Goal: Task Accomplishment & Management: Complete application form

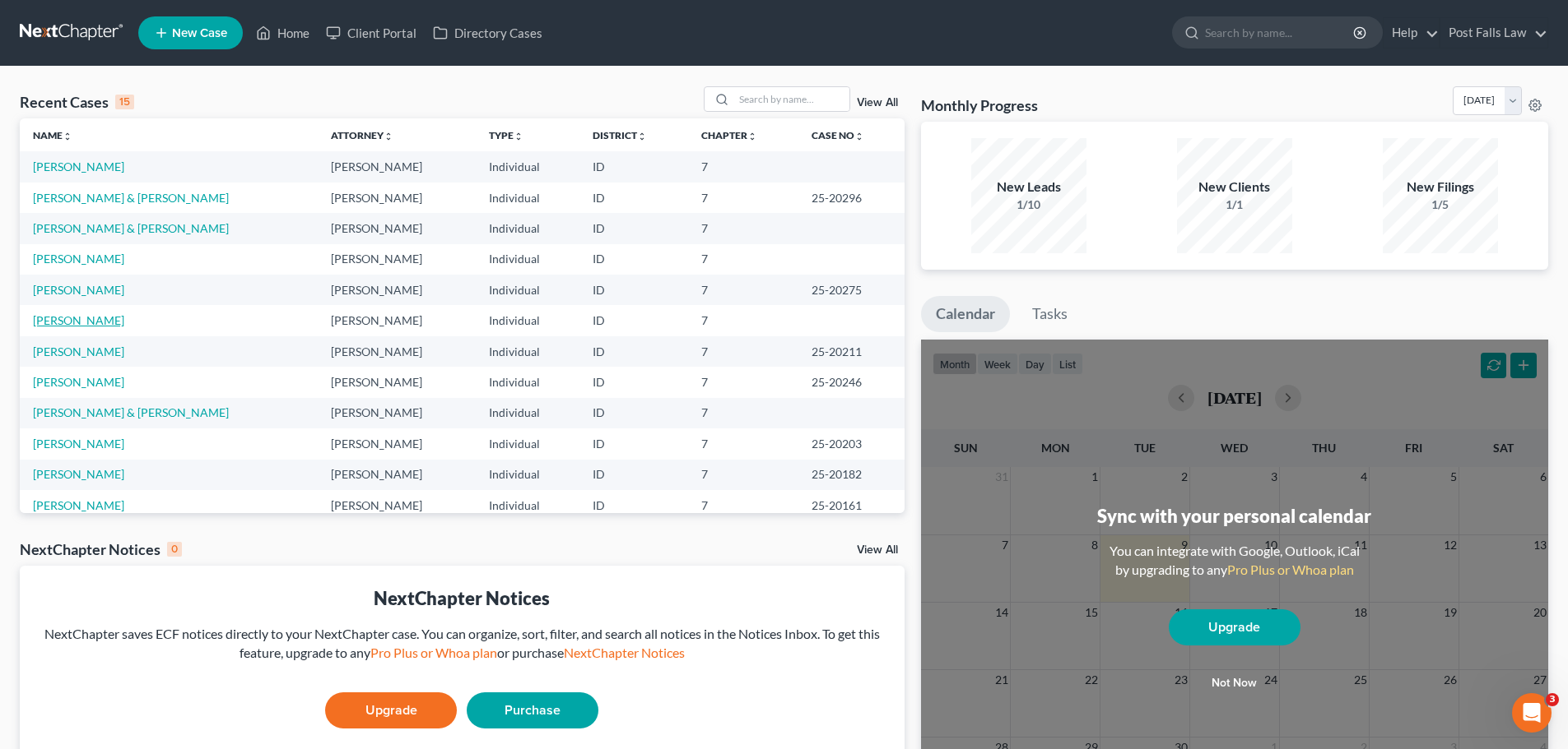
click at [68, 317] on link "[PERSON_NAME]" at bounding box center [78, 320] width 92 height 14
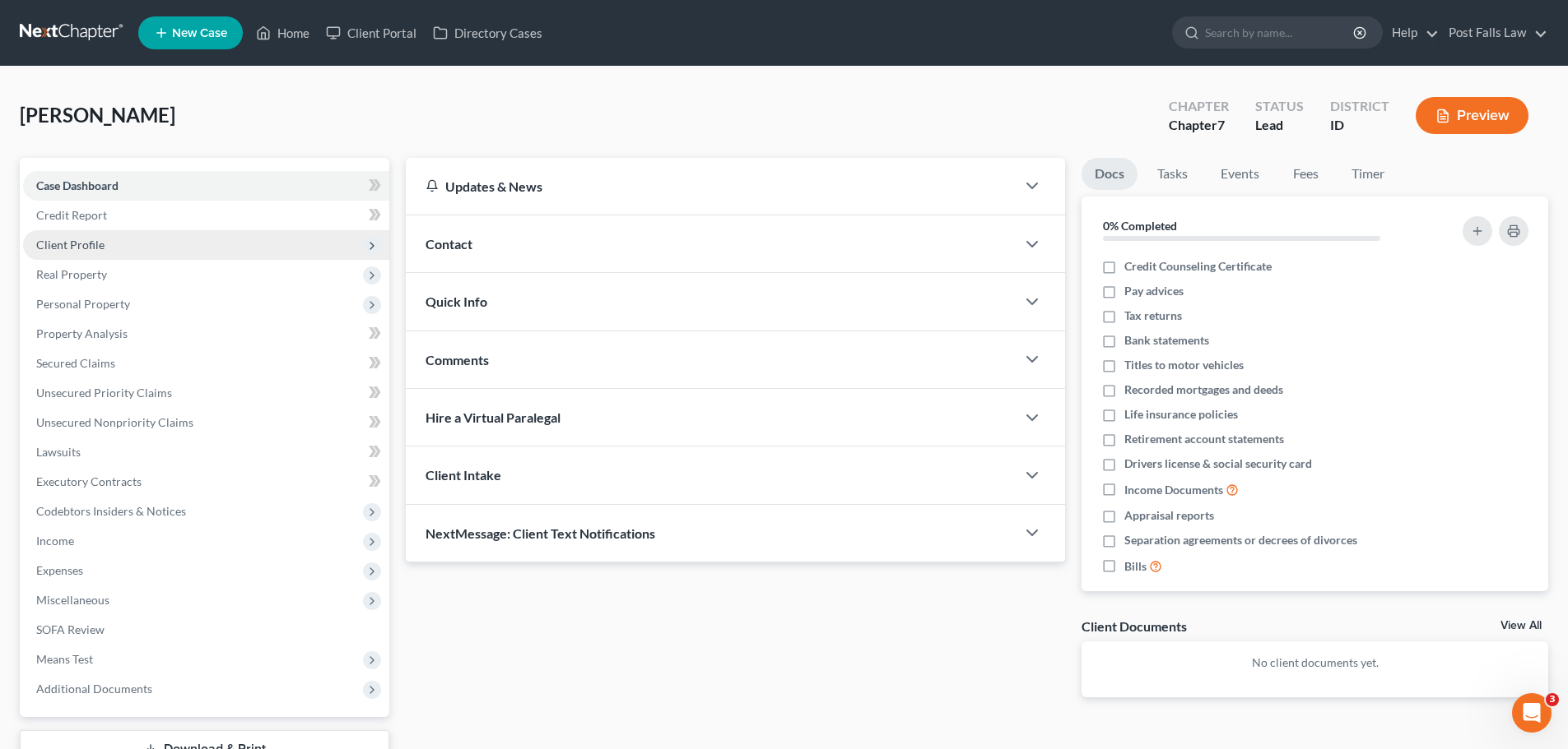
click at [67, 244] on span "Client Profile" at bounding box center [70, 244] width 68 height 14
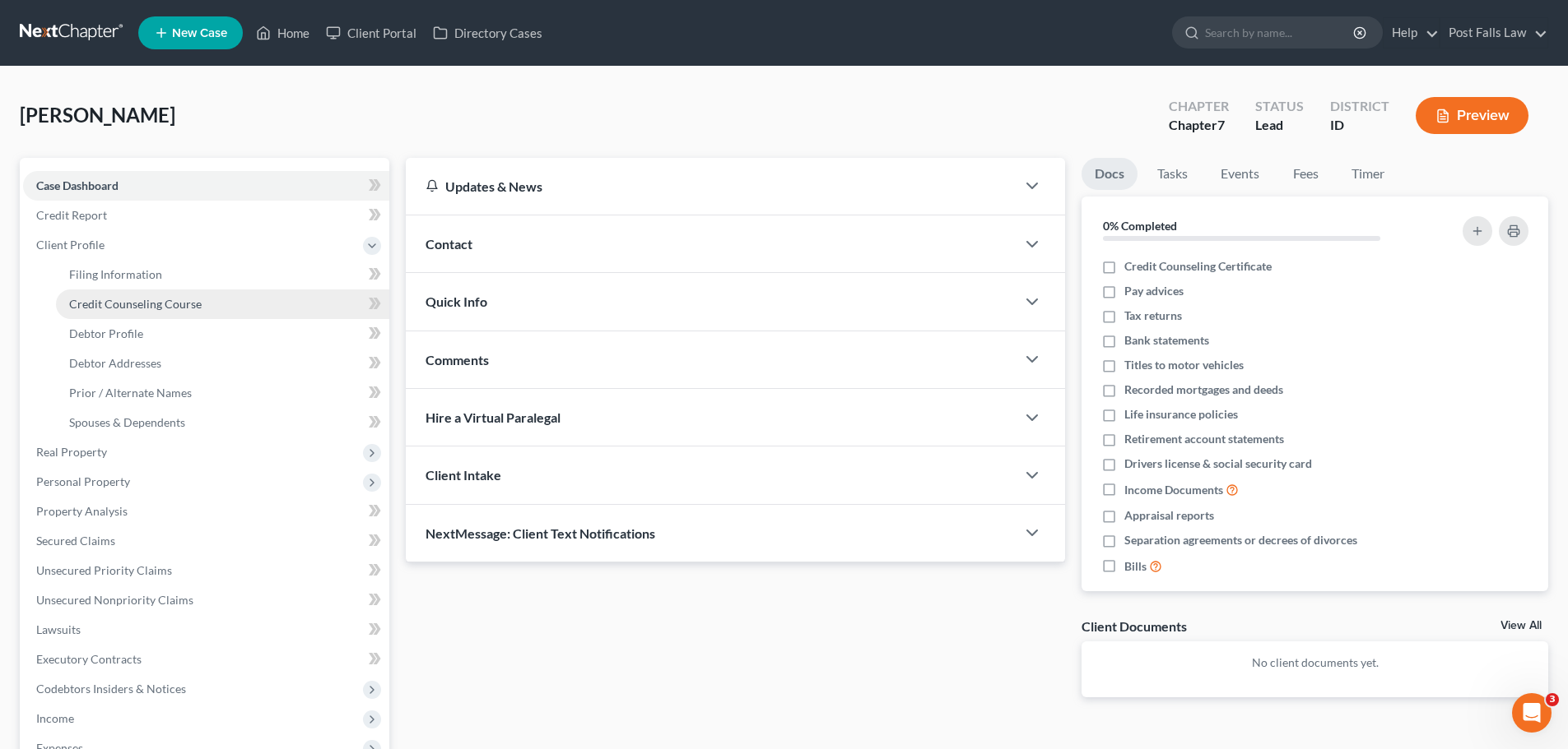
click at [95, 302] on span "Credit Counseling Course" at bounding box center [135, 303] width 133 height 14
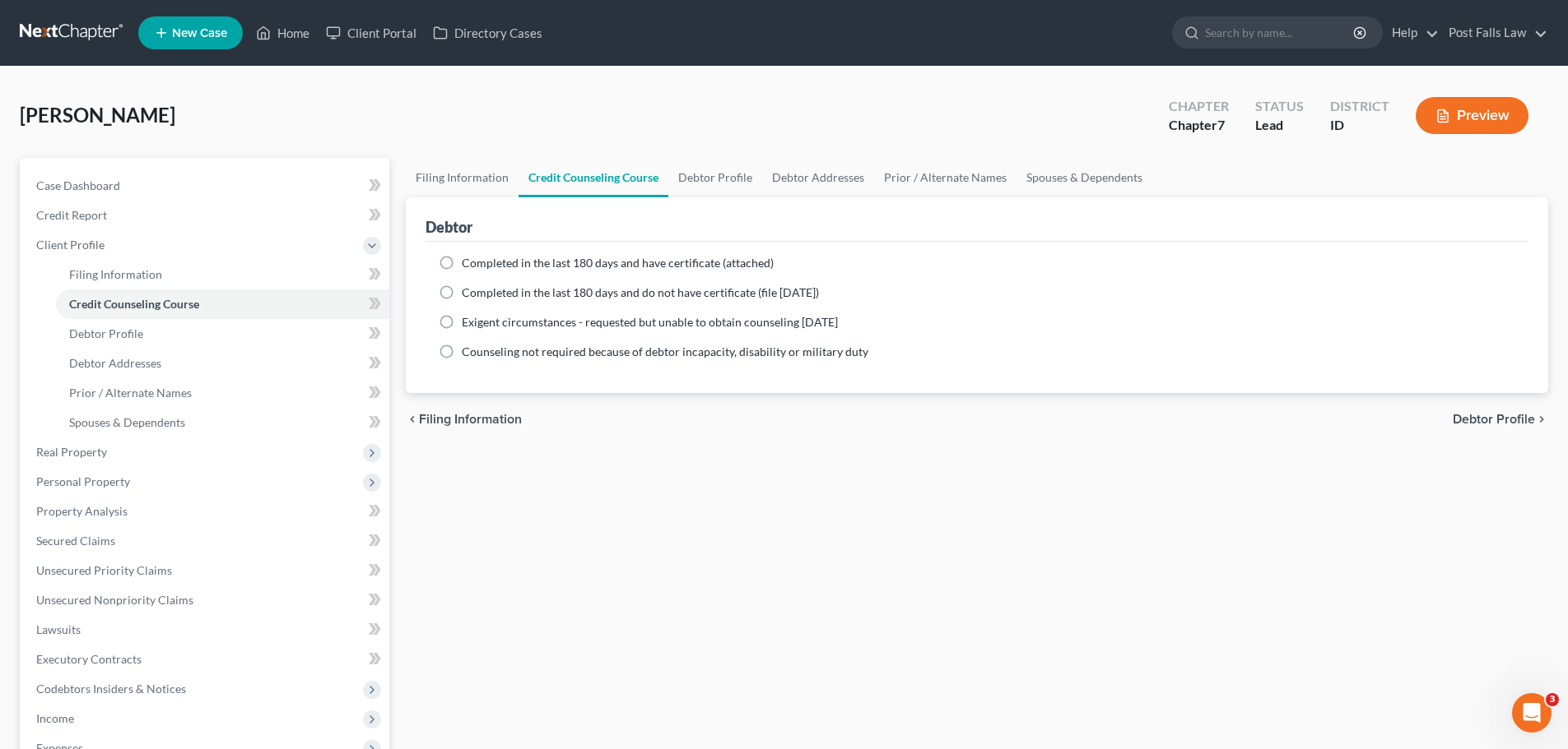
click at [462, 261] on label "Completed in the last 180 days and have certificate (attached)" at bounding box center [618, 263] width 312 height 17
click at [468, 261] on input "Completed in the last 180 days and have certificate (attached)" at bounding box center [473, 260] width 11 height 11
radio input "true"
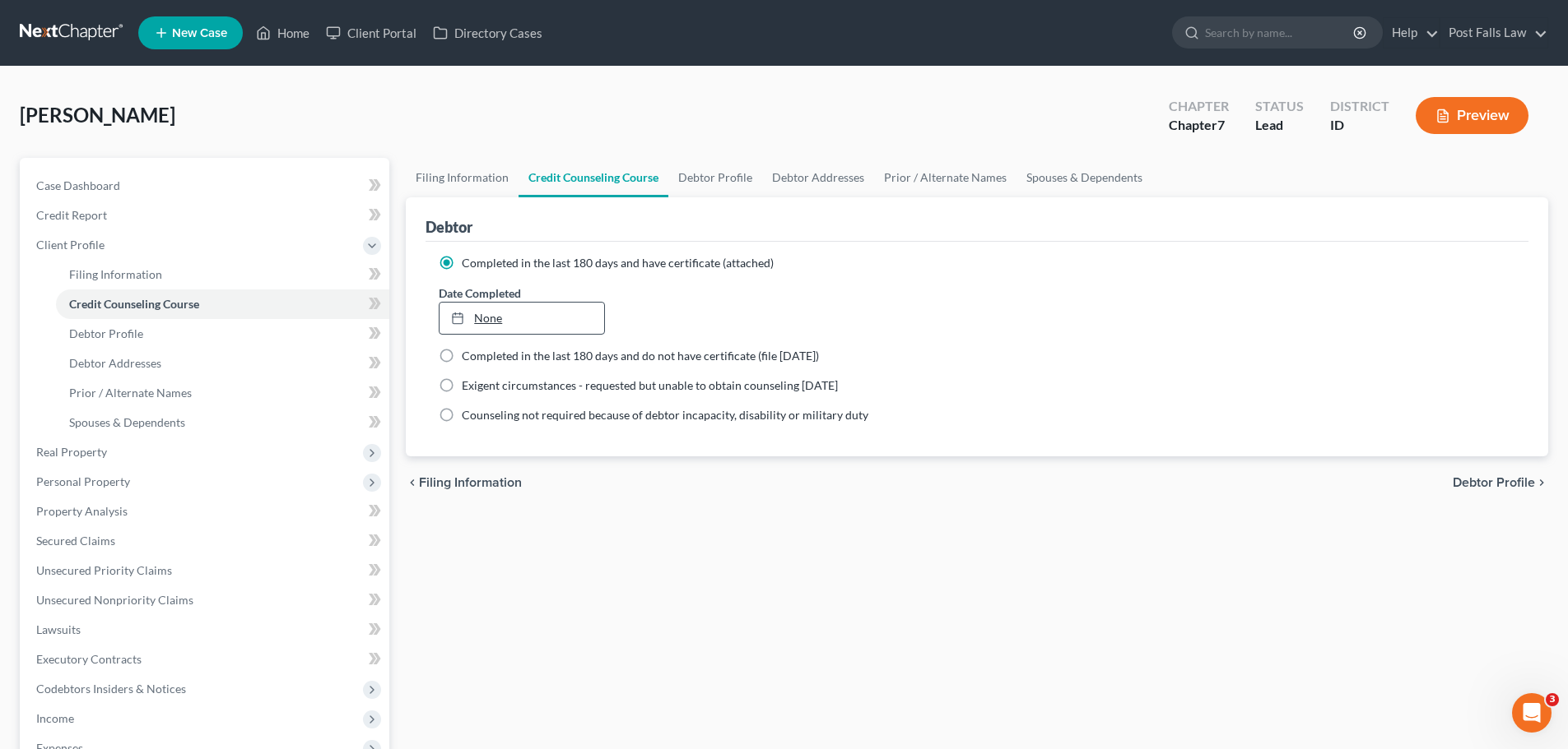
click at [489, 316] on link "None" at bounding box center [521, 318] width 163 height 32
click at [471, 167] on link "Filing Information" at bounding box center [462, 177] width 113 height 39
select select "1"
select select "0"
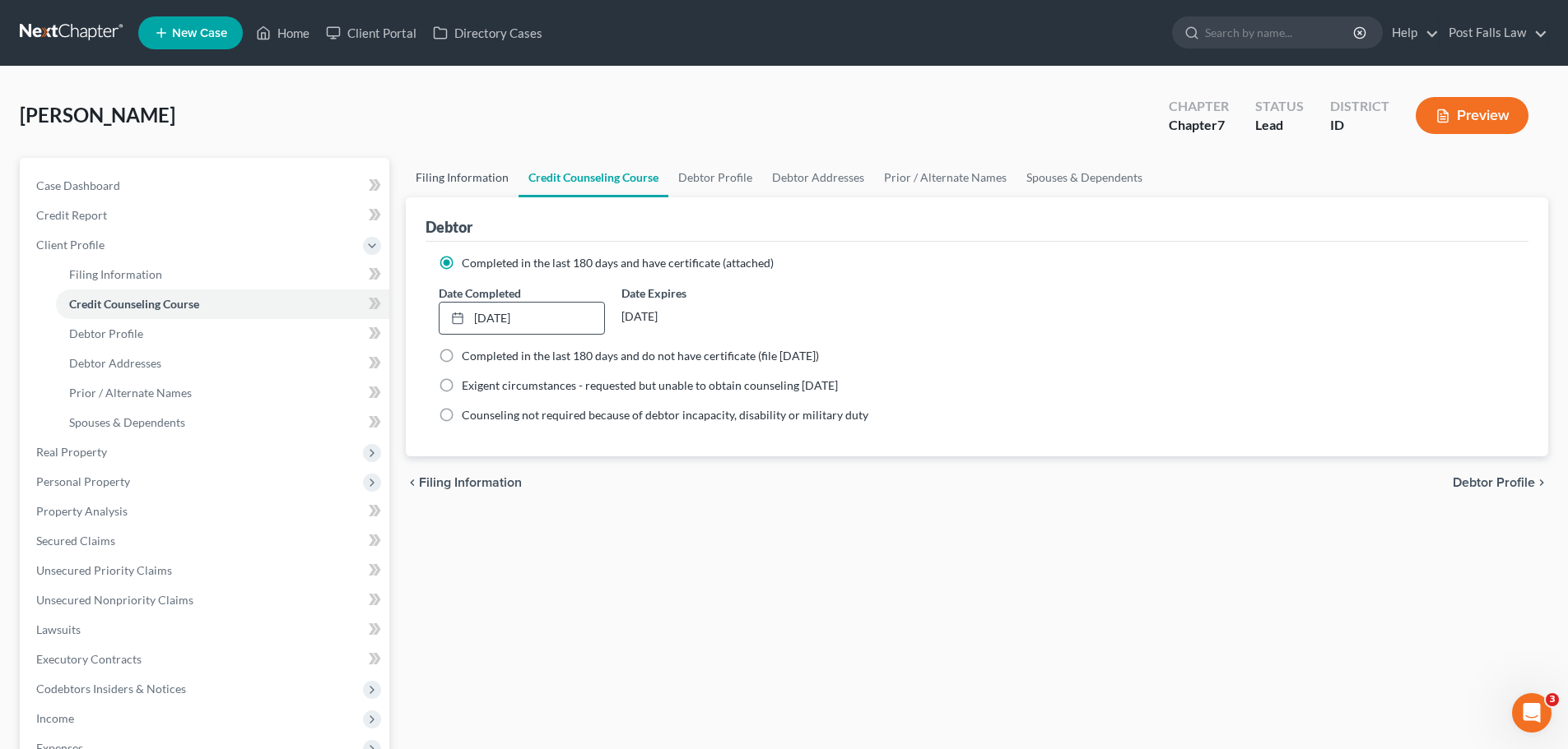
select select "13"
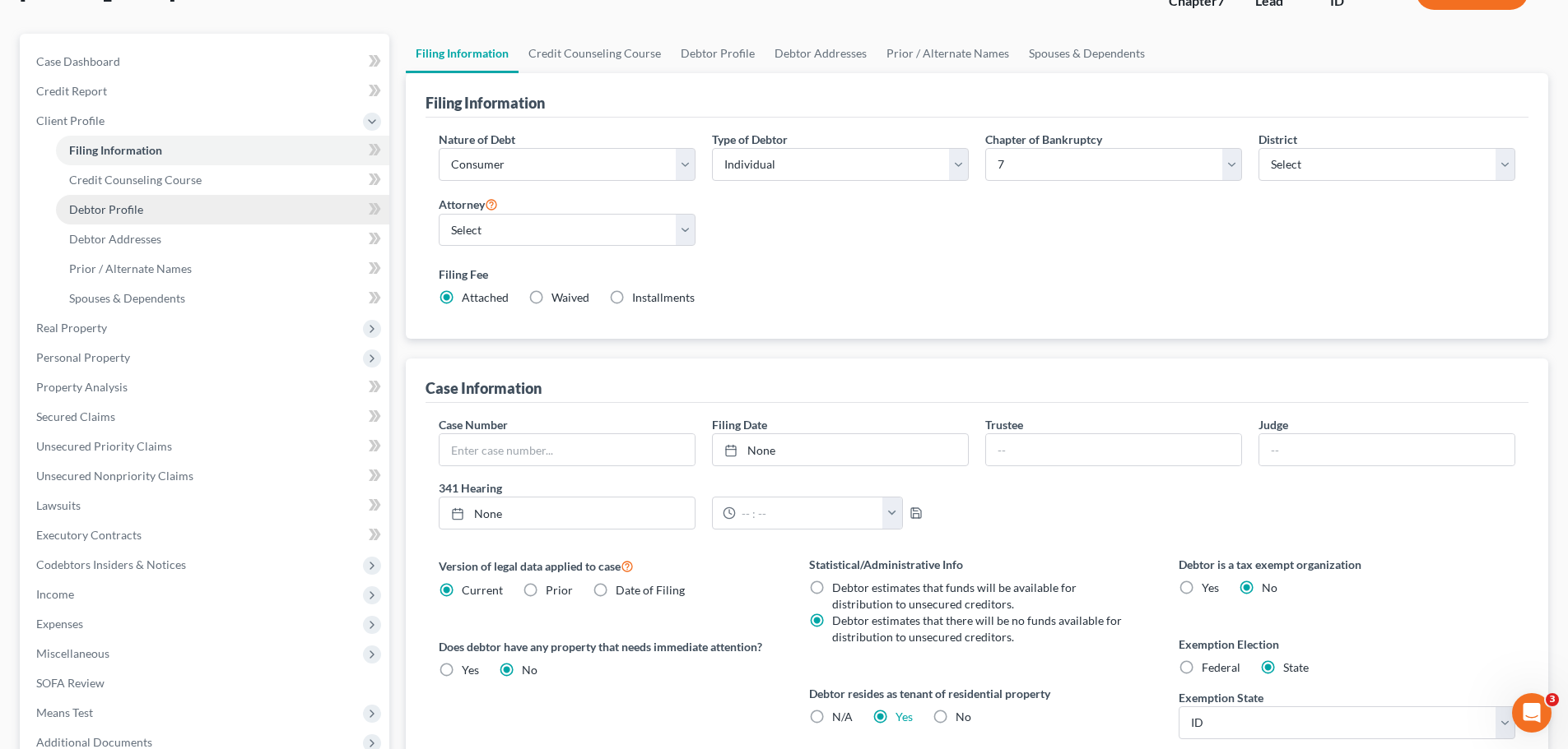
scroll to position [164, 0]
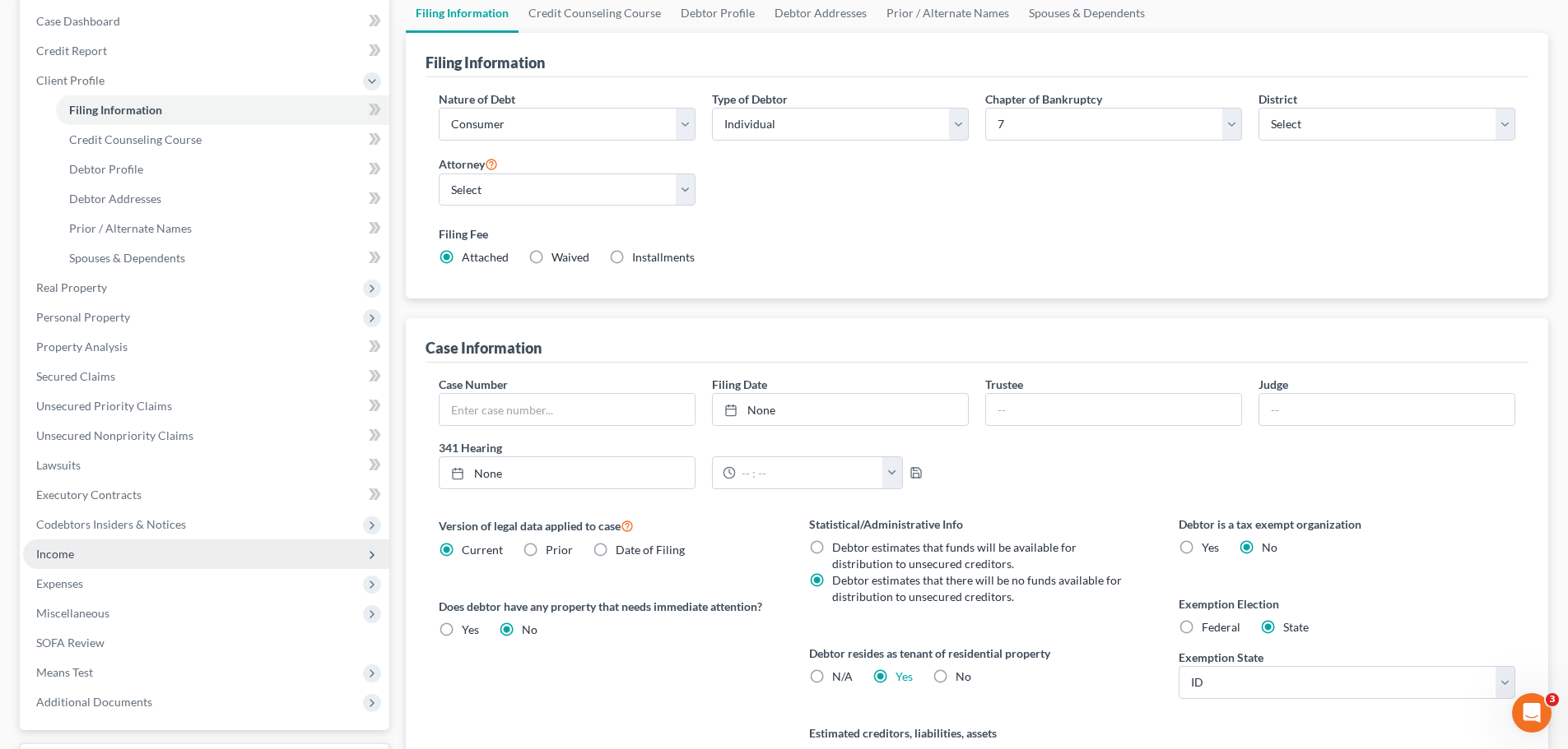
click at [68, 559] on span "Income" at bounding box center [54, 554] width 38 height 14
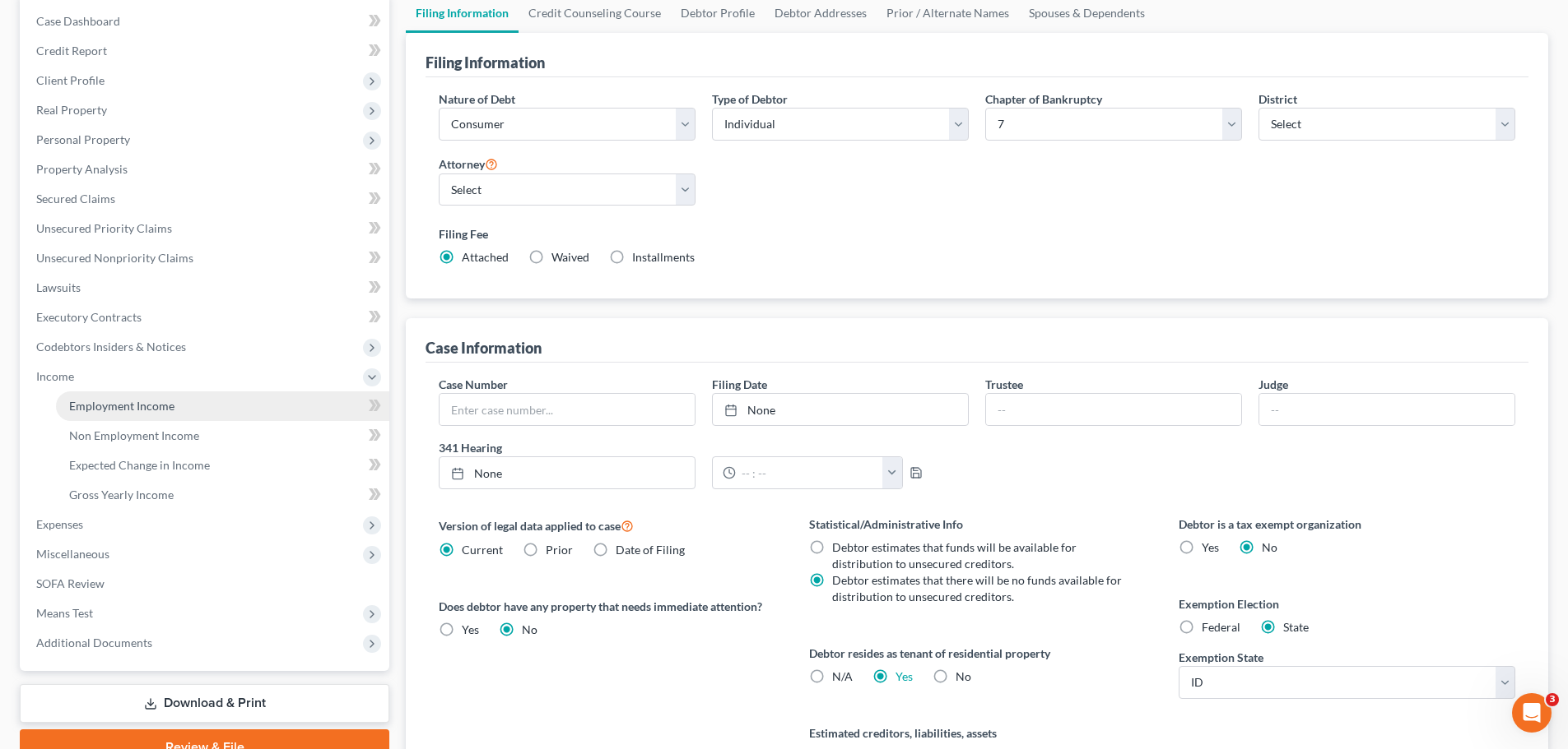
click at [136, 405] on span "Employment Income" at bounding box center [122, 406] width 105 height 14
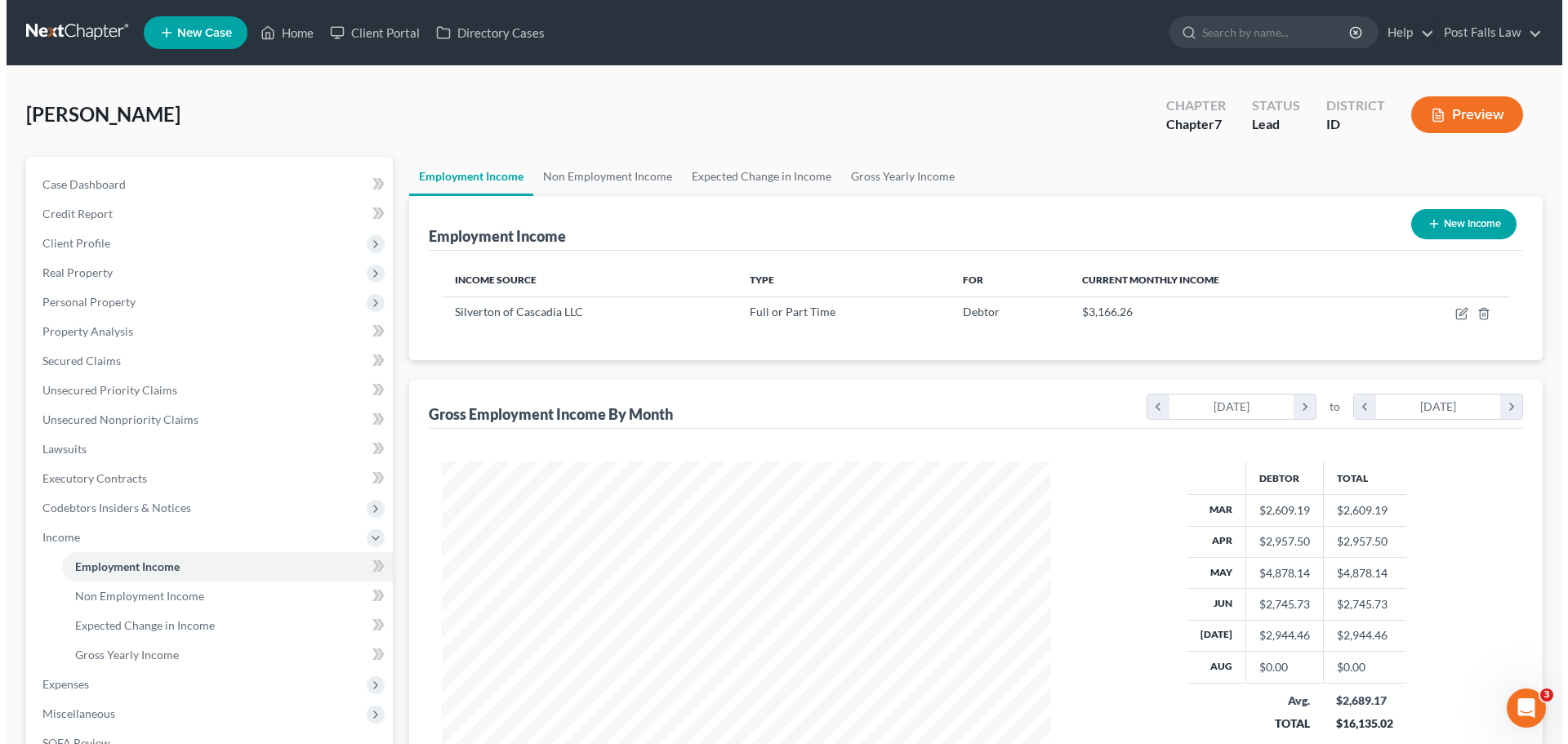
scroll to position [305, 642]
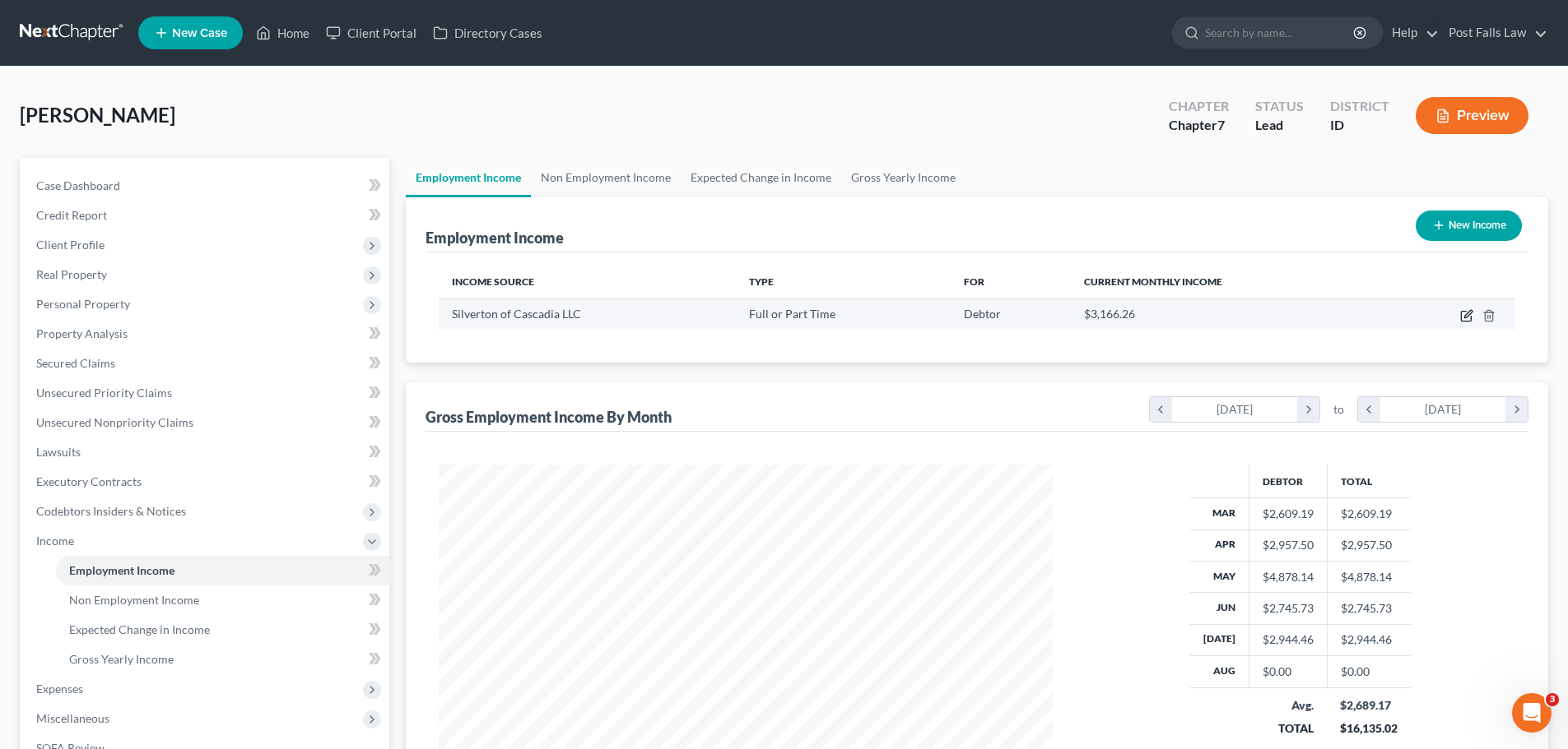
click at [1470, 316] on icon "button" at bounding box center [1466, 316] width 13 height 13
select select "0"
select select "13"
select select "2"
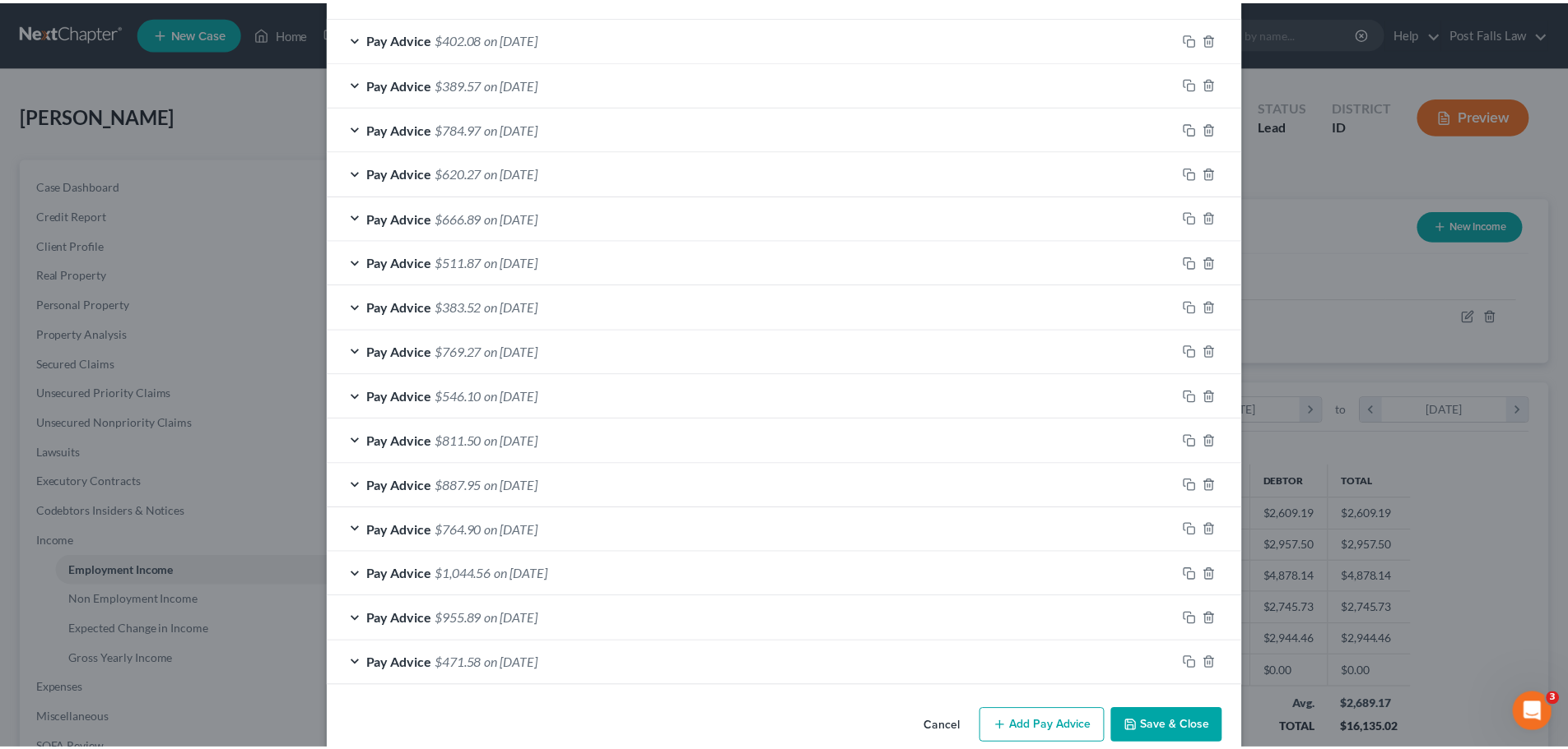
scroll to position [571, 0]
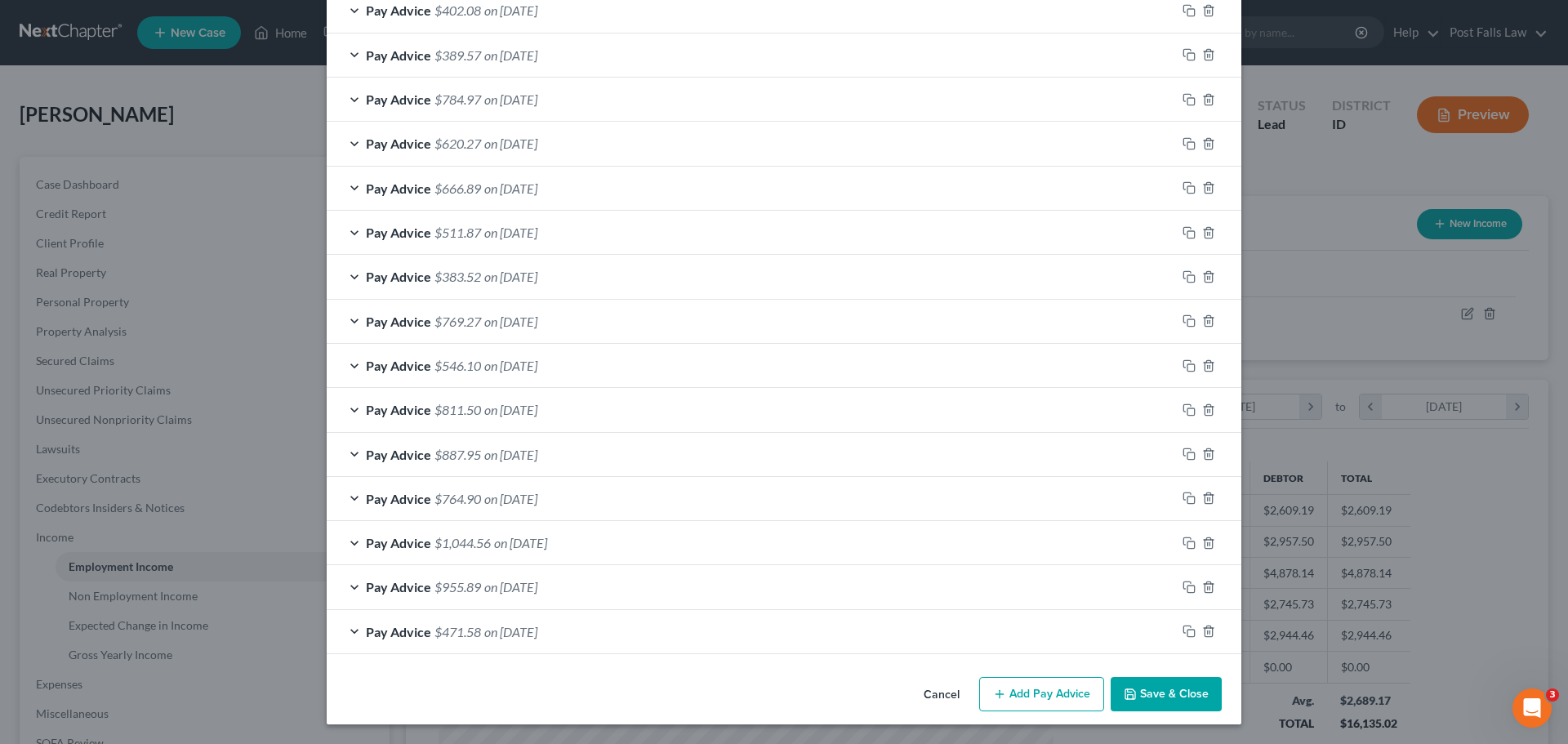
click at [927, 692] on button "Cancel" at bounding box center [942, 694] width 62 height 32
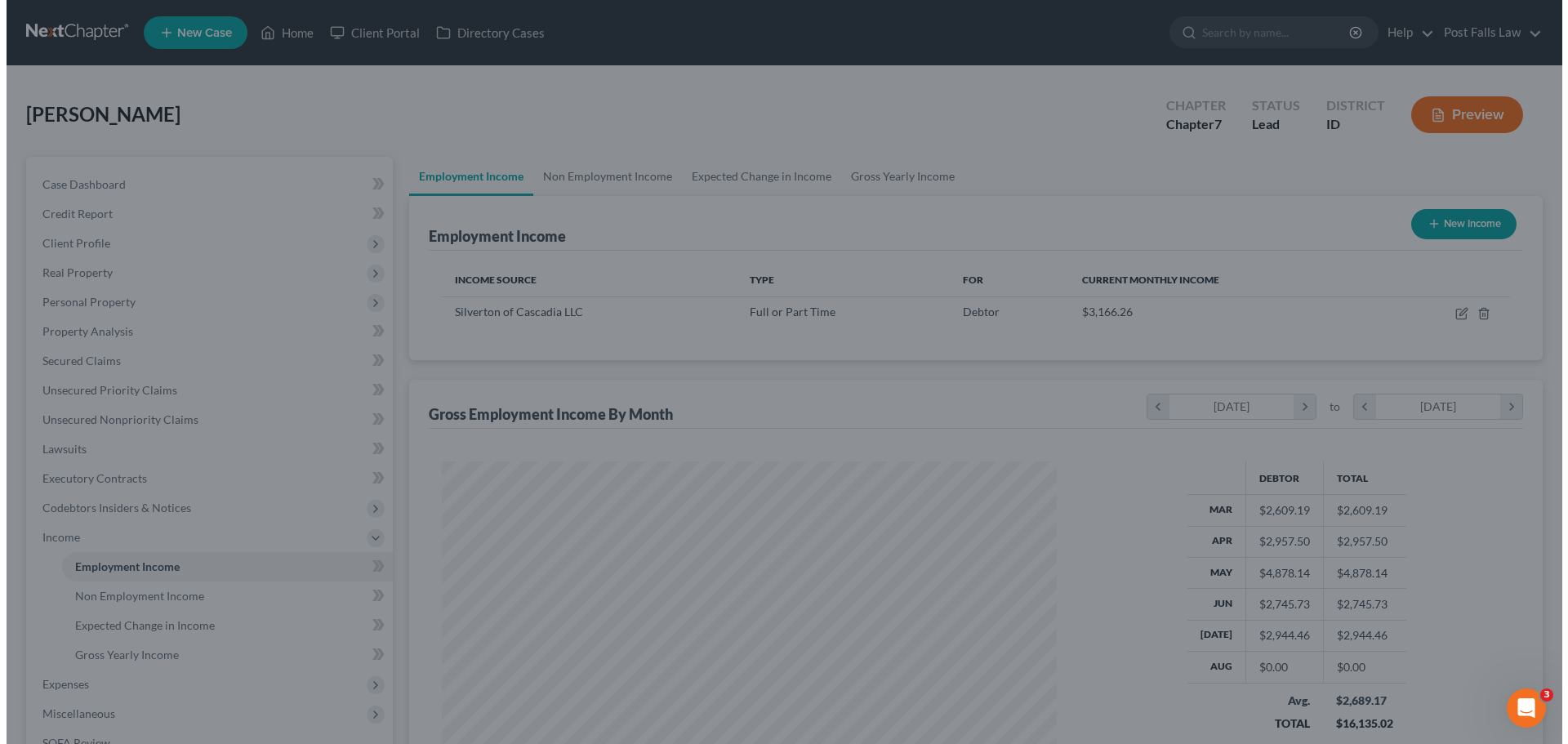
scroll to position [816719, 816238]
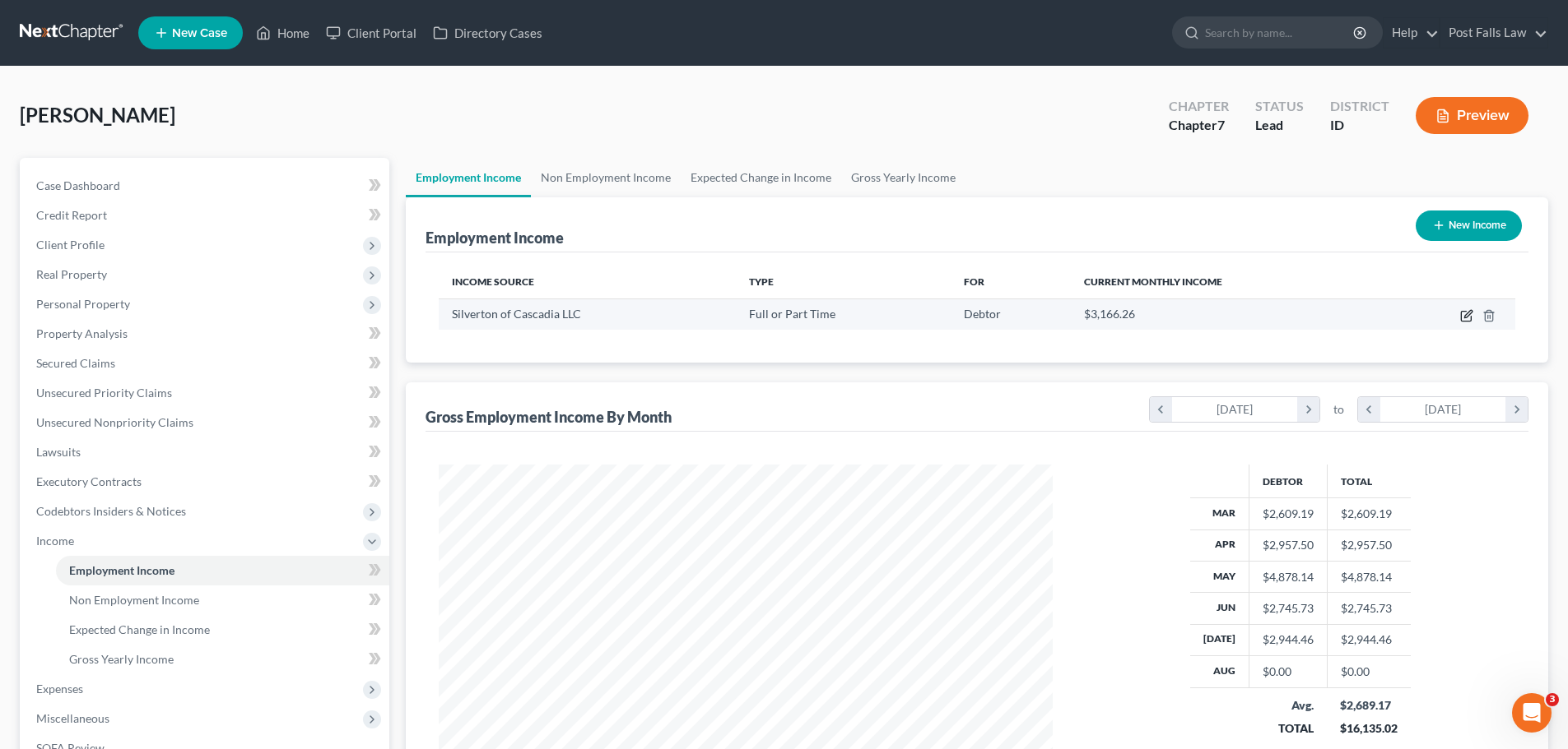
click at [1465, 313] on icon "button" at bounding box center [1466, 316] width 13 height 13
select select "0"
select select "13"
select select "2"
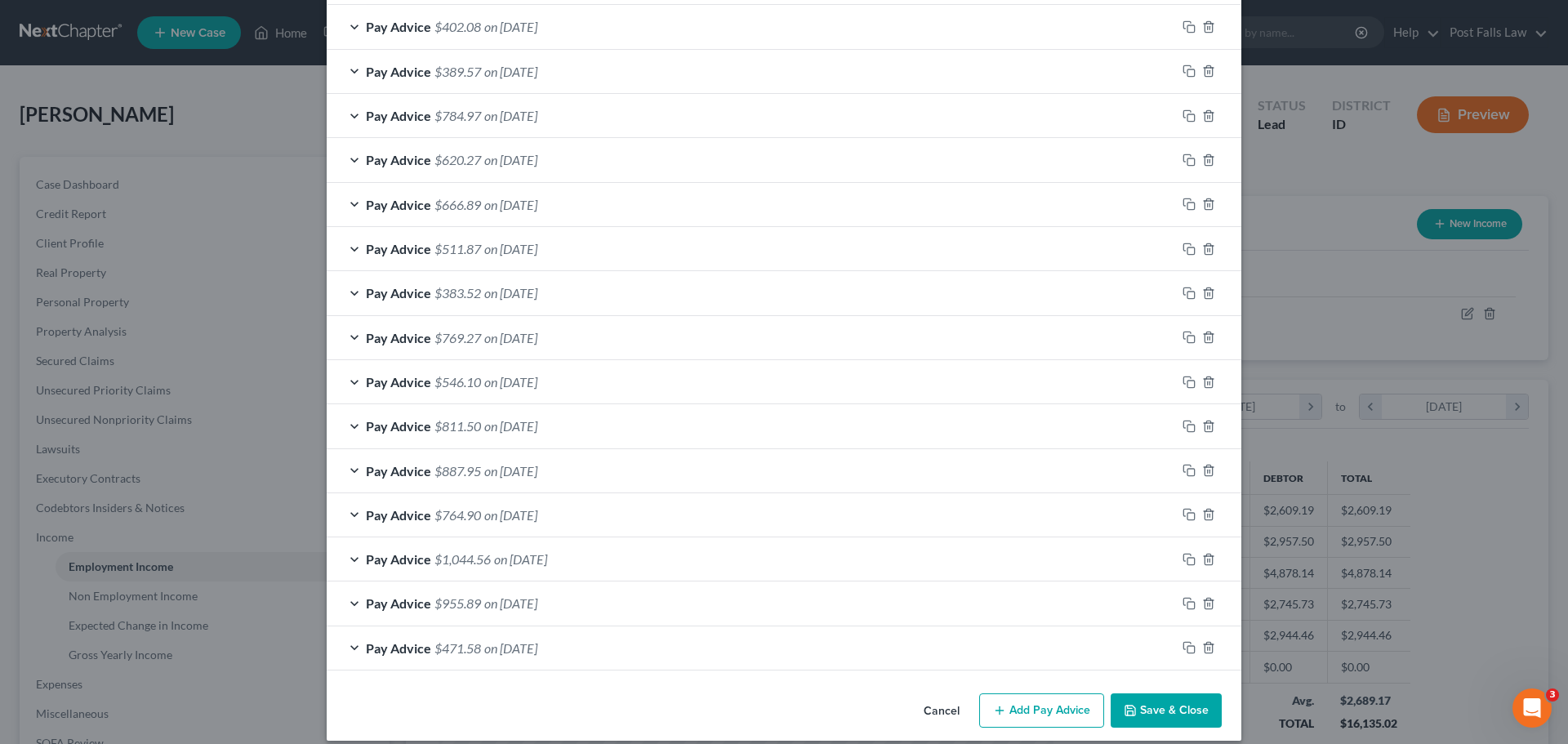
scroll to position [515, 0]
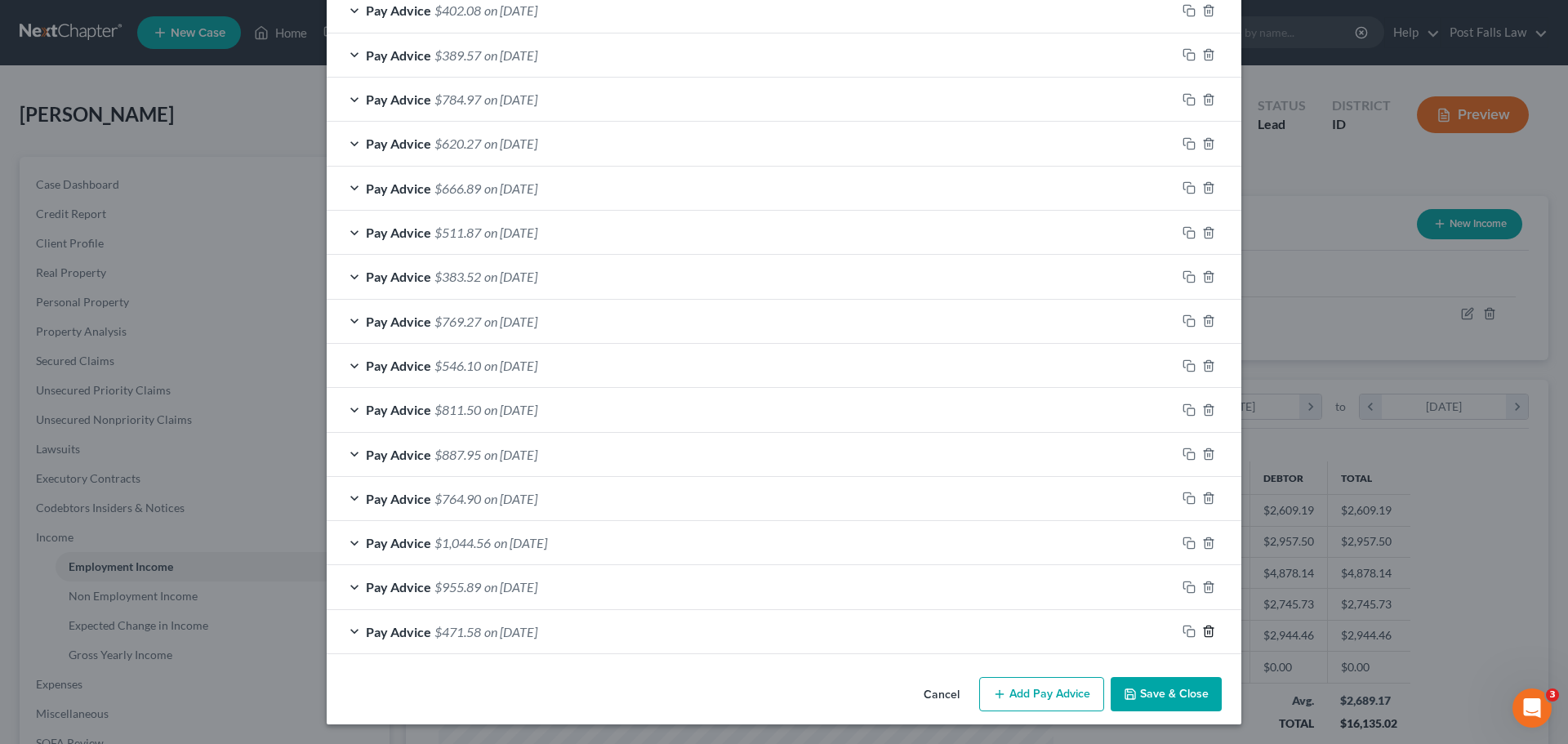
click at [1204, 628] on polyline "button" at bounding box center [1209, 628] width 10 height 0
click at [1202, 628] on icon "button" at bounding box center [1209, 632] width 13 height 13
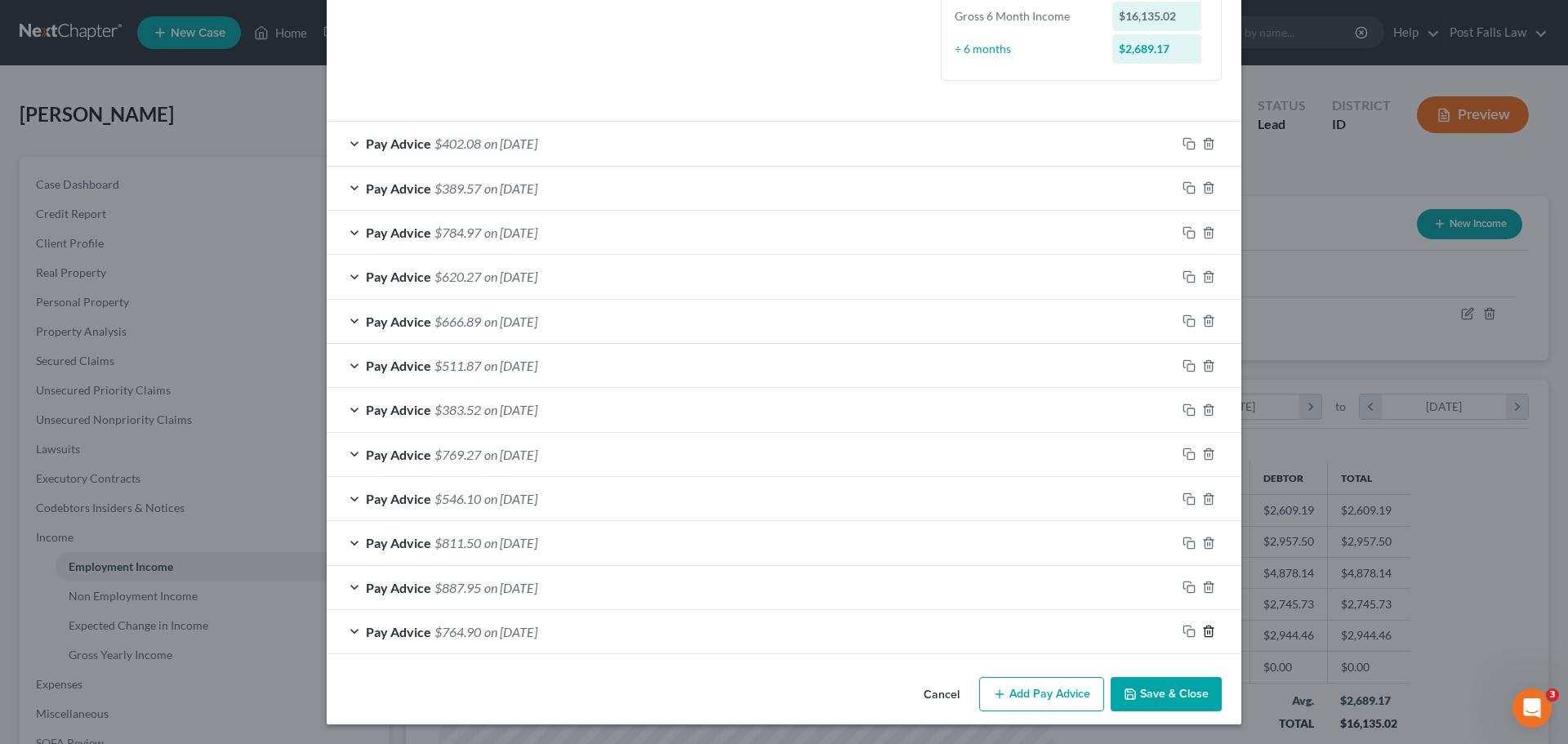
click at [1204, 628] on polyline "button" at bounding box center [1209, 628] width 10 height 0
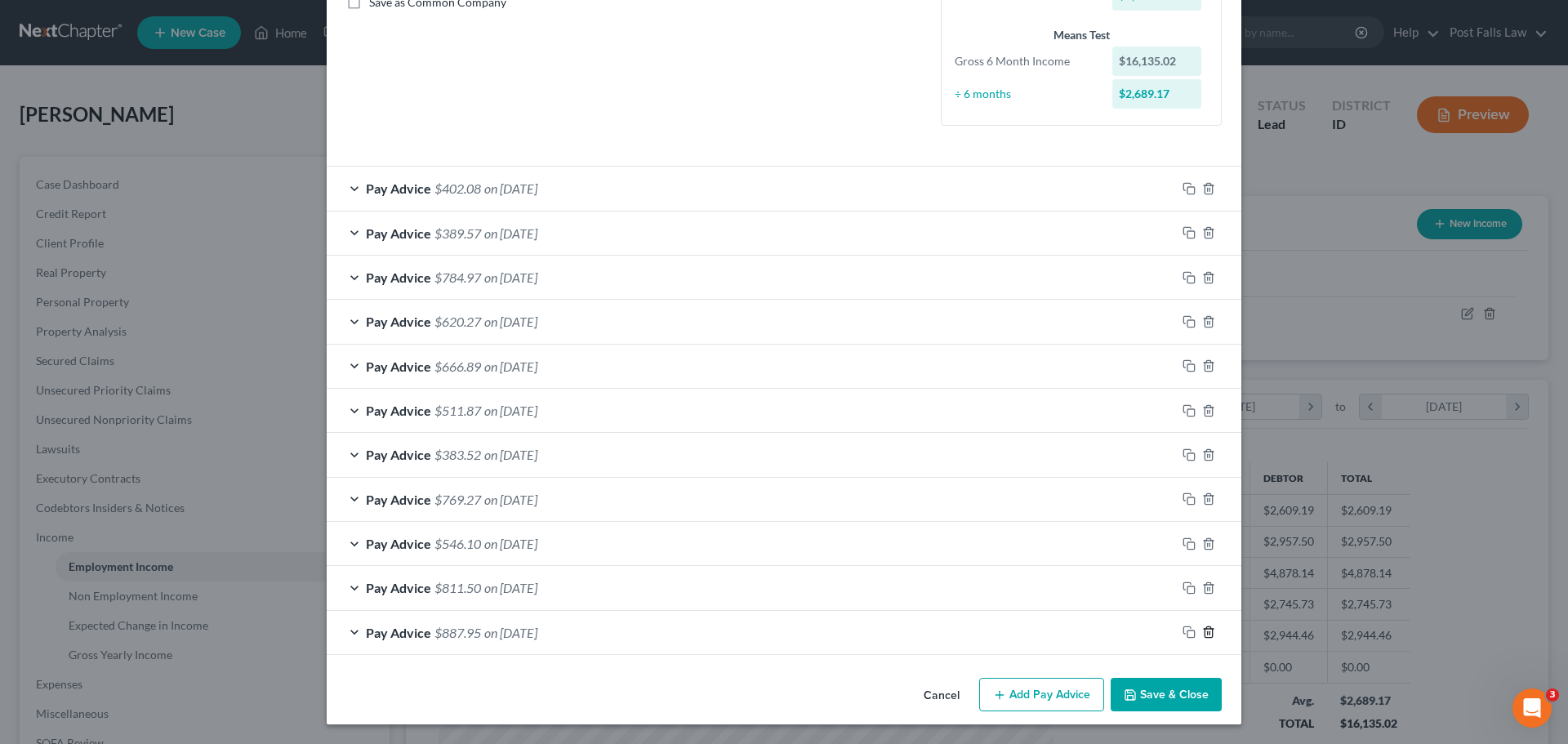
click at [1202, 628] on icon "button" at bounding box center [1209, 632] width 13 height 13
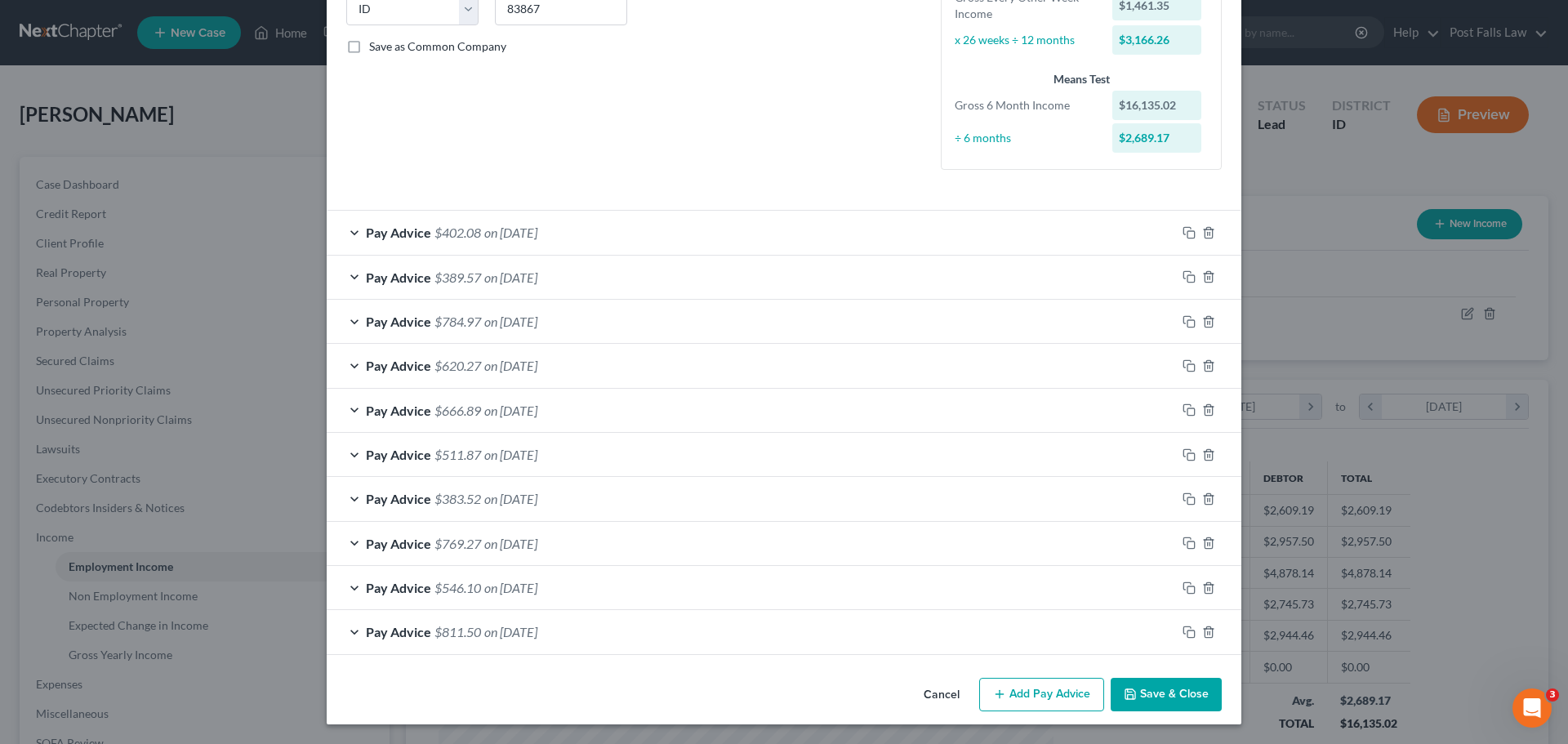
scroll to position [345, 0]
click at [1202, 628] on icon "button" at bounding box center [1209, 632] width 13 height 13
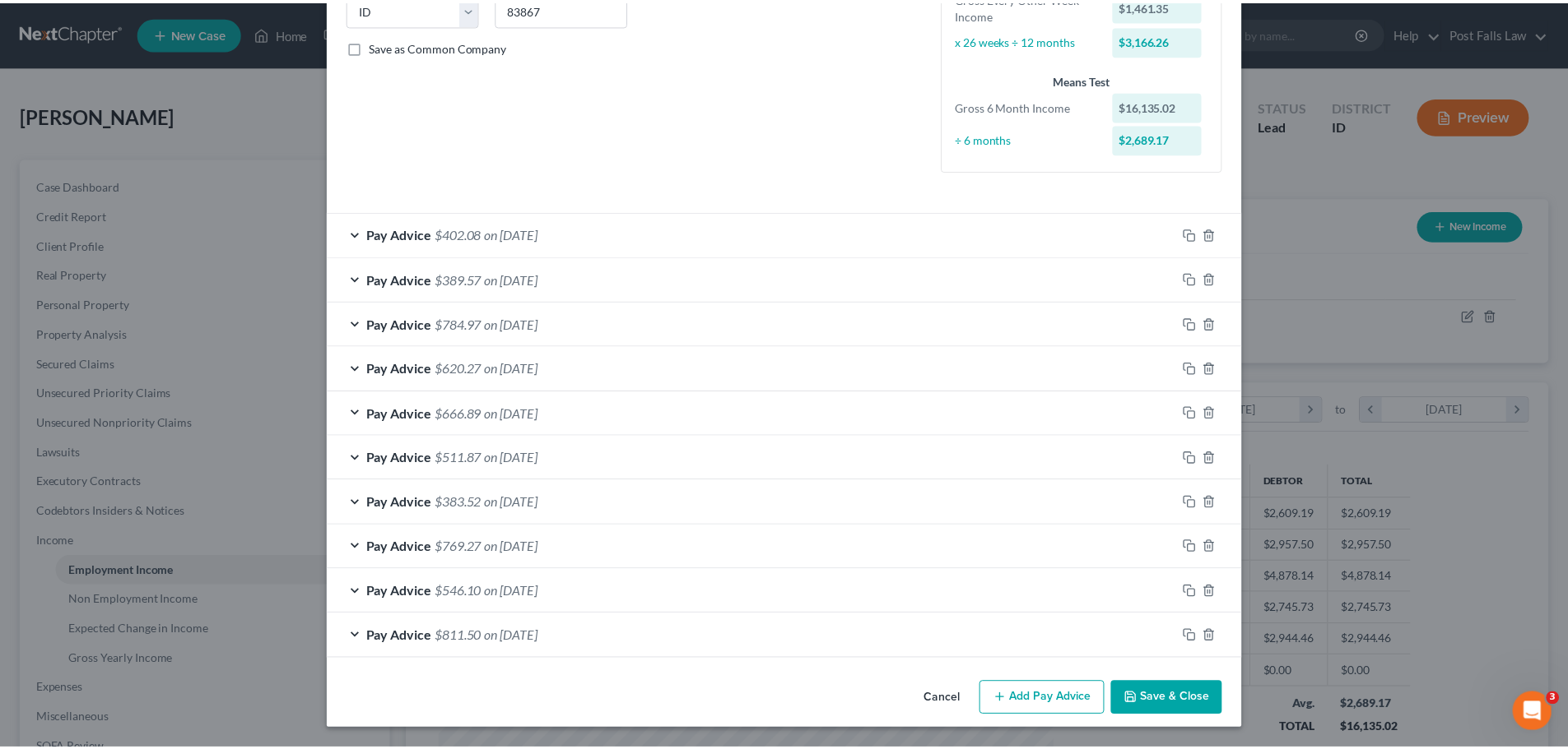
scroll to position [302, 0]
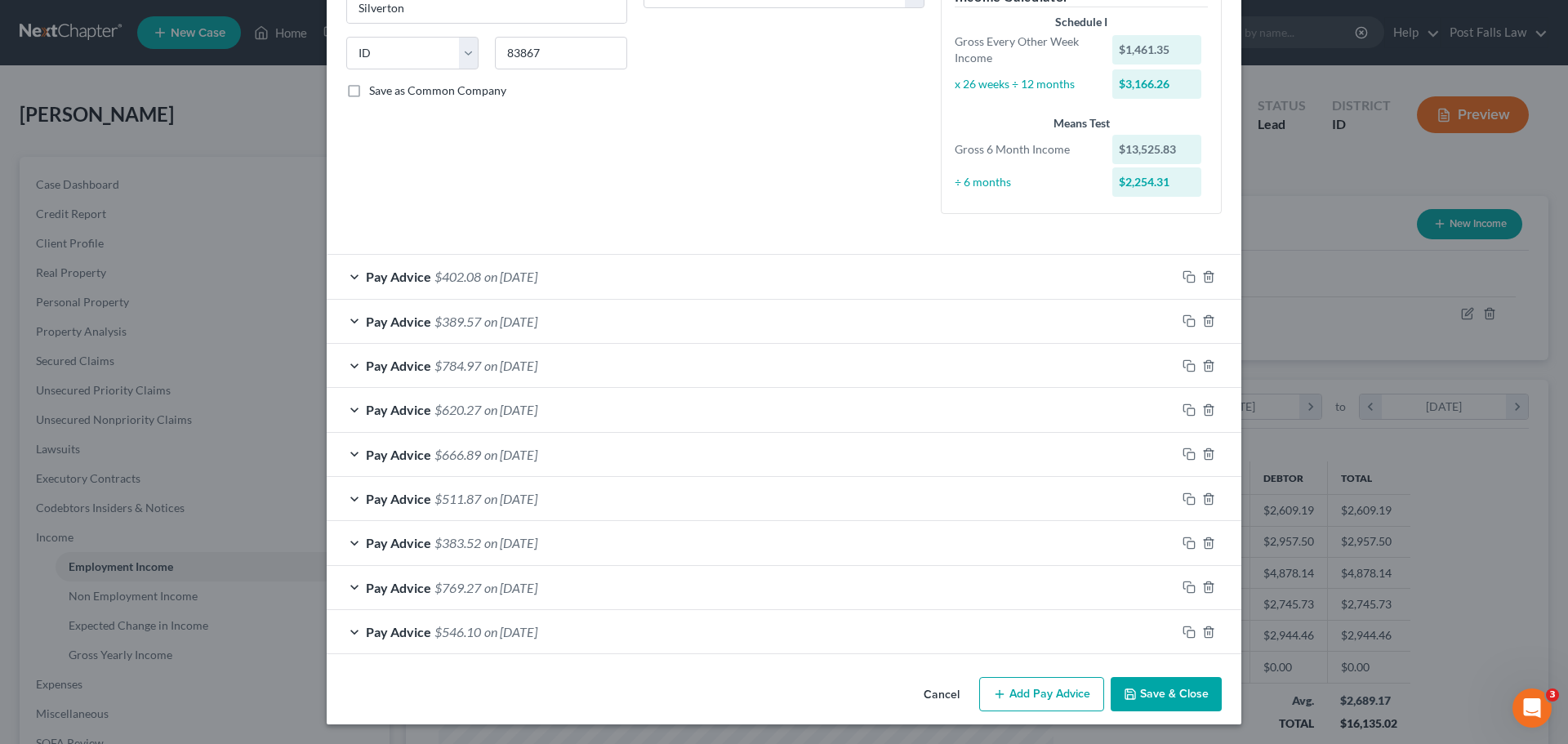
click at [1145, 684] on button "Save & Close" at bounding box center [1167, 694] width 111 height 34
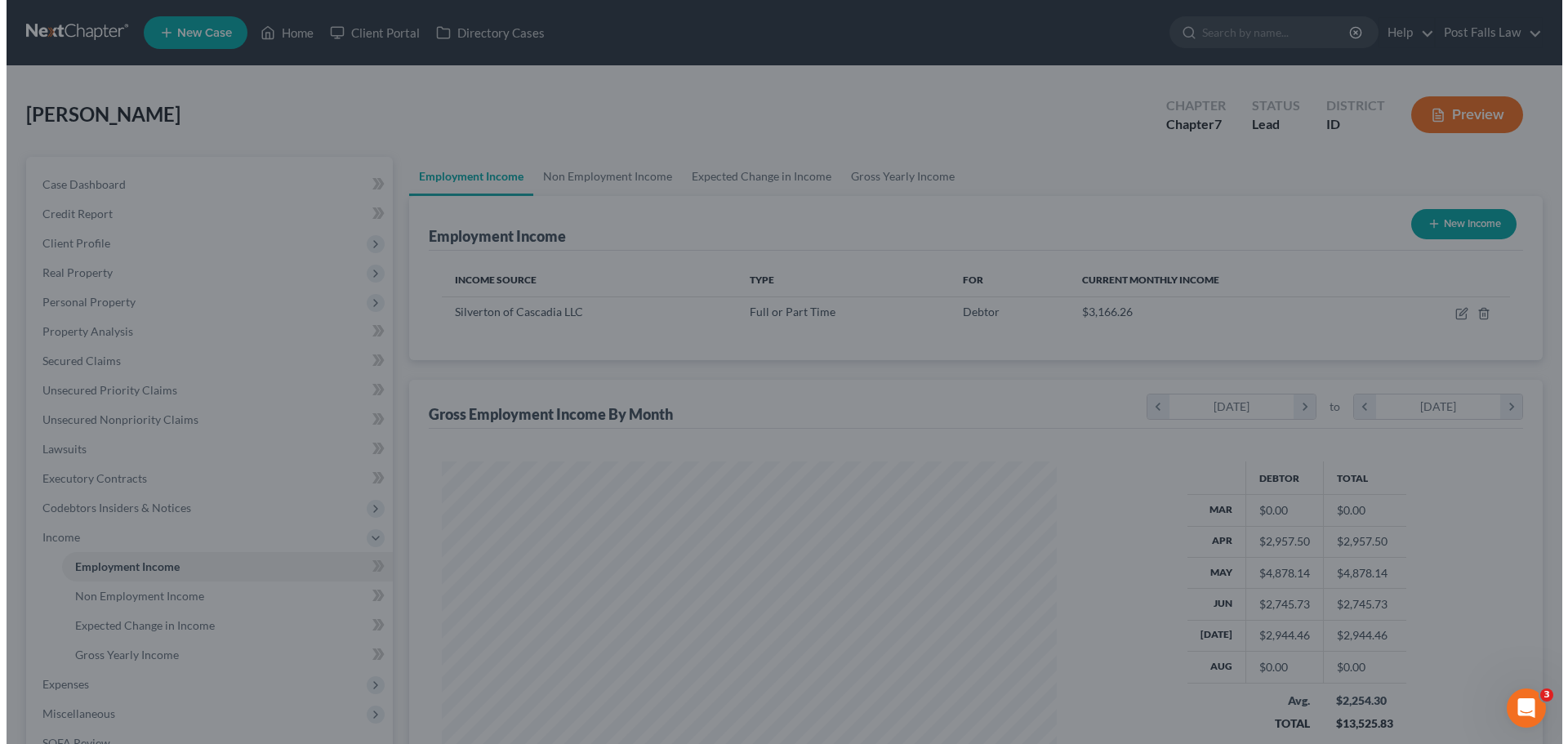
scroll to position [816719, 816238]
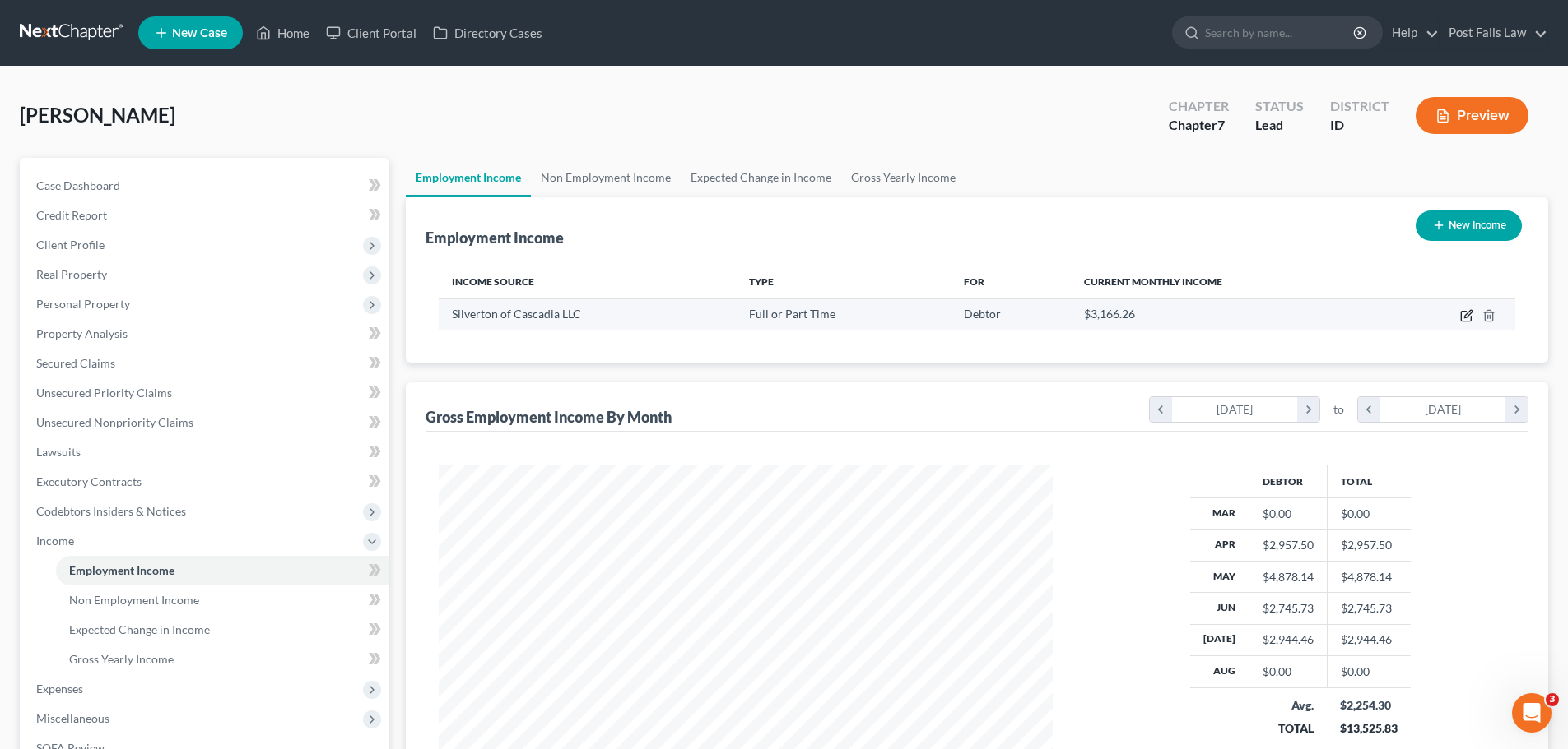
click at [1463, 315] on icon "button" at bounding box center [1466, 316] width 13 height 13
select select "0"
select select "13"
select select "2"
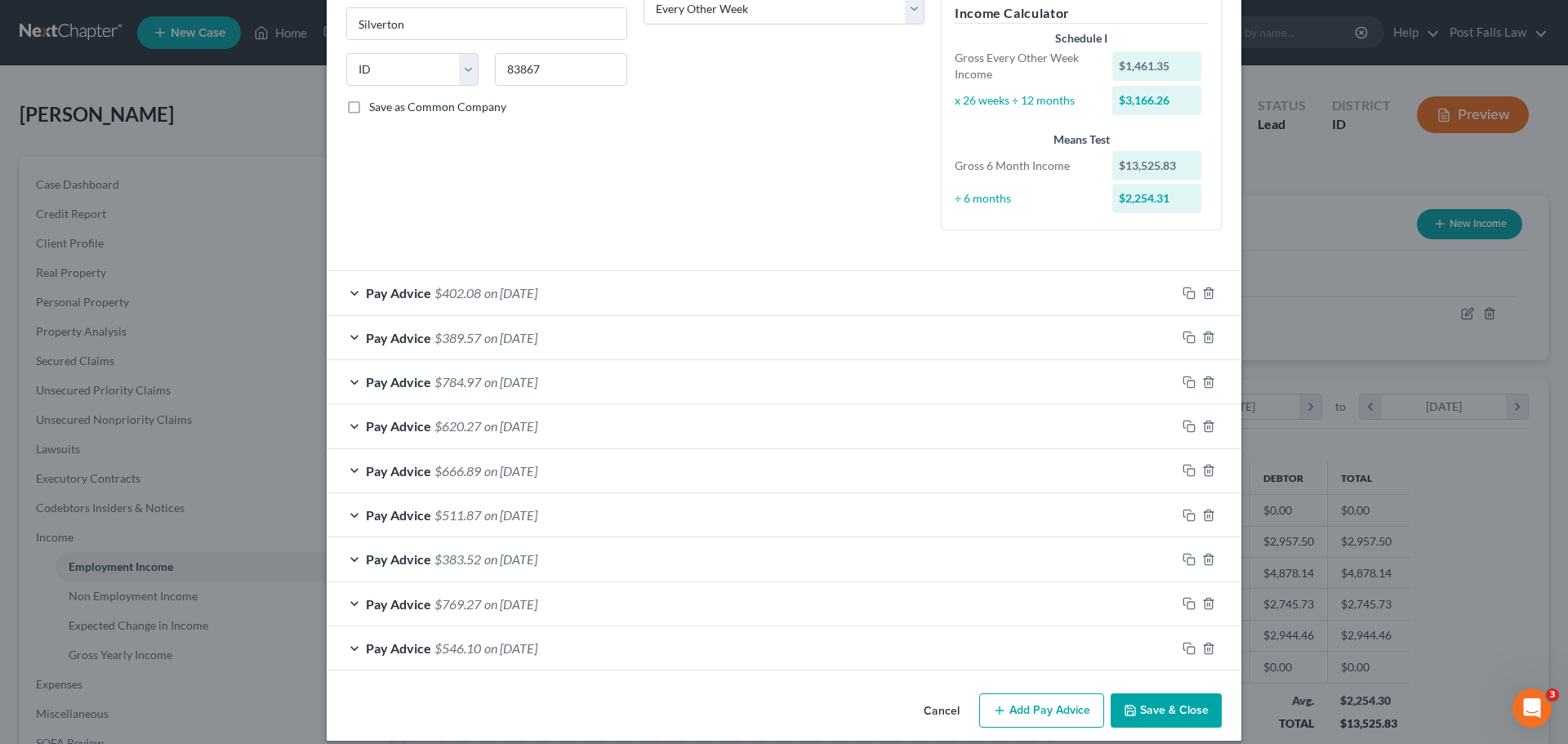
scroll to position [300, 0]
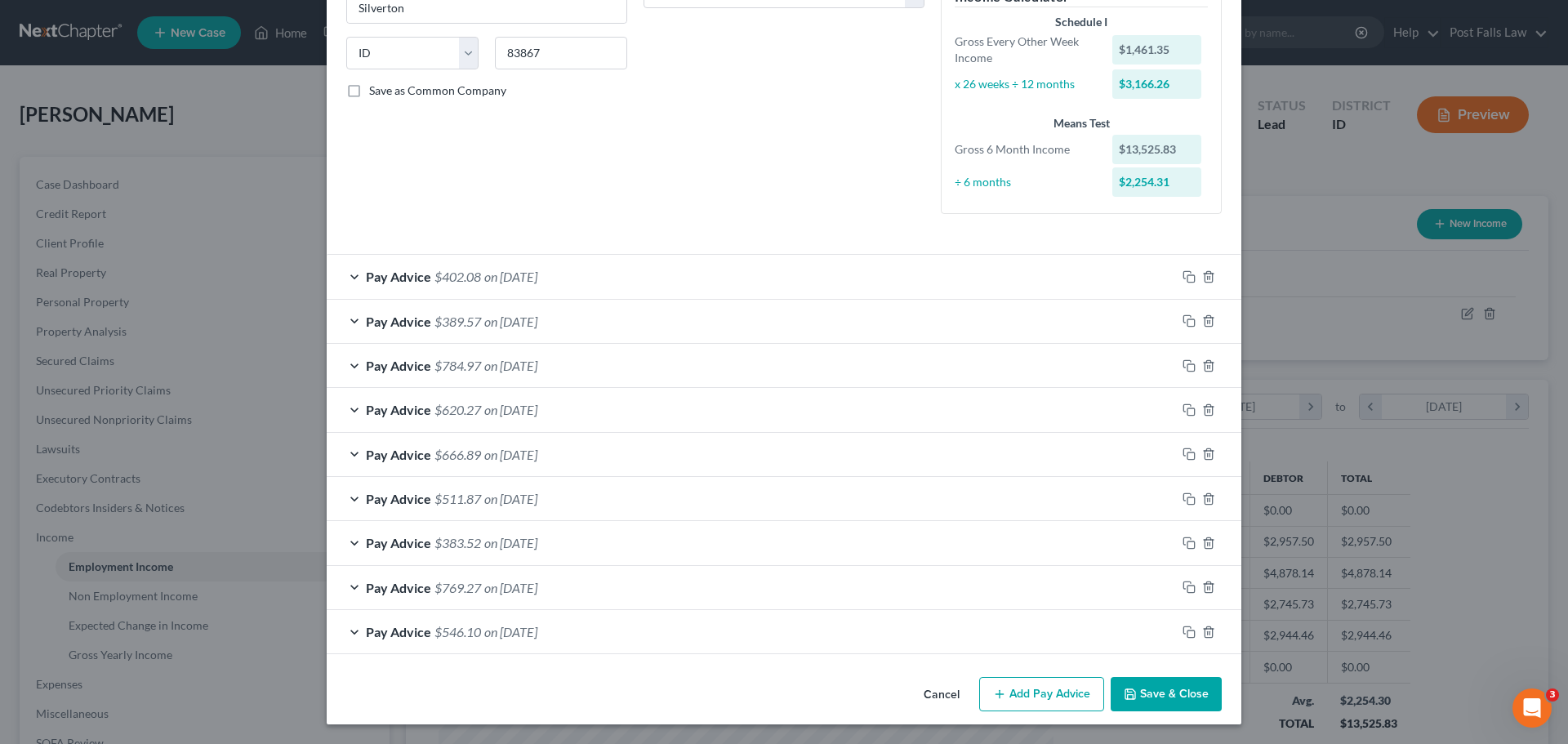
click at [1023, 696] on button "Add Pay Advice" at bounding box center [1042, 694] width 125 height 34
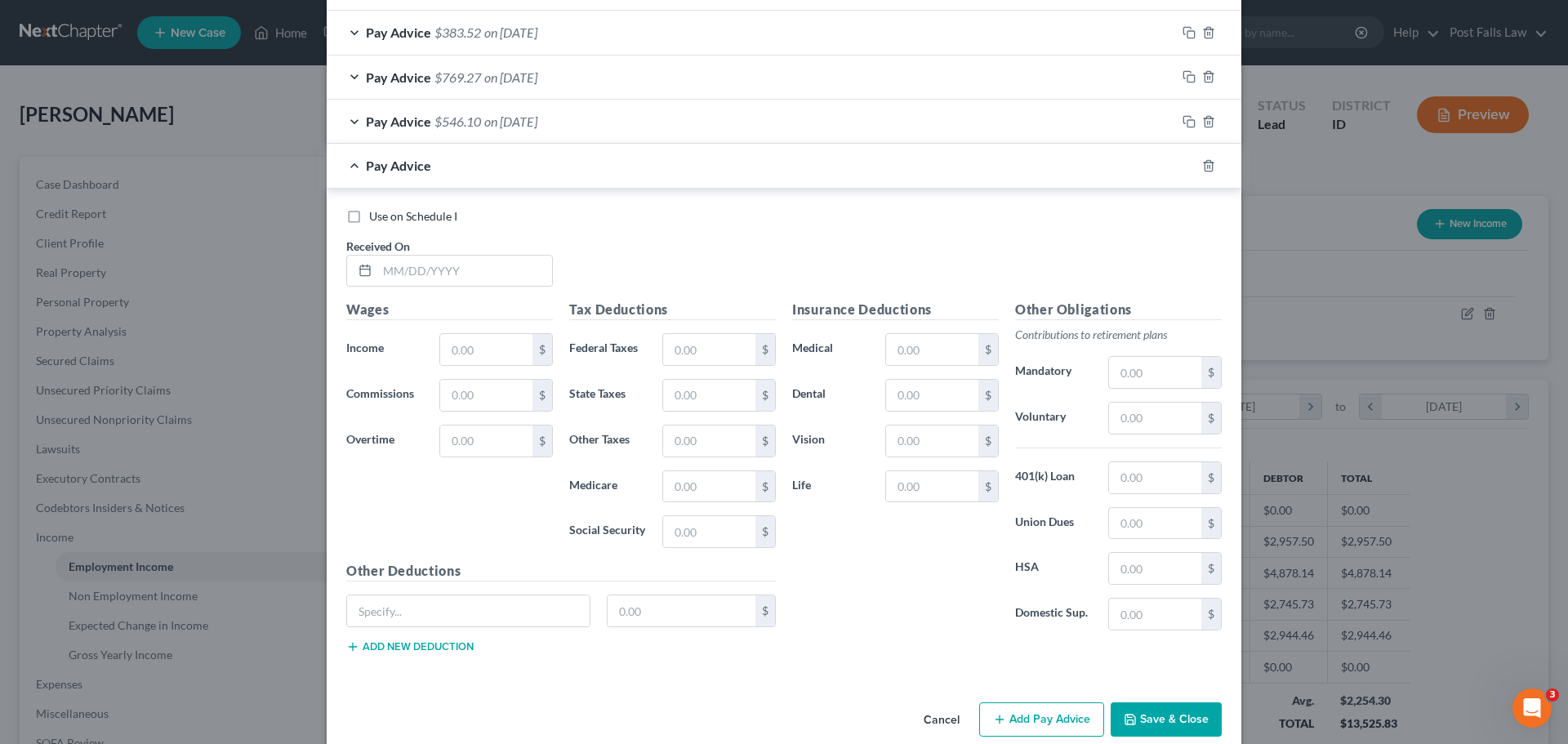
scroll to position [837, 0]
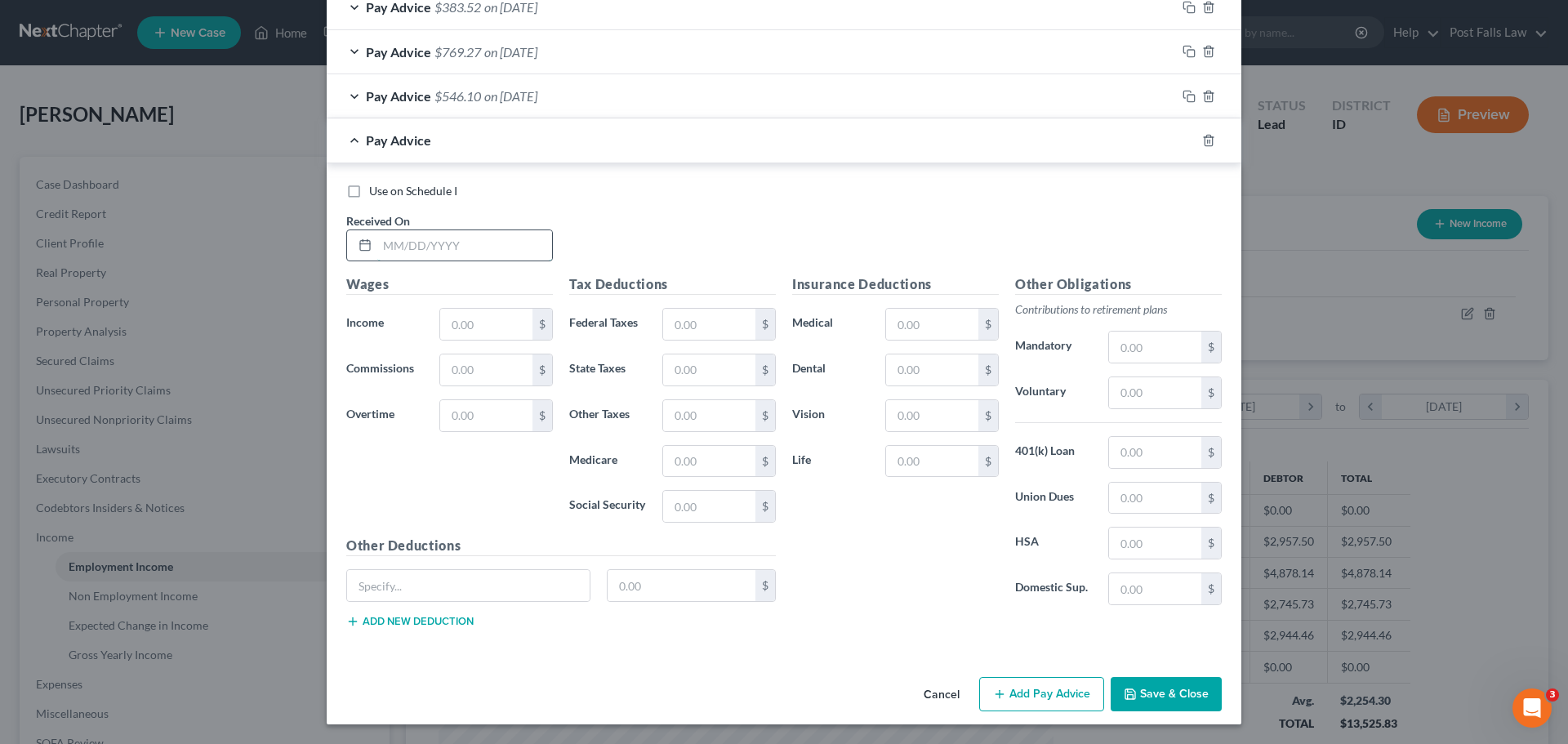
click at [436, 244] on input "text" at bounding box center [464, 246] width 175 height 31
type input "[DATE]"
type input "1,217.15"
type input "46.53"
type input "27.00"
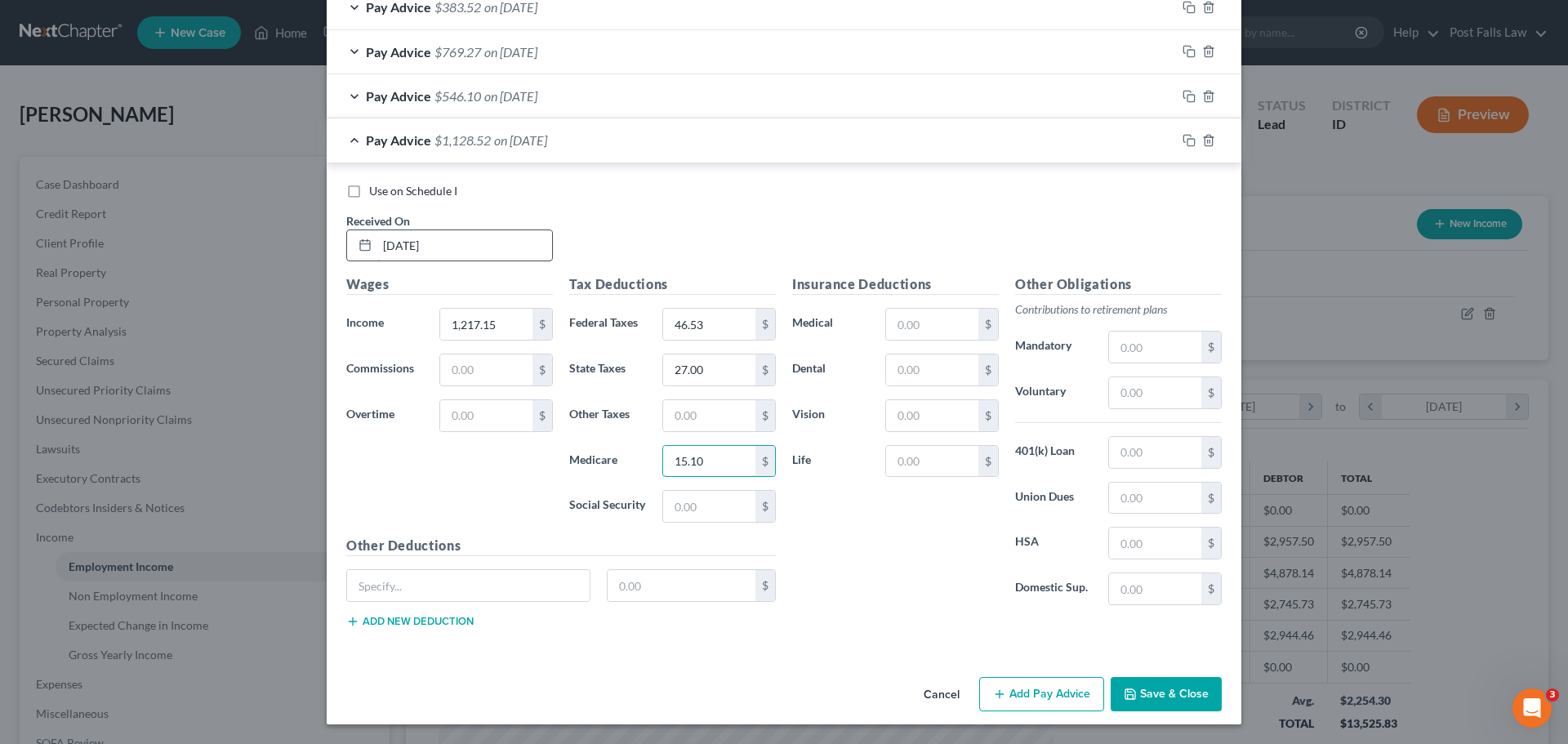
type input "15.10"
type input "64.55"
click at [922, 328] on input "text" at bounding box center [933, 324] width 93 height 31
type input "143.54"
type input "30.78"
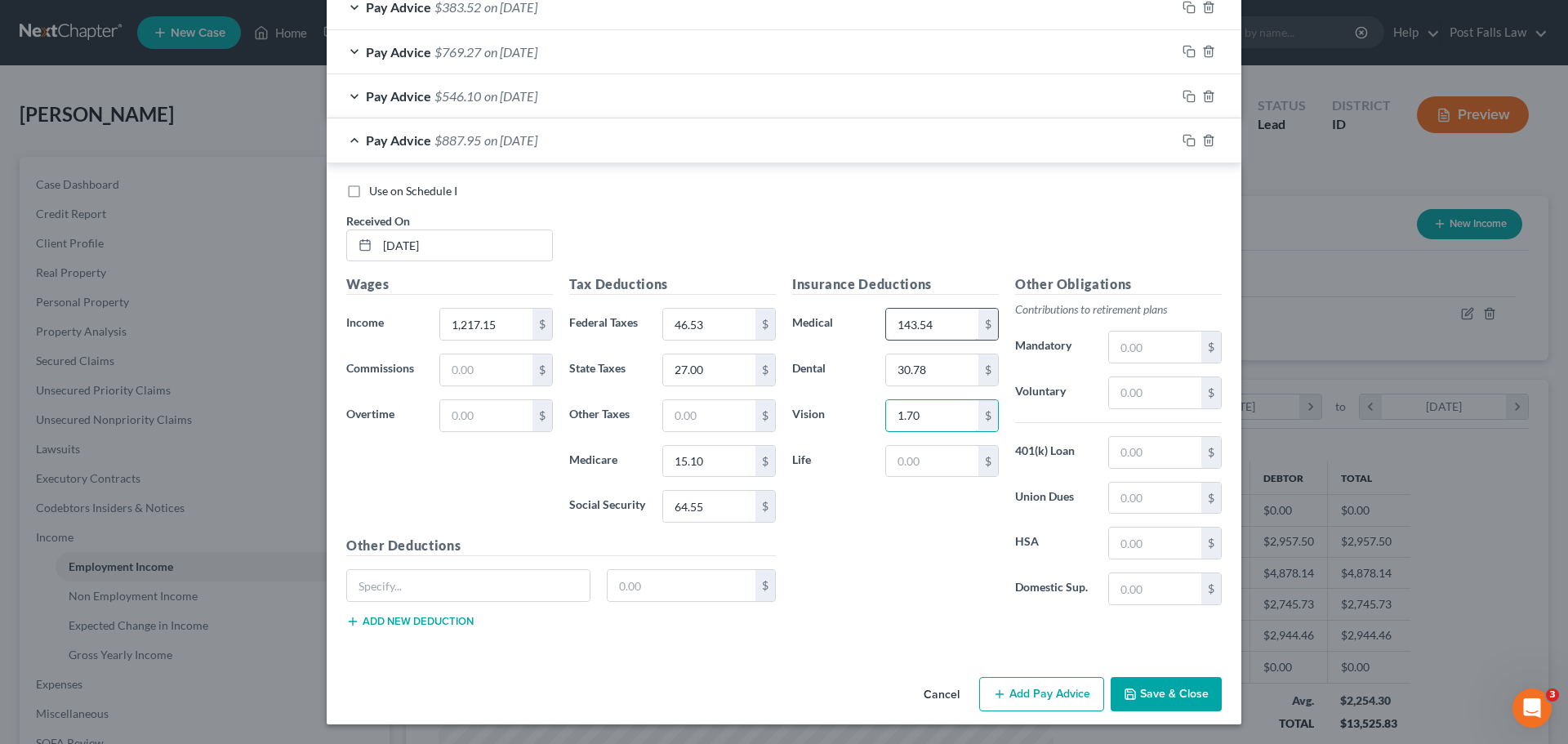
type input "1.70"
click at [1039, 681] on button "Add Pay Advice" at bounding box center [1042, 694] width 125 height 34
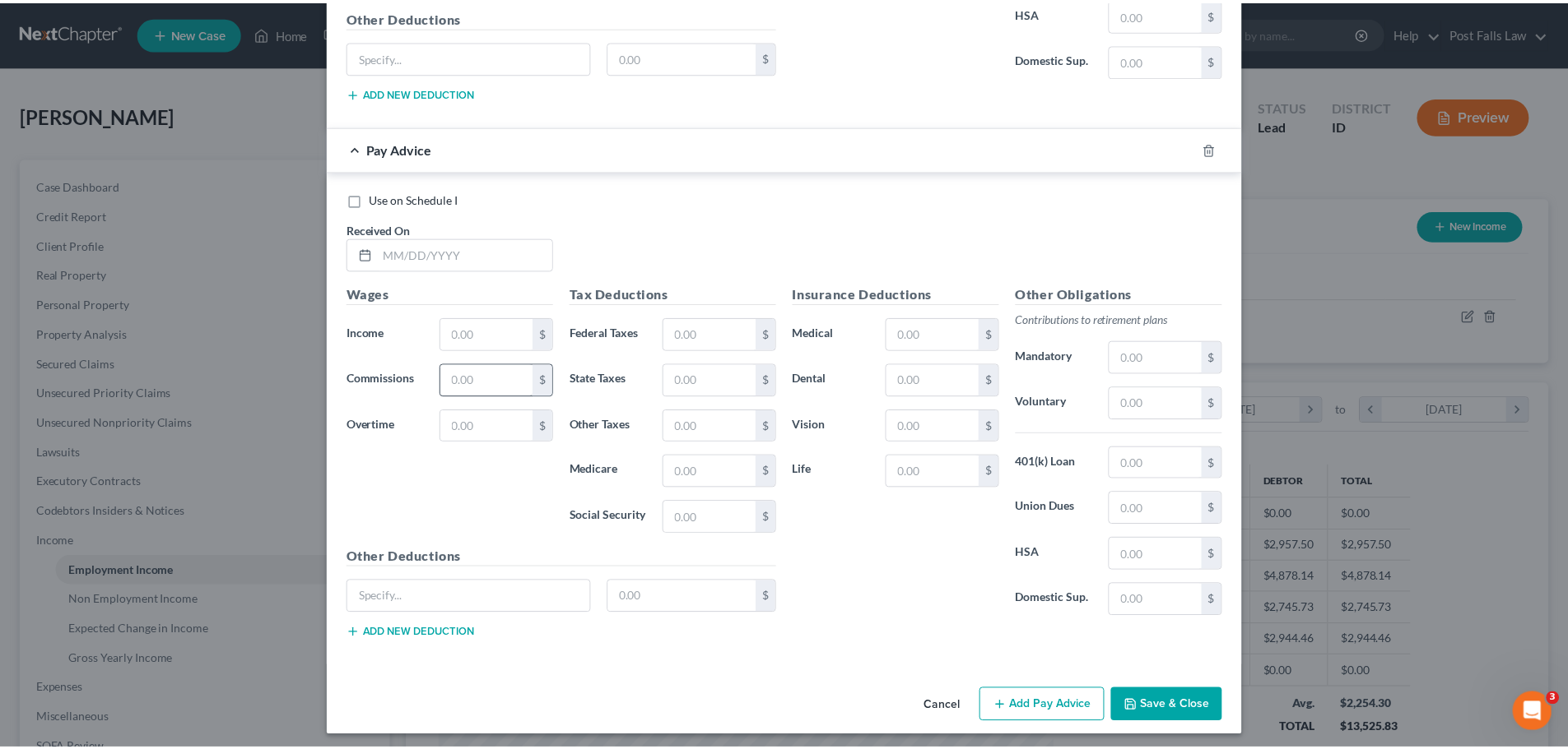
scroll to position [1382, 0]
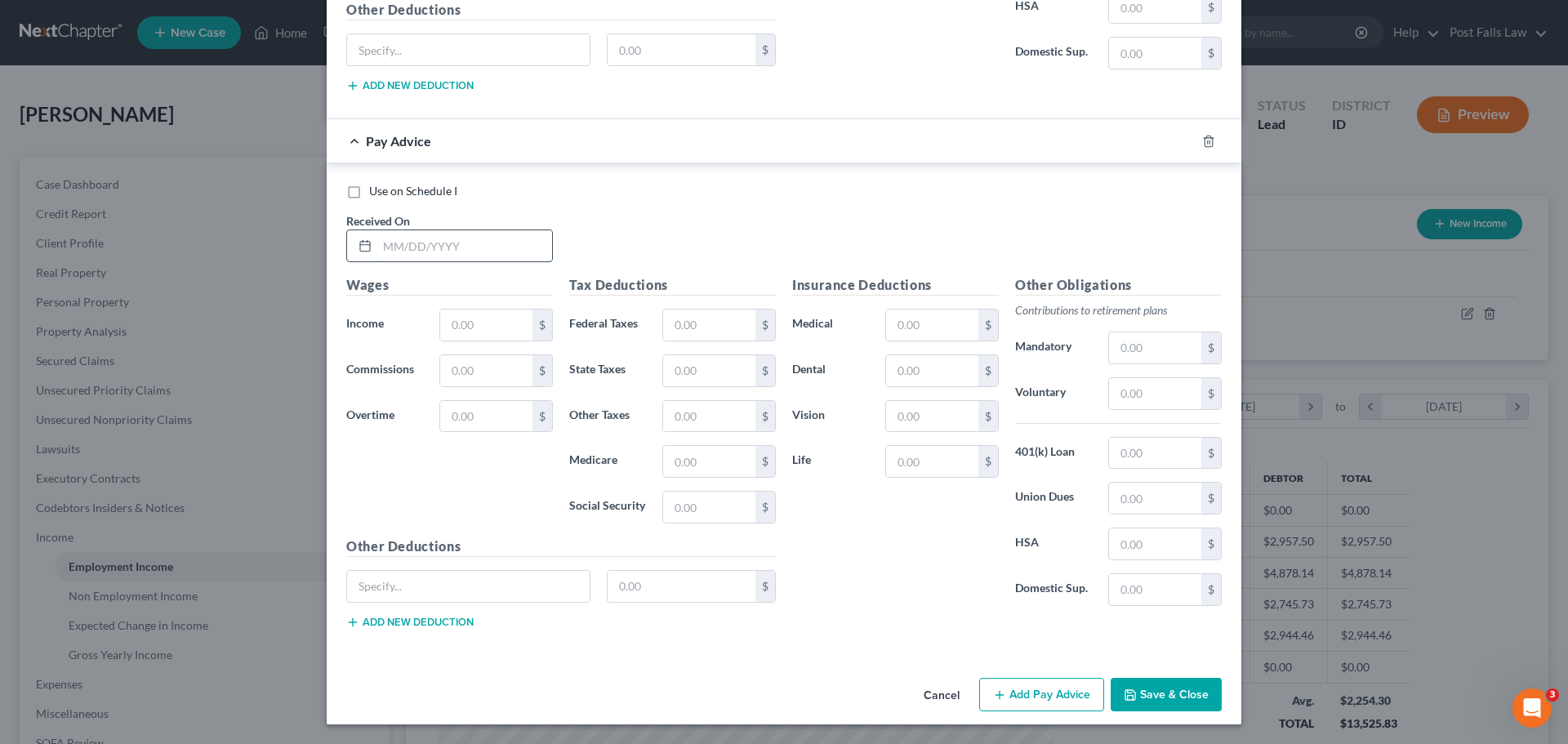
click at [423, 254] on input "text" at bounding box center [464, 246] width 175 height 31
type input "[DATE]"
type input "1,392.04"
type input "67.52"
type input "37.00"
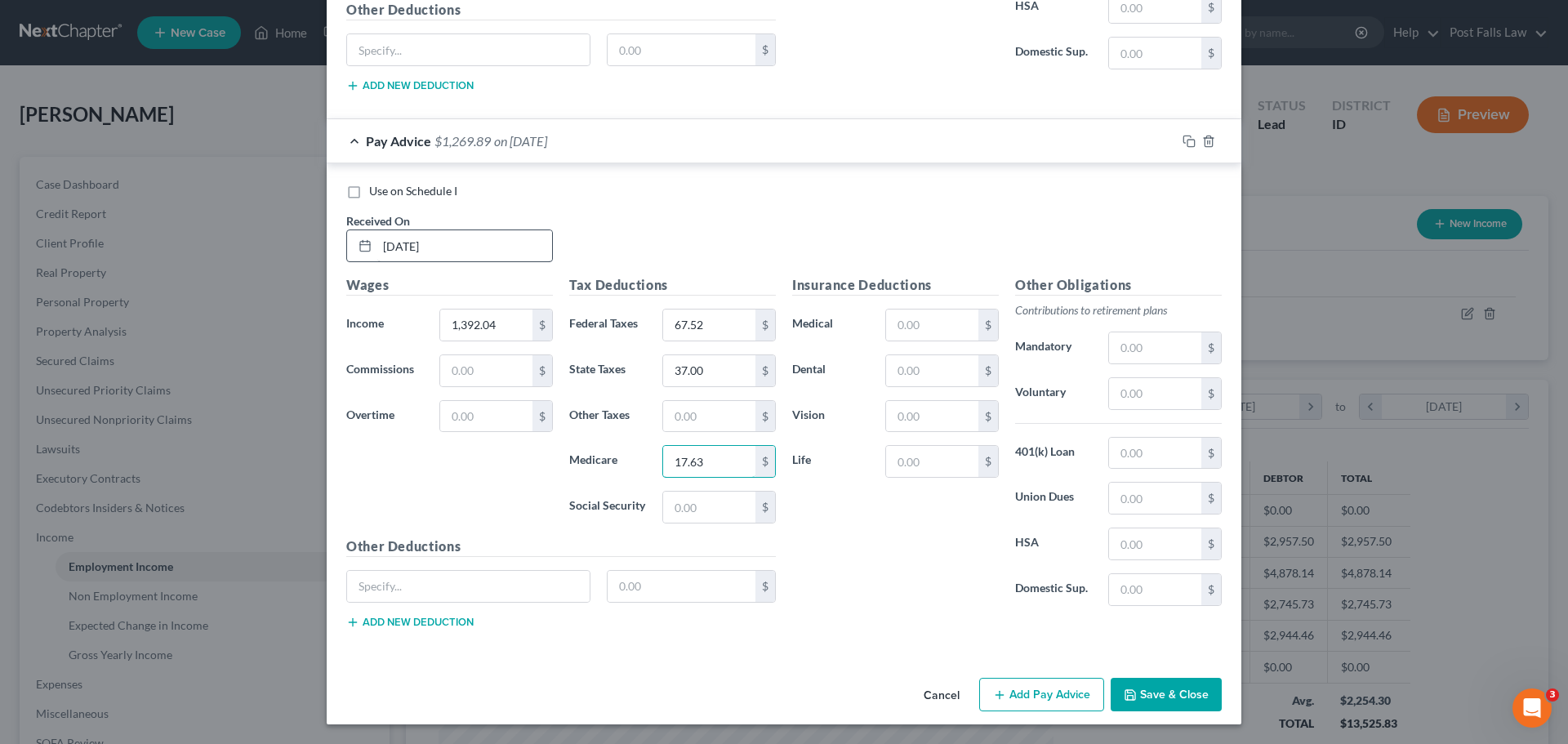
type input "17.63"
type input "75.39"
type input "143.54"
type input "30.78"
type input "1.70"
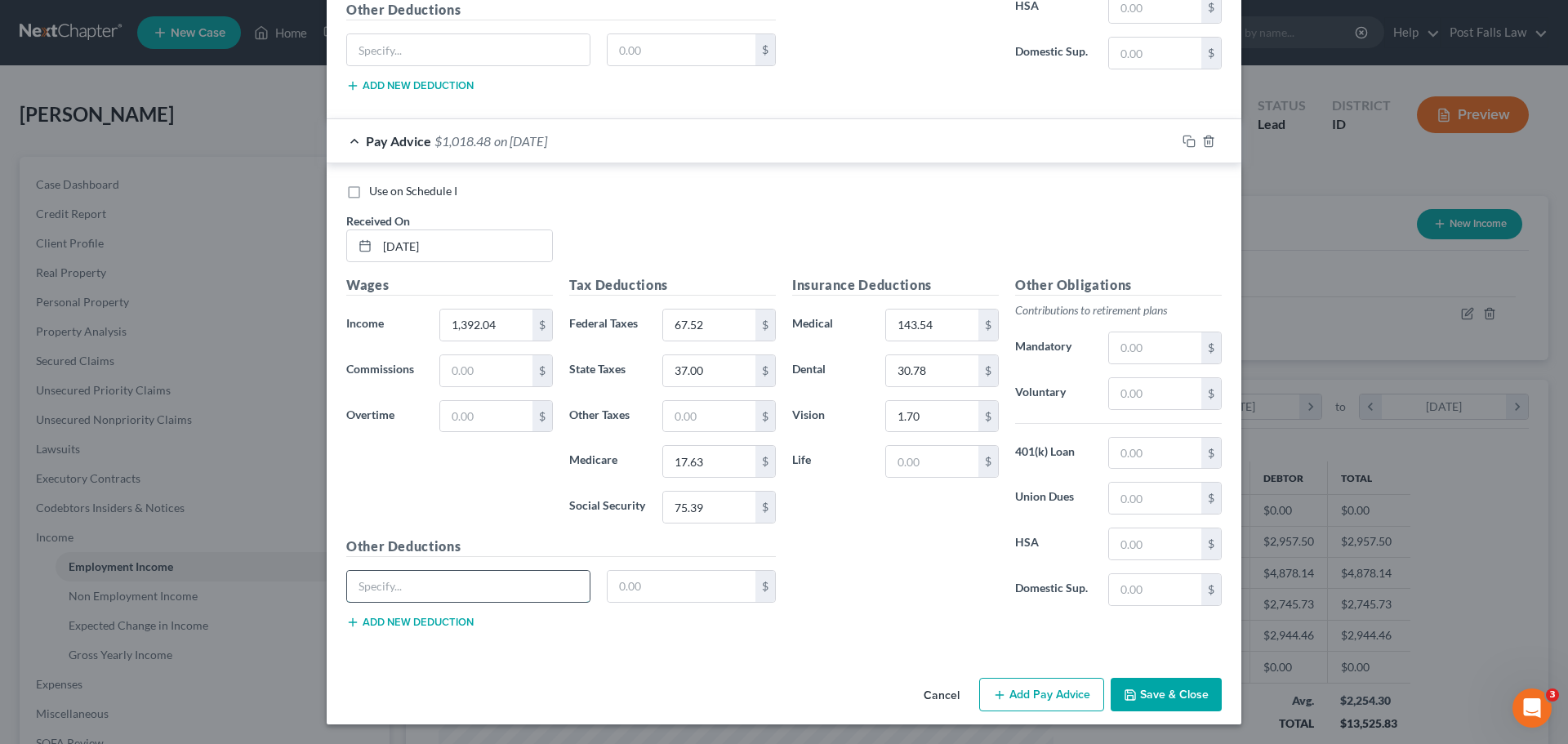
click at [403, 598] on input "text" at bounding box center [468, 587] width 242 height 31
type input "UKGWallet"
type input "206.98"
click at [1174, 694] on button "Save & Close" at bounding box center [1167, 694] width 111 height 34
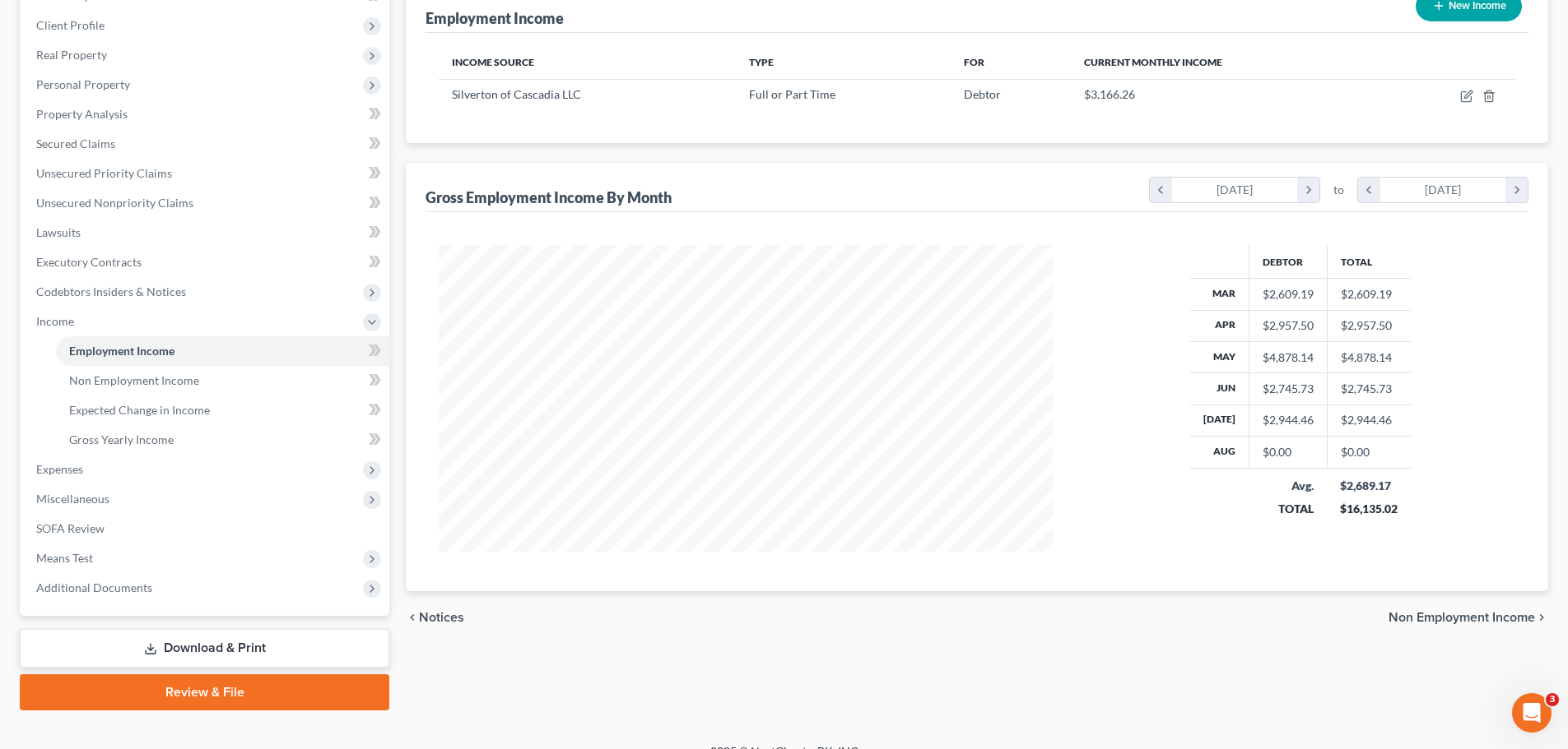
scroll to position [243, 0]
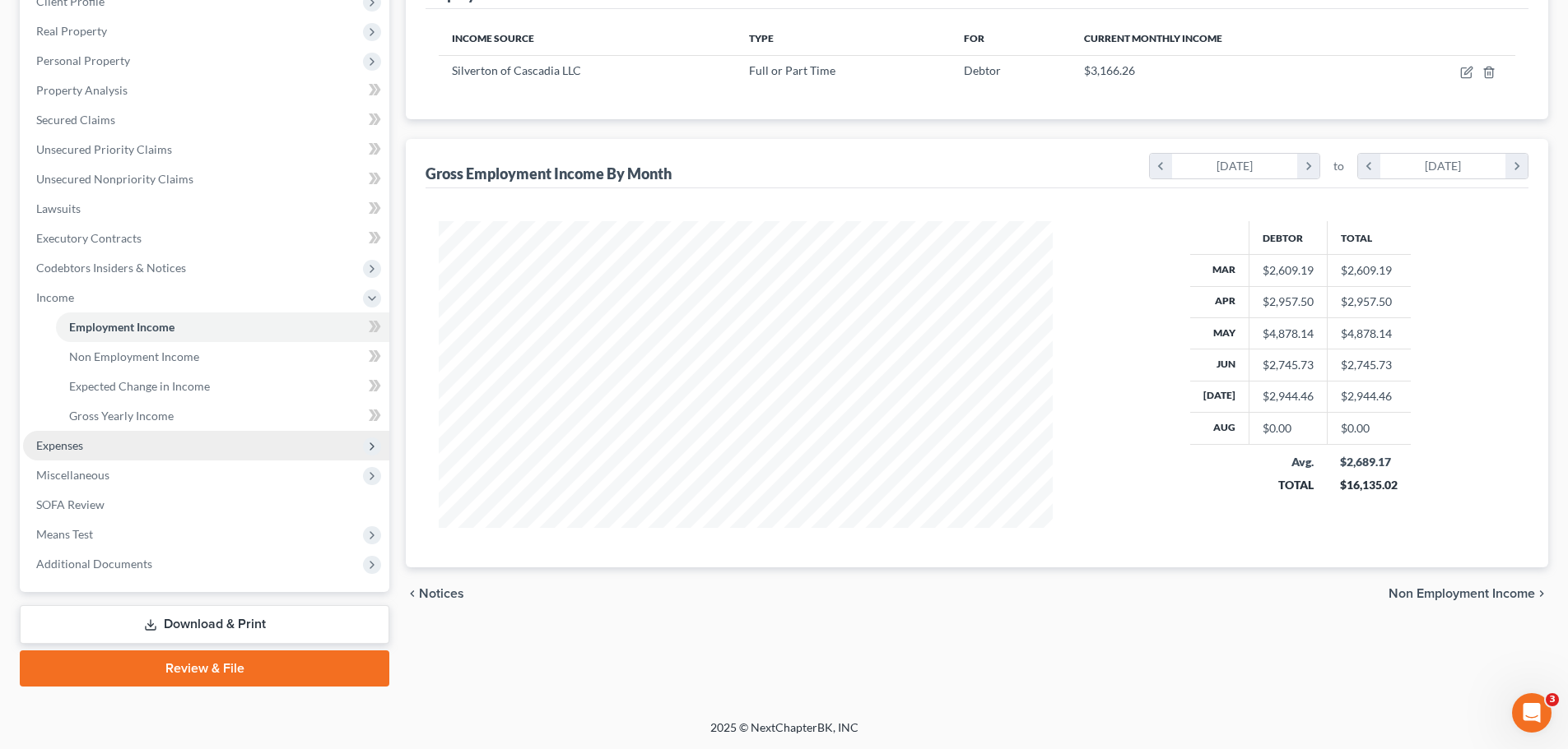
click at [143, 442] on span "Expenses" at bounding box center [206, 446] width 366 height 30
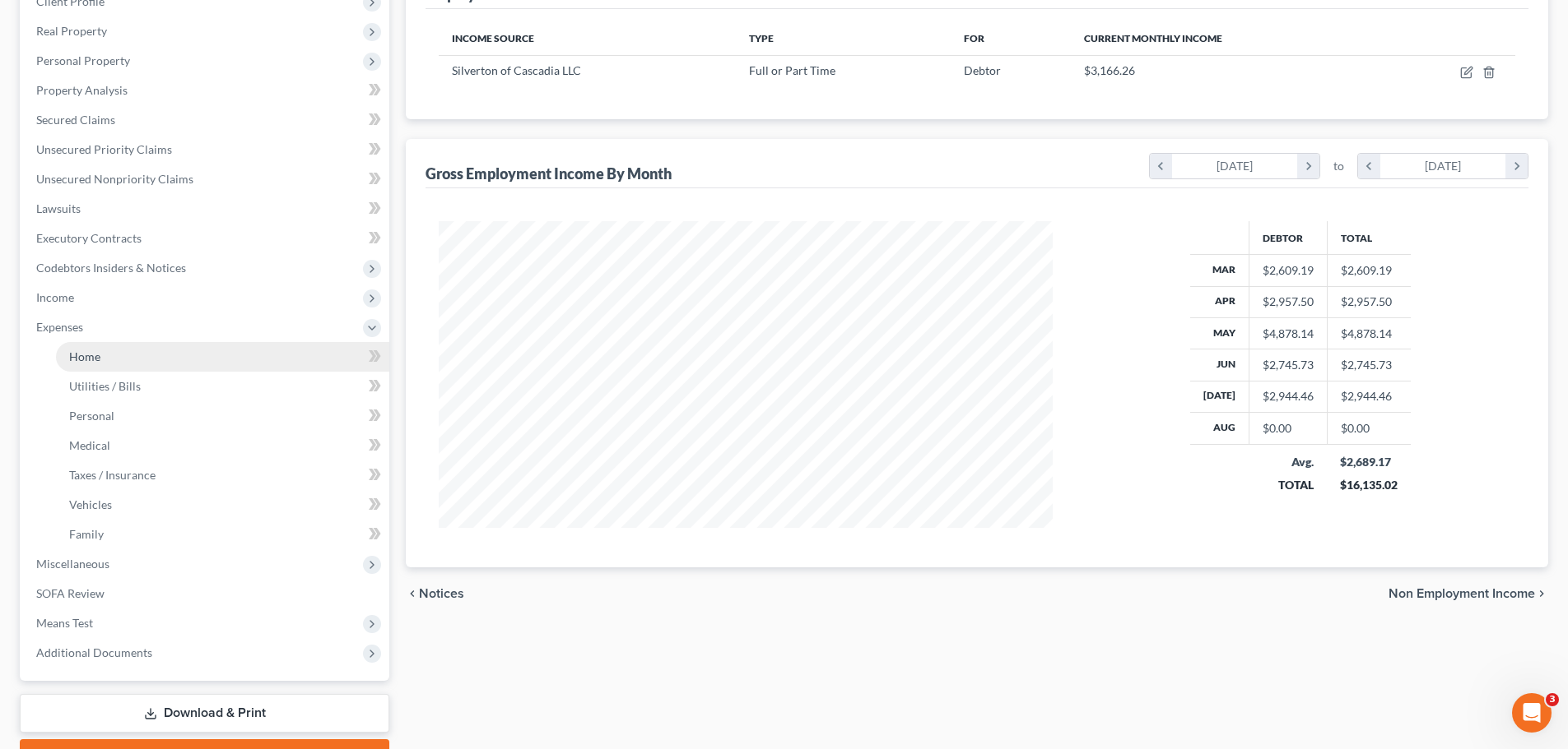
click at [113, 359] on link "Home" at bounding box center [223, 357] width 333 height 30
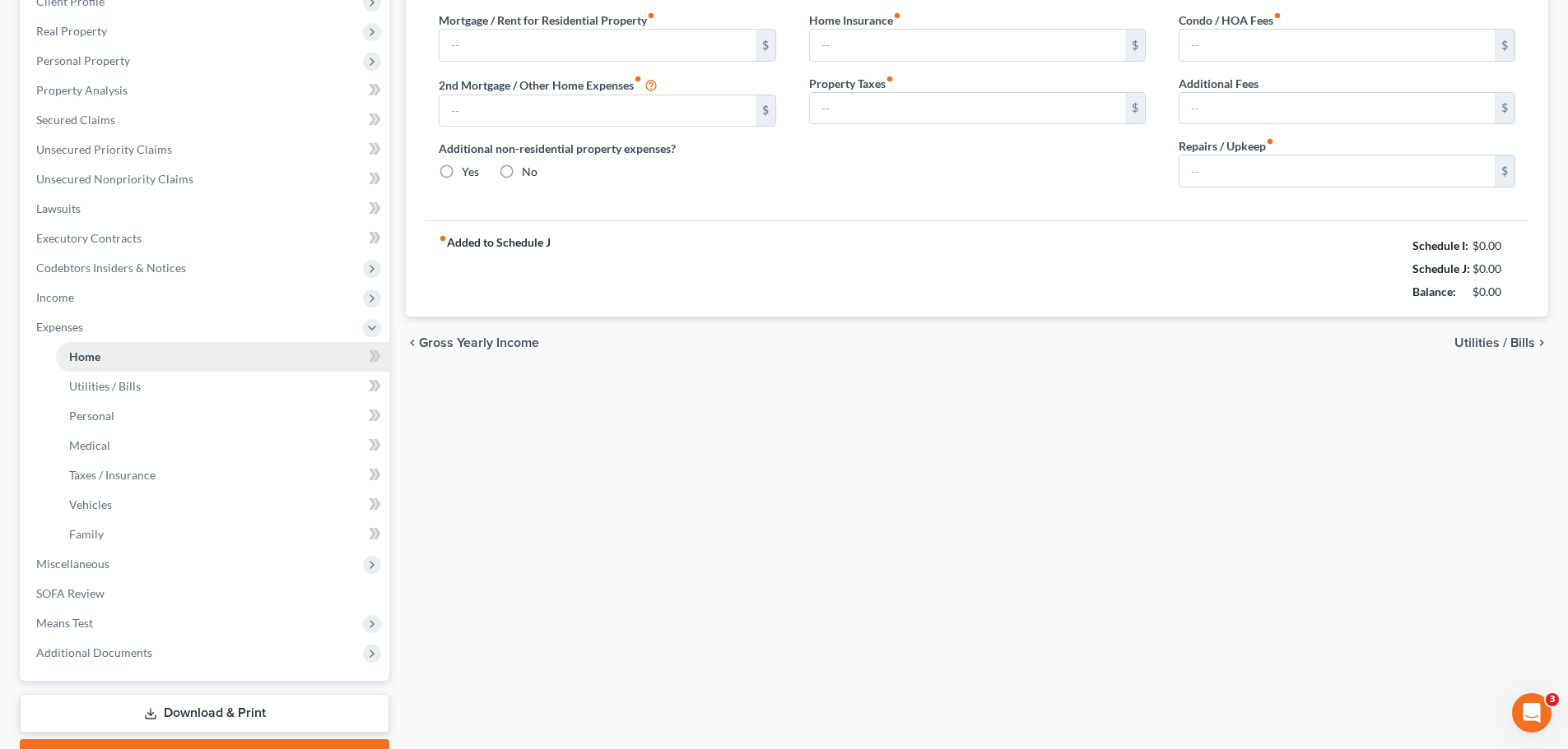
type input "2,300.00"
type input "0.00"
radio input "true"
type input "0.00"
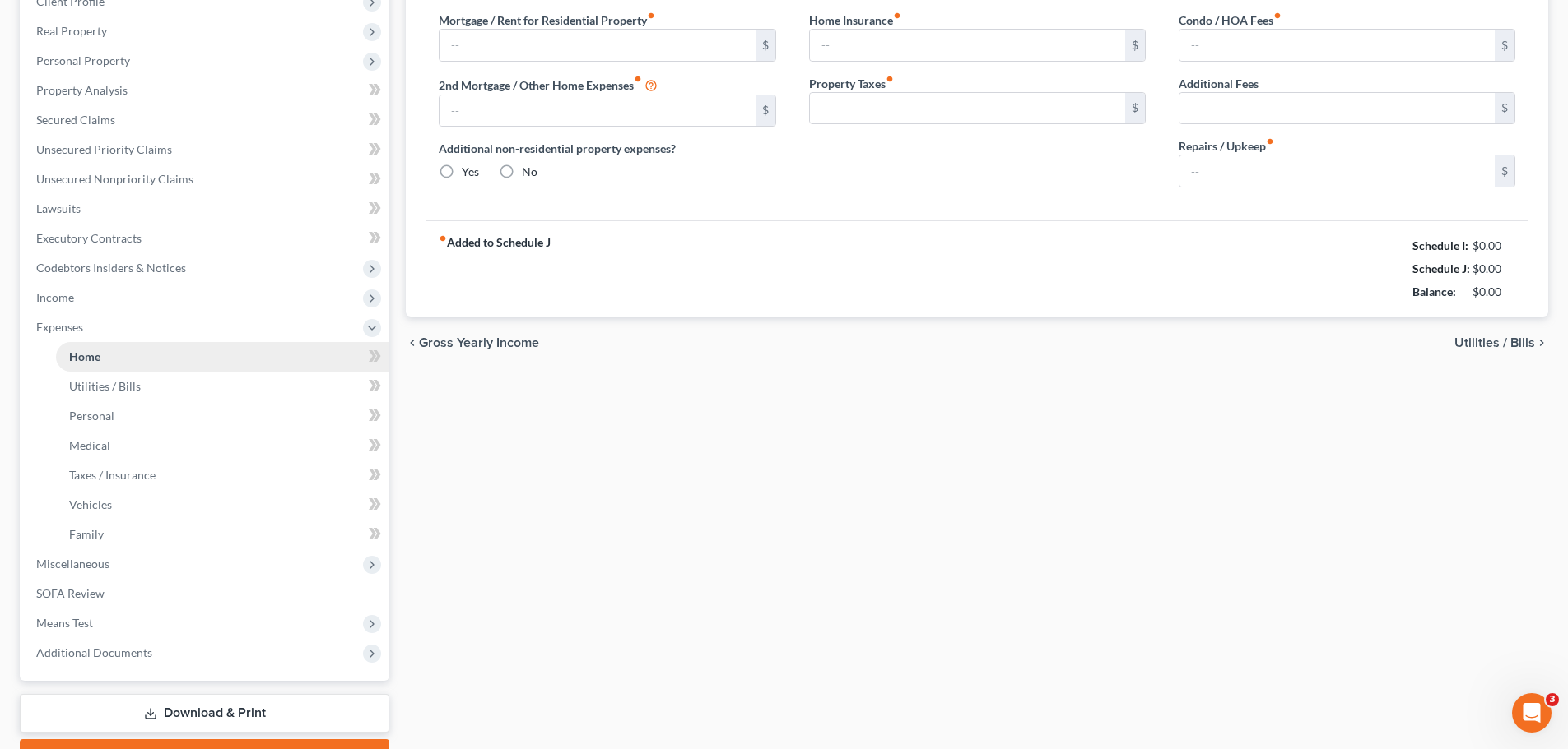
type input "0.00"
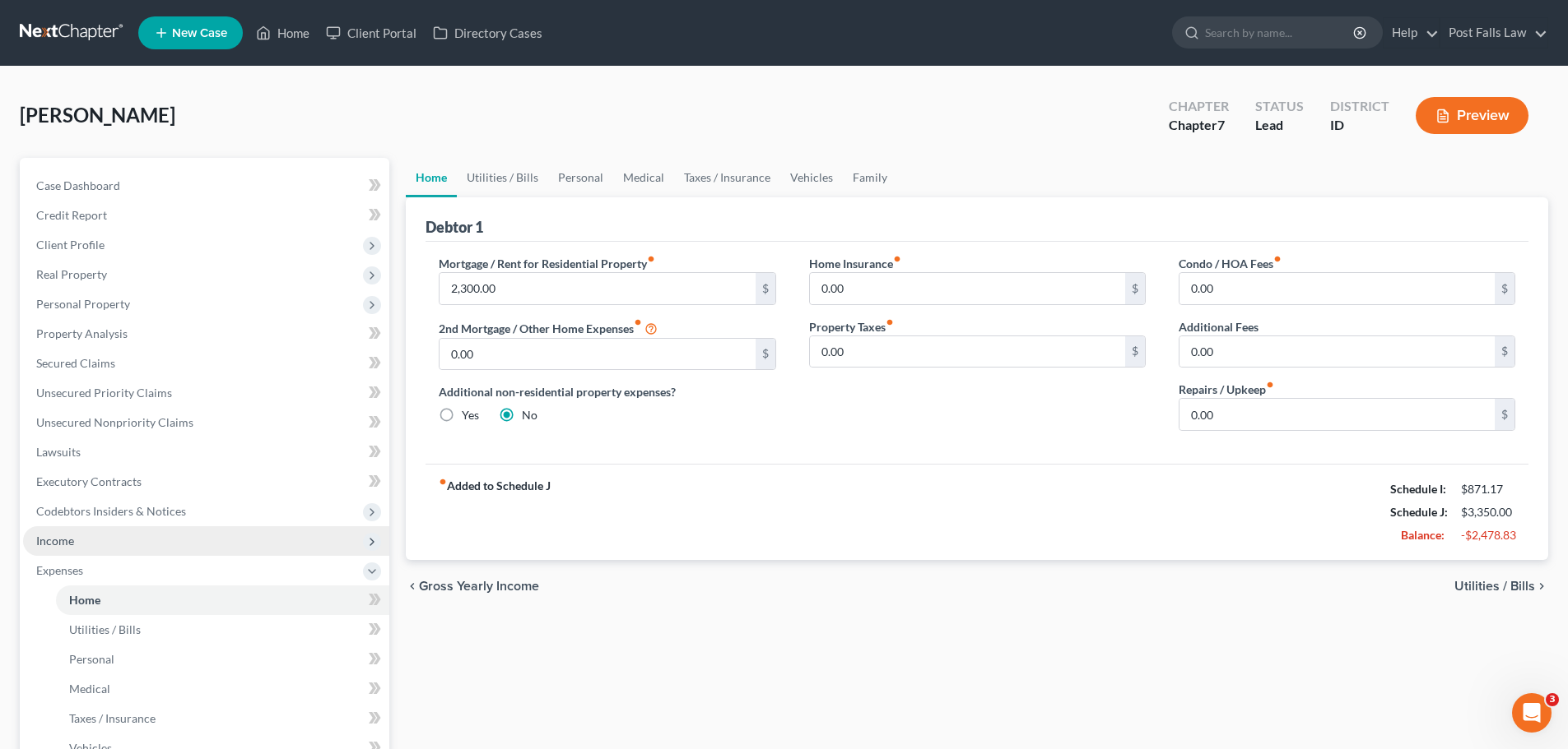
click at [85, 537] on span "Income" at bounding box center [206, 542] width 366 height 30
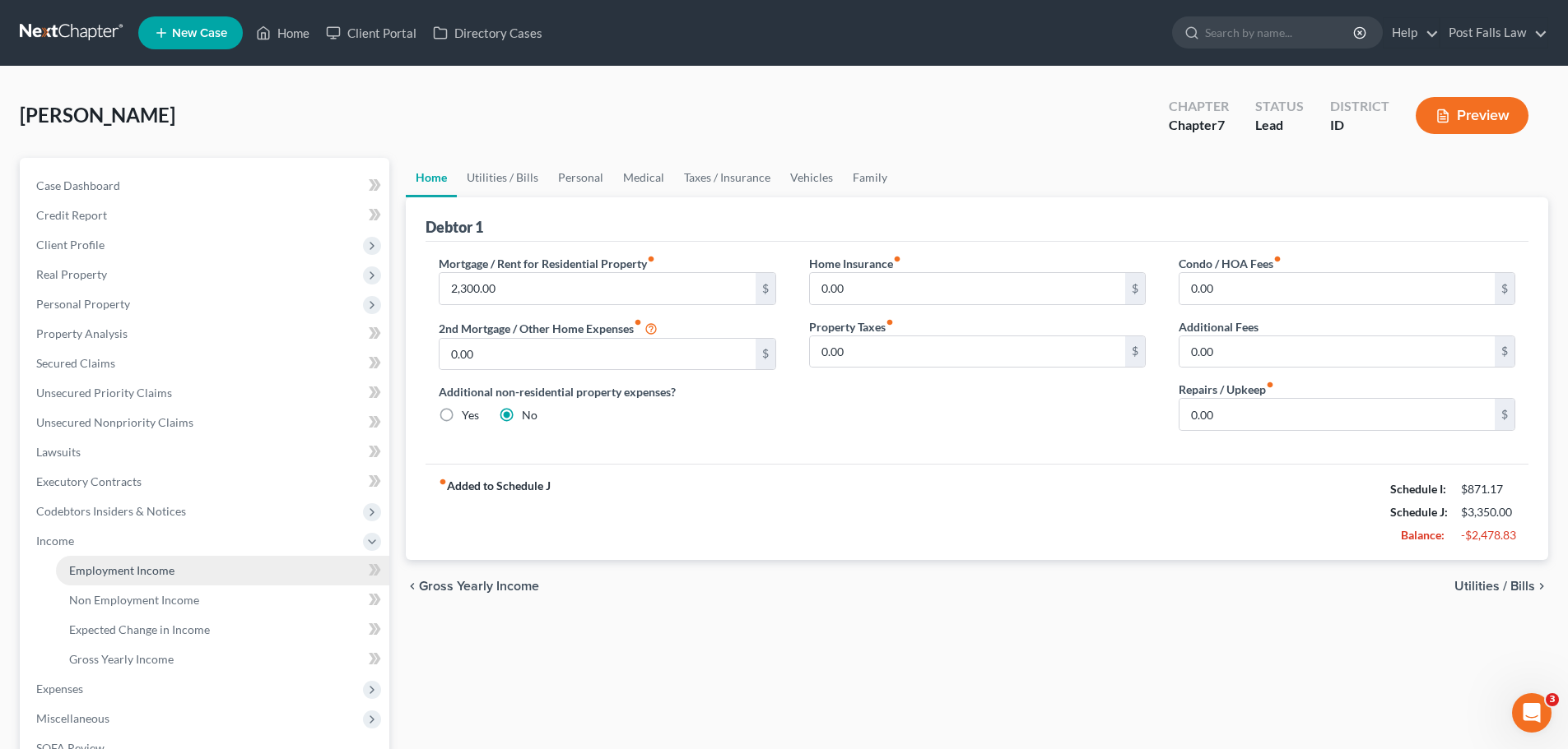
click at [103, 568] on span "Employment Income" at bounding box center [122, 570] width 105 height 14
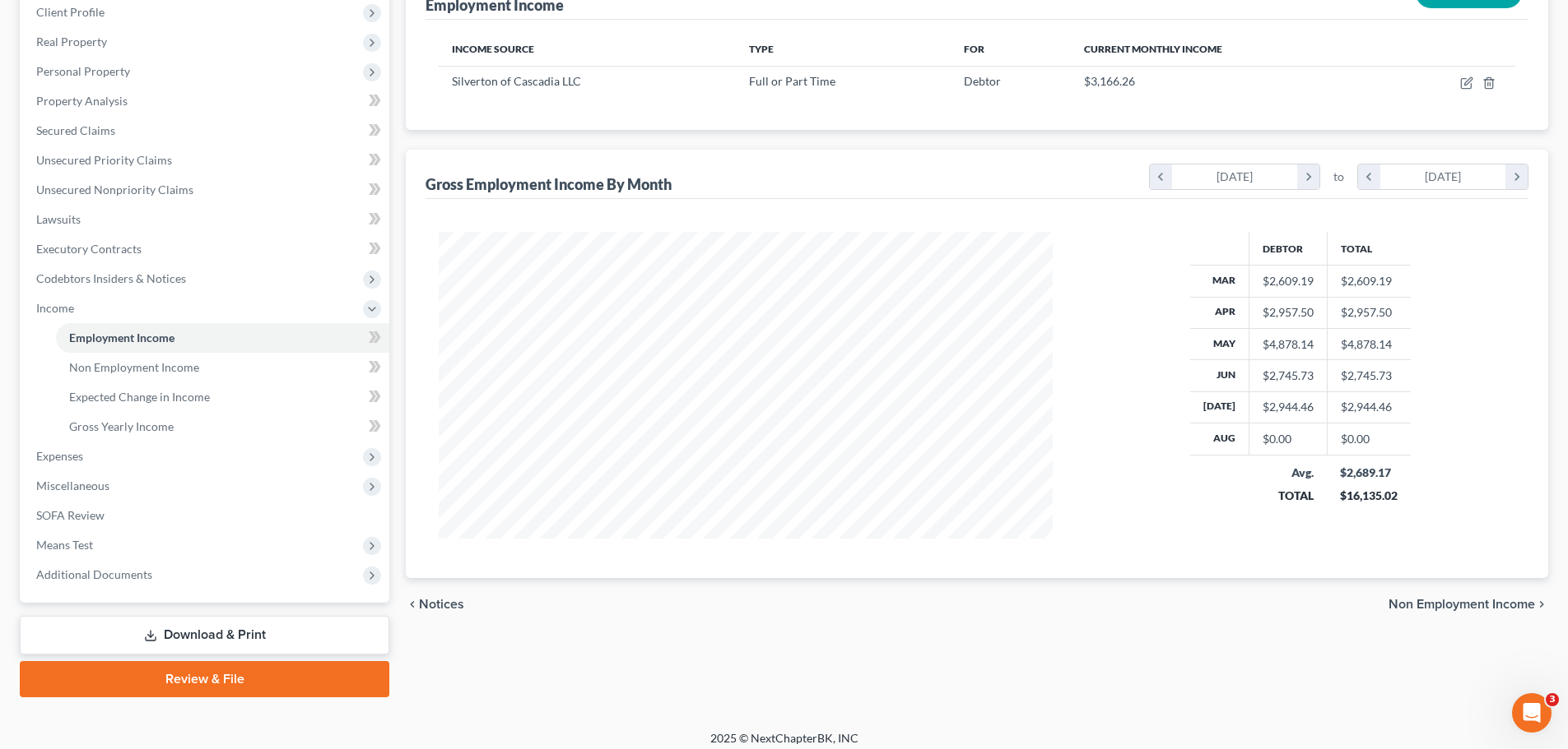
scroll to position [243, 0]
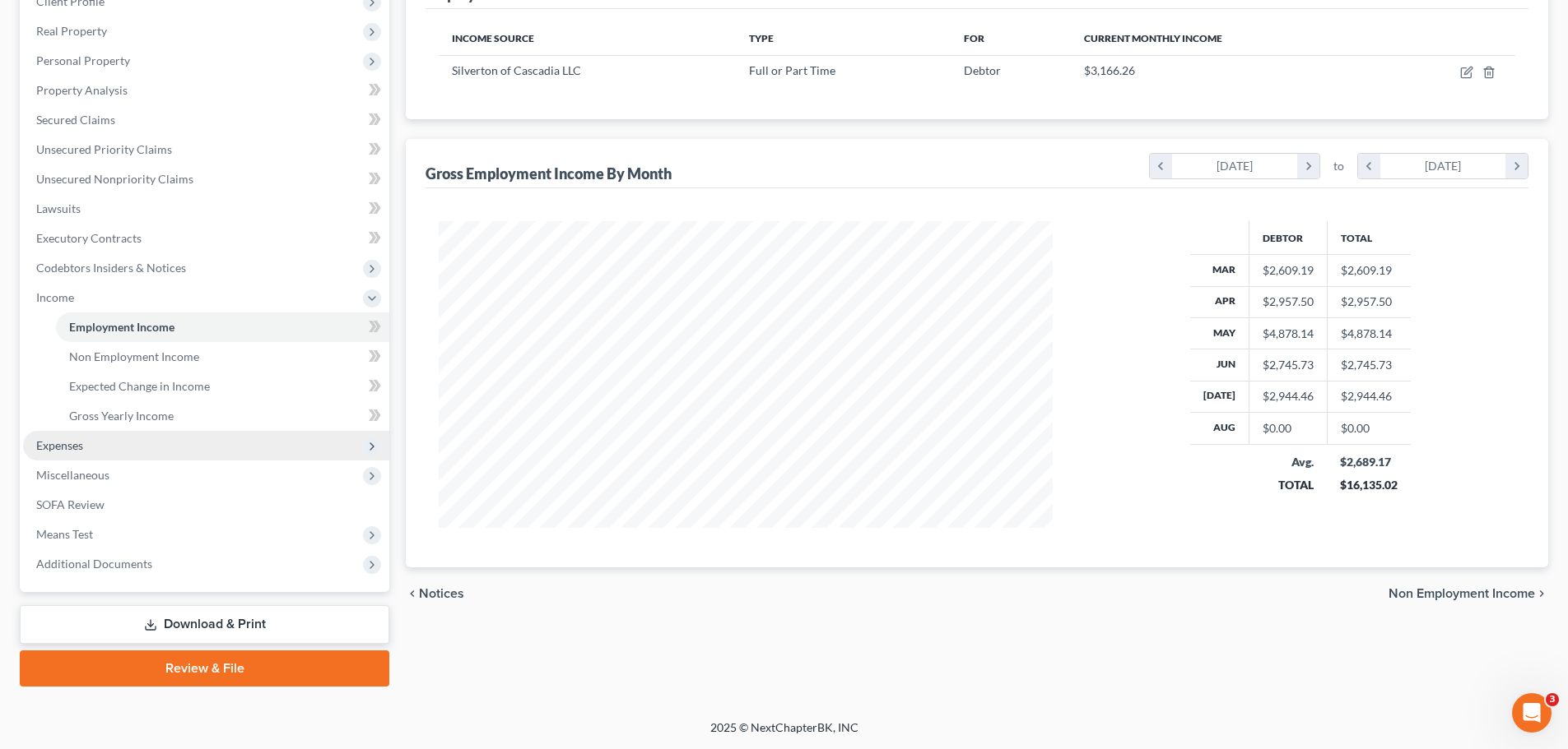
click at [68, 442] on span "Expenses" at bounding box center [59, 445] width 47 height 14
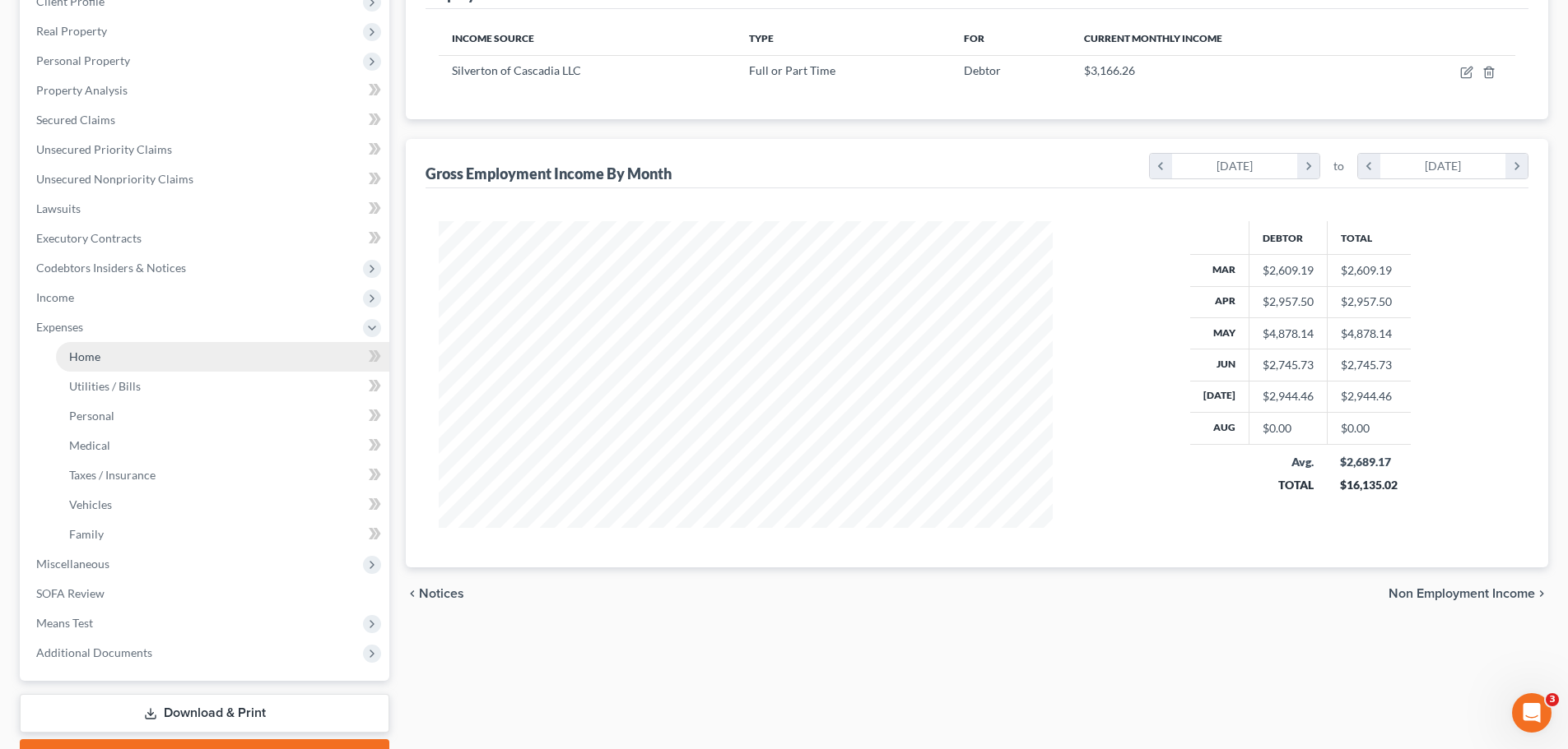
click at [74, 361] on span "Home" at bounding box center [85, 357] width 32 height 14
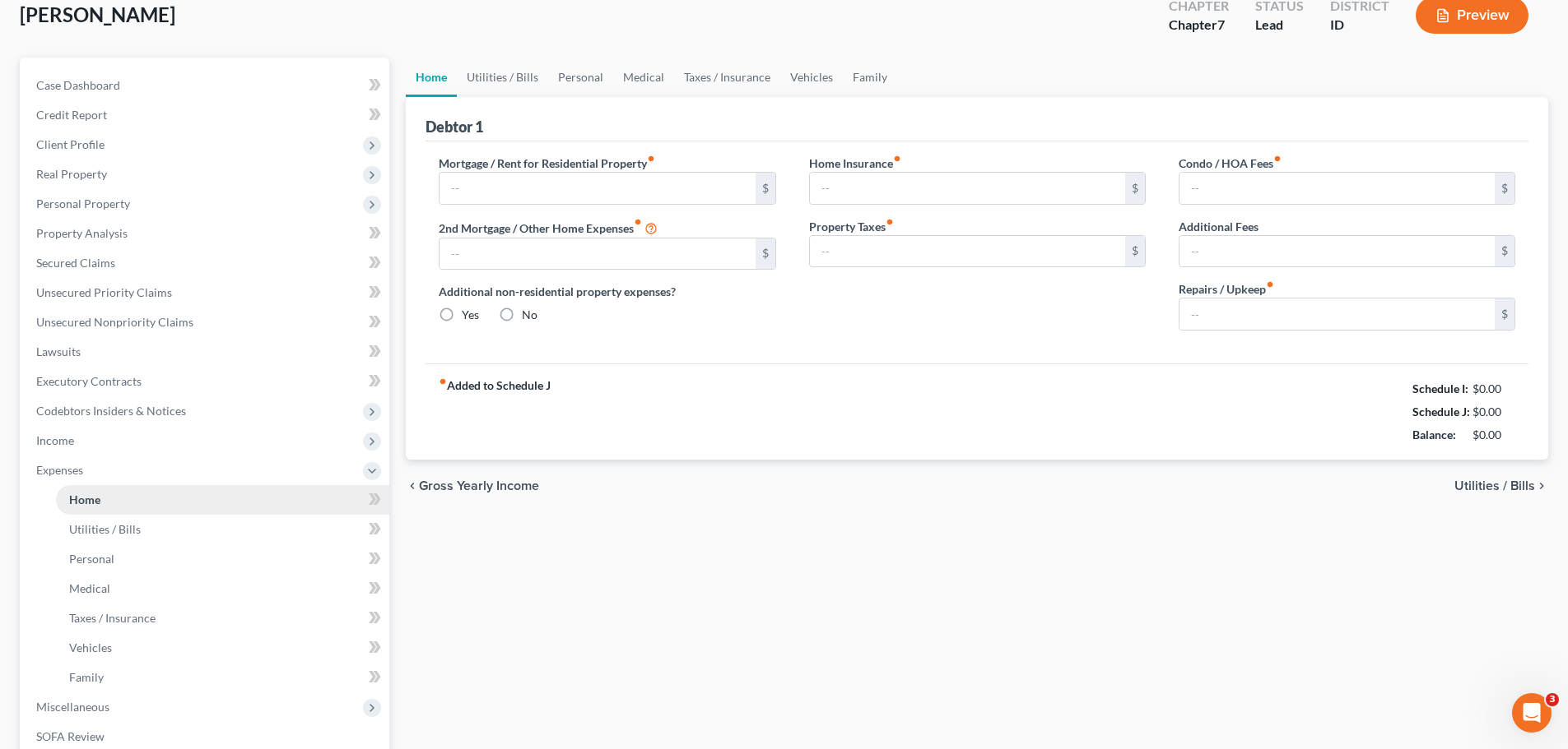
type input "2,300.00"
type input "0.00"
radio input "true"
type input "0.00"
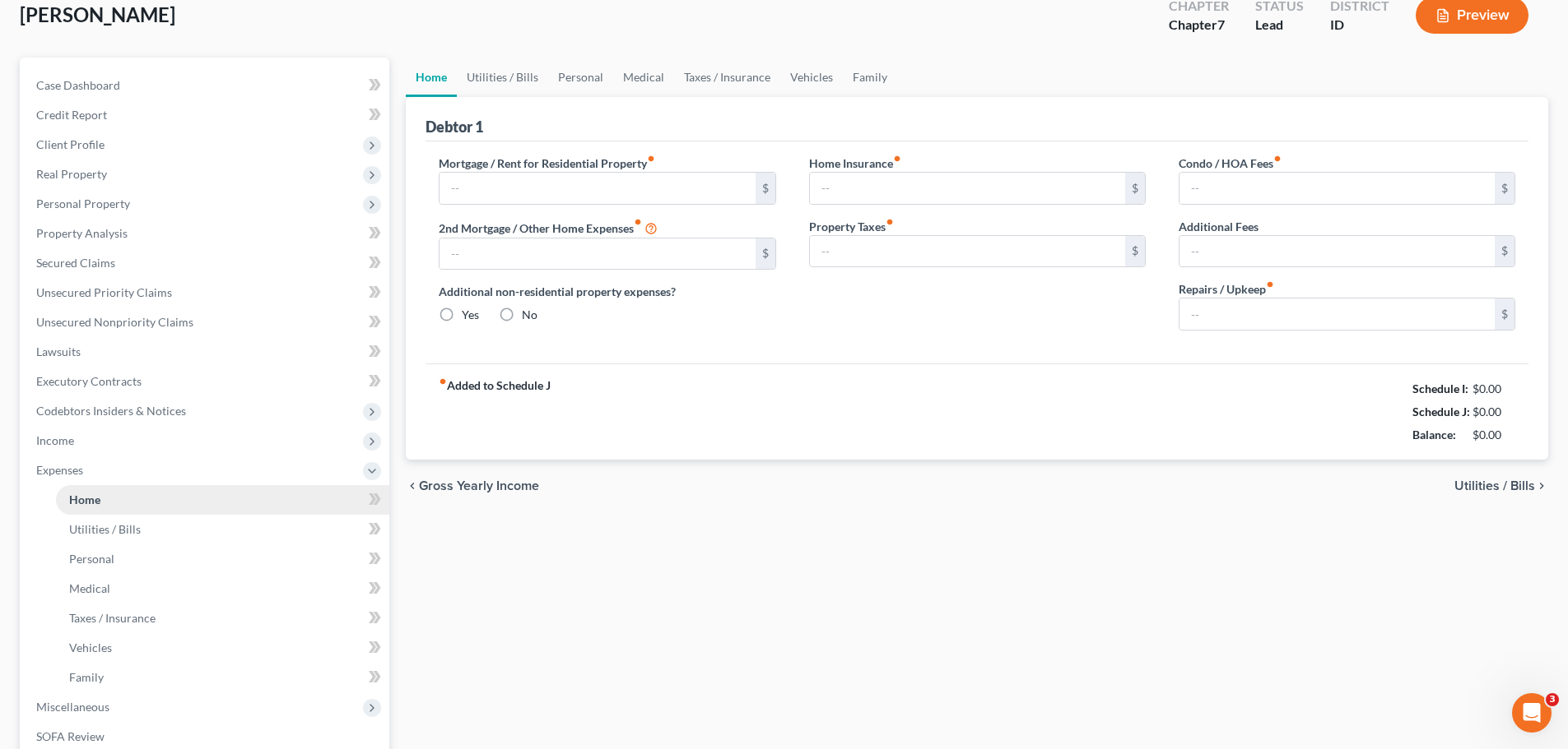
type input "0.00"
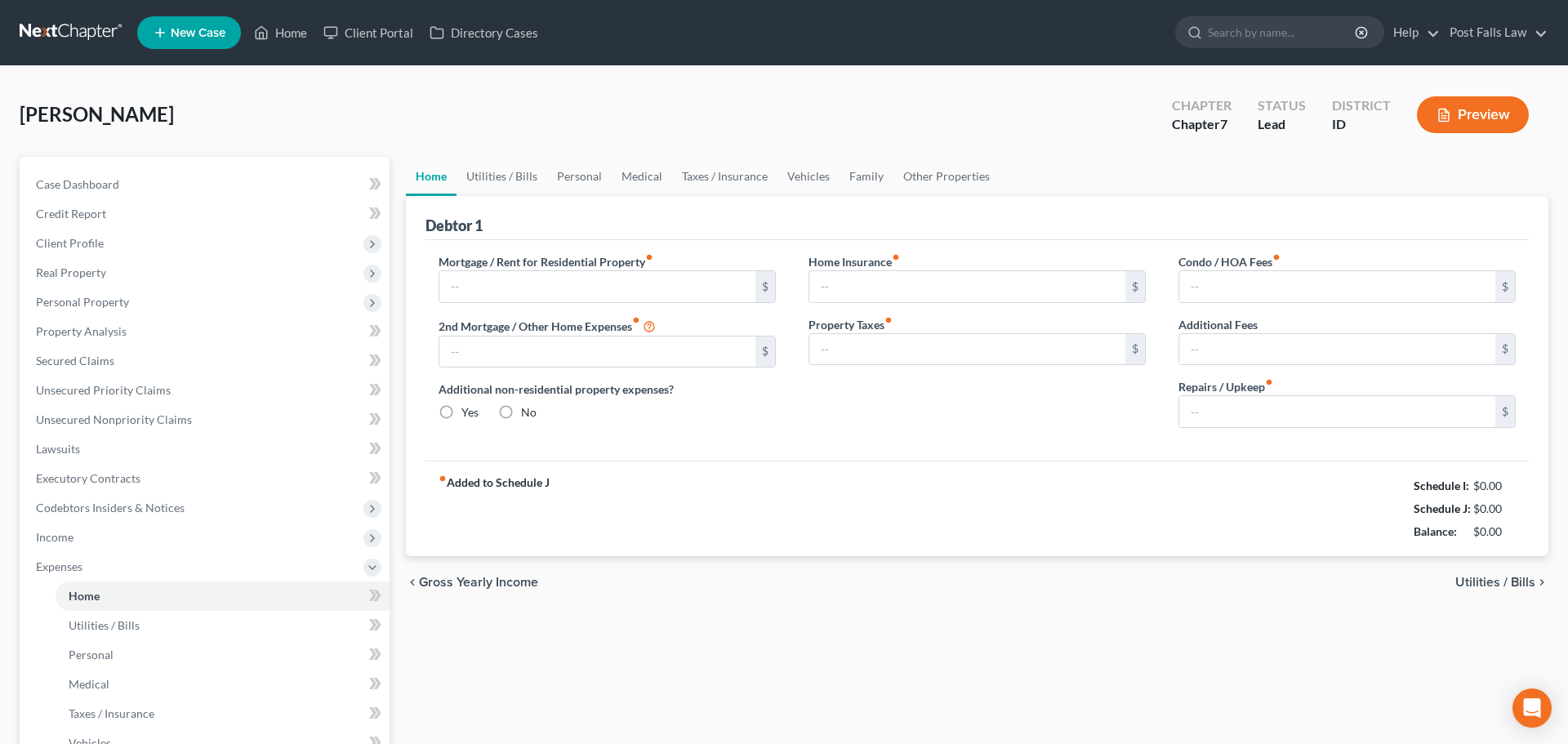
type input "2,300.00"
type input "0.00"
radio input "true"
type input "0.00"
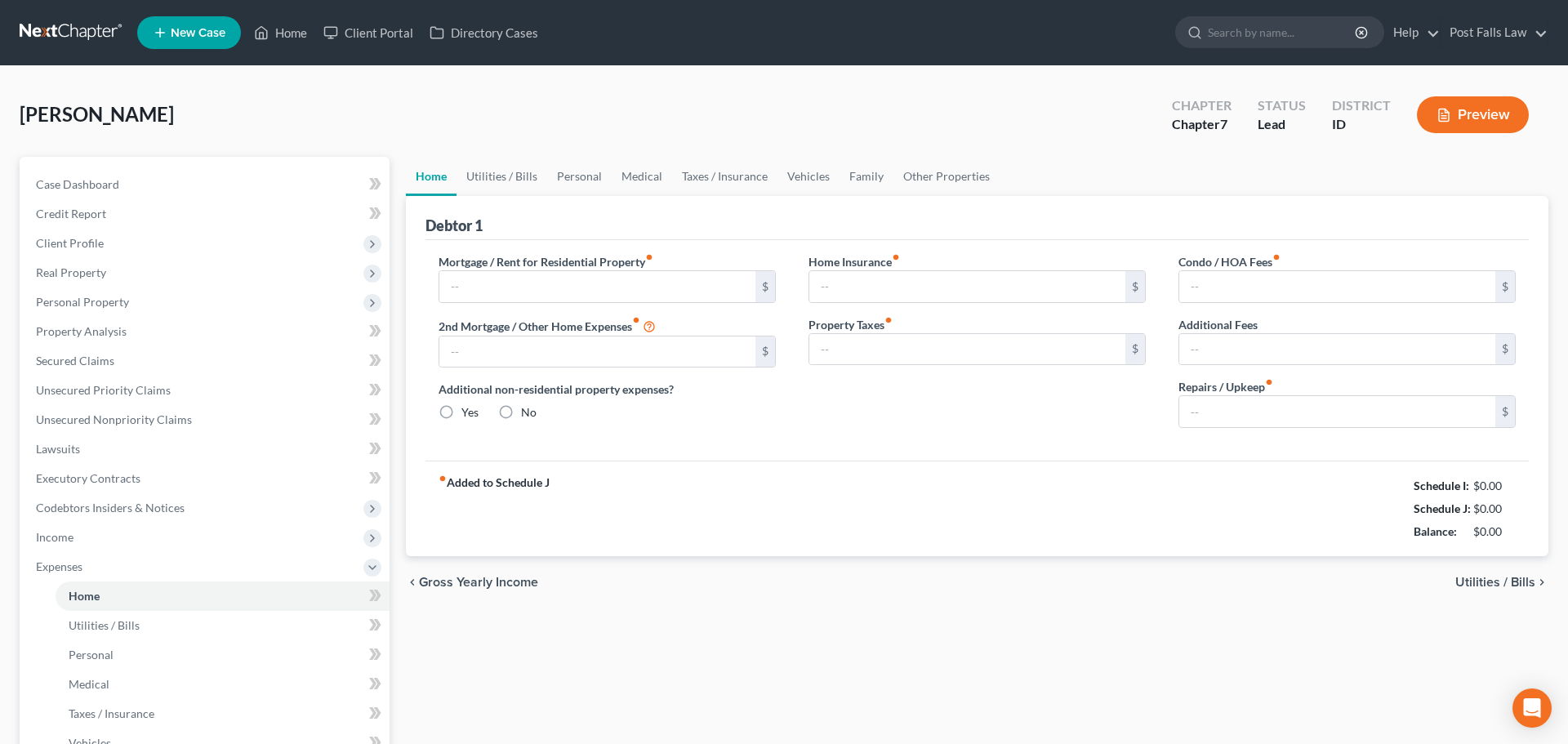
type input "0.00"
click at [511, 180] on link "Utilities / Bills" at bounding box center [499, 176] width 91 height 39
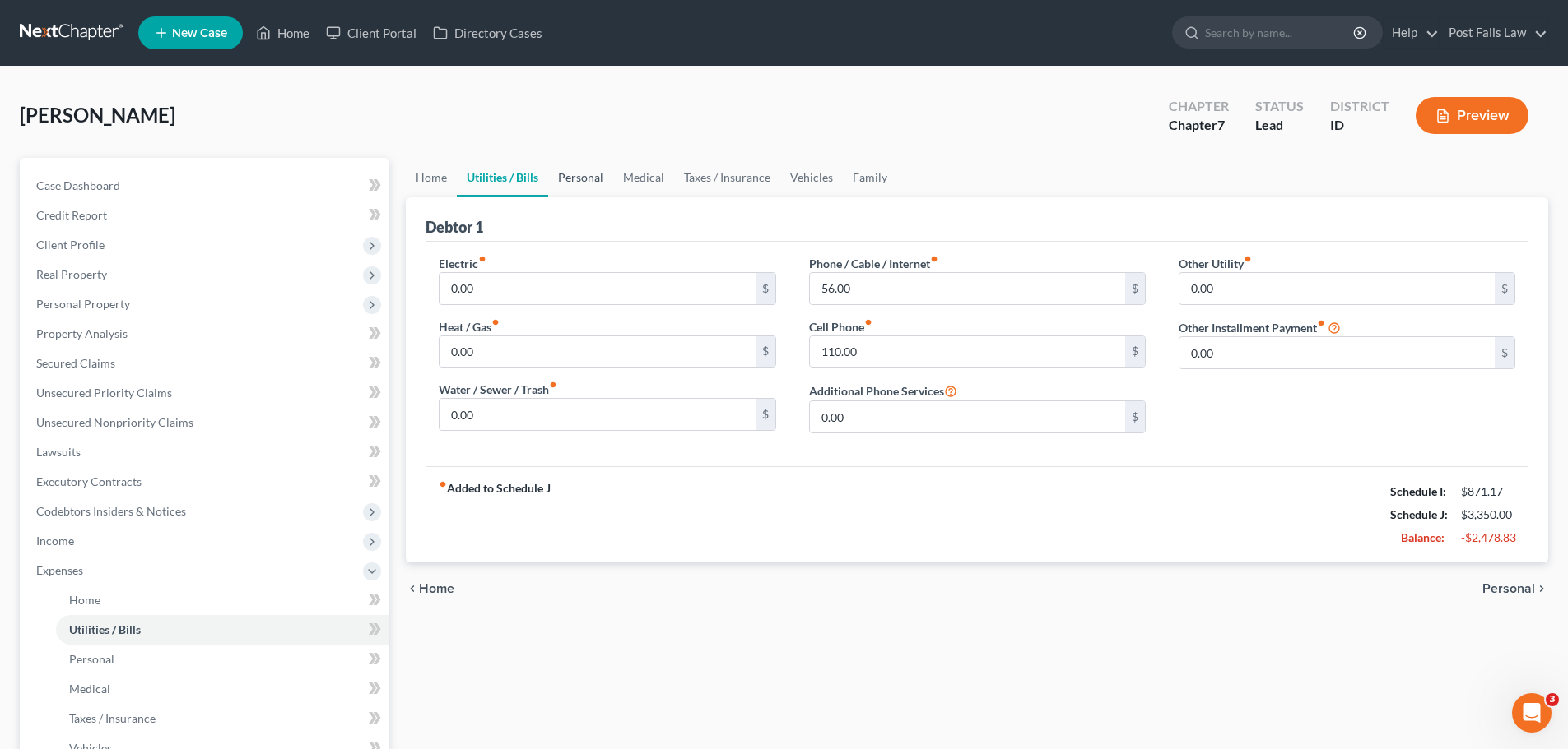
click at [588, 183] on link "Personal" at bounding box center [581, 177] width 65 height 39
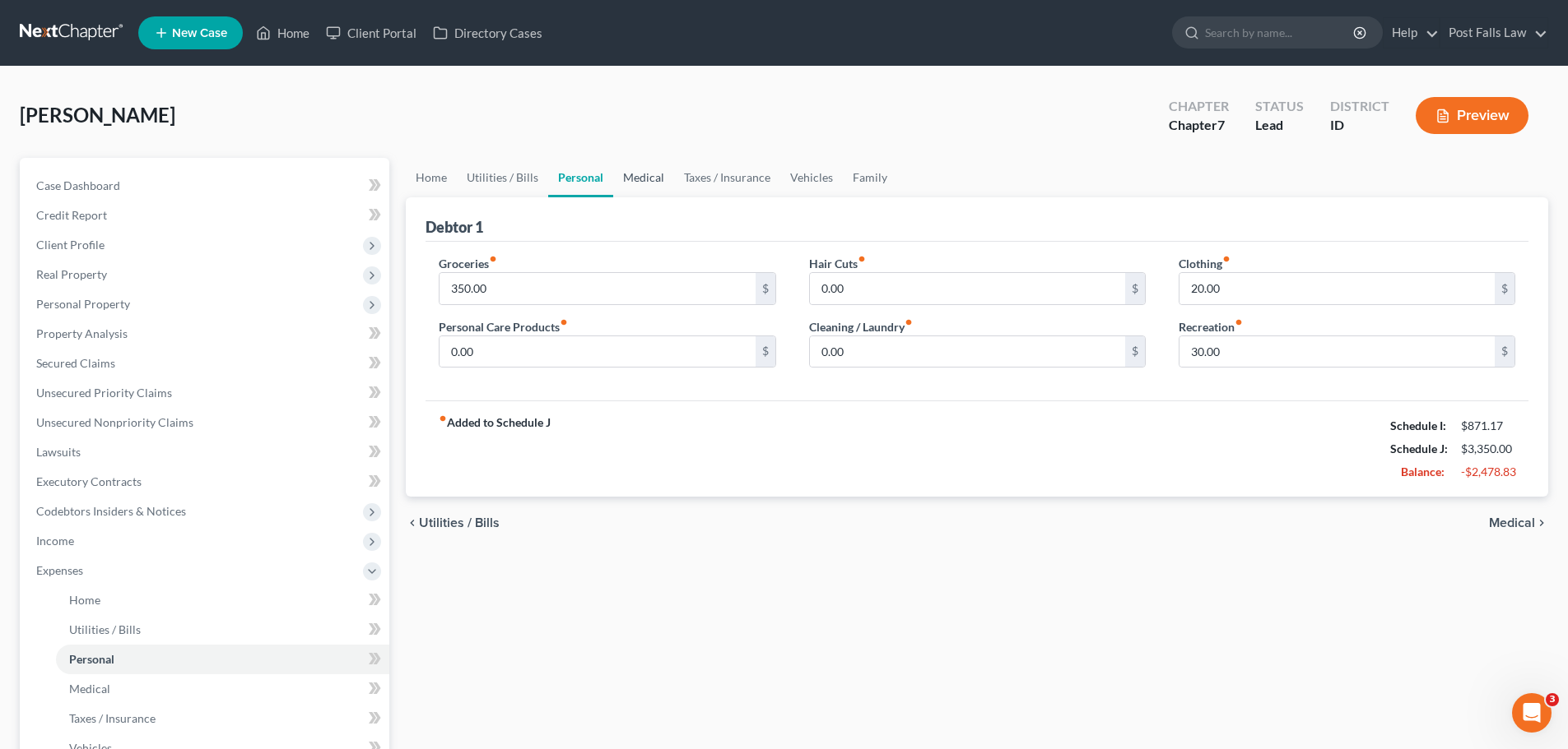
click at [654, 187] on link "Medical" at bounding box center [643, 177] width 61 height 39
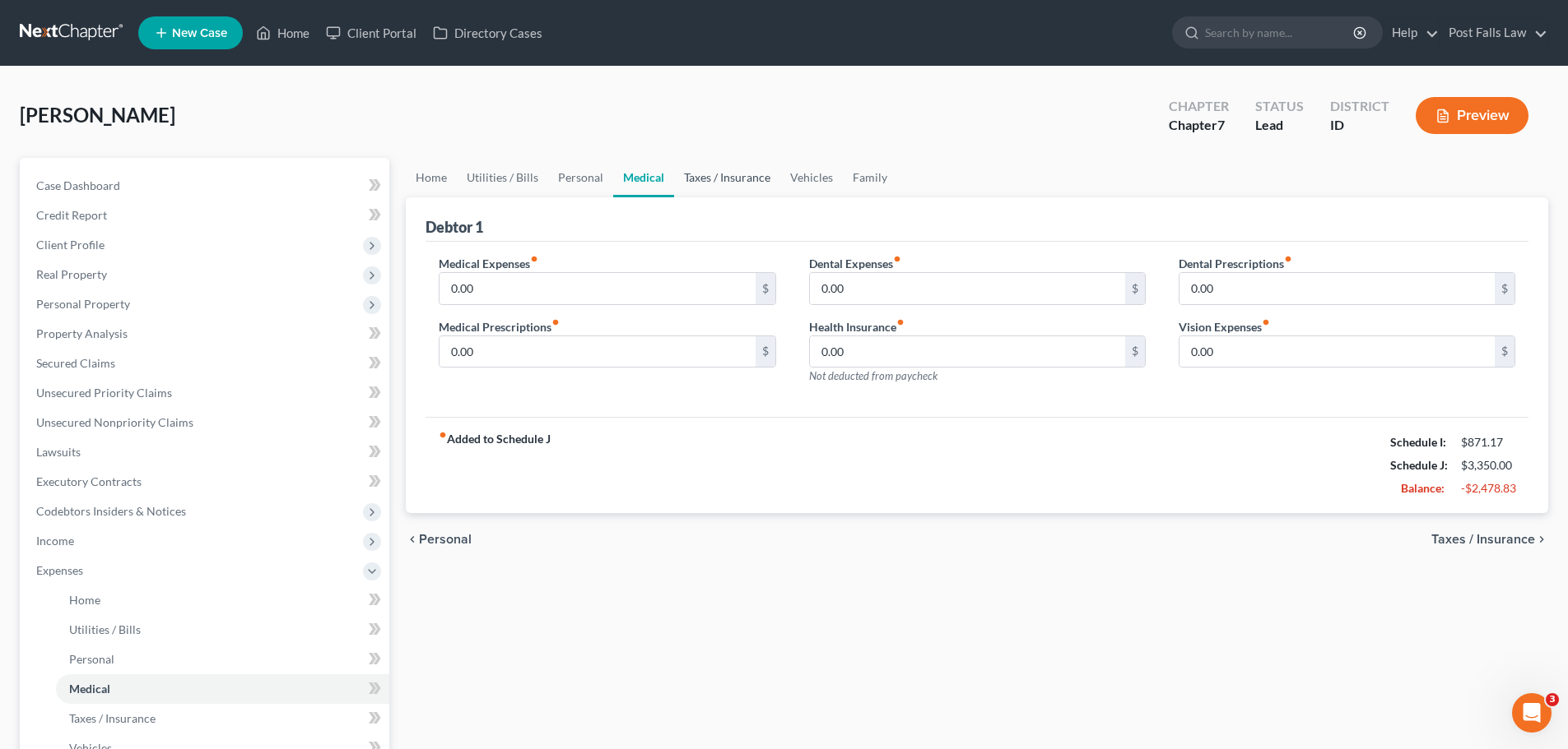
click at [726, 183] on link "Taxes / Insurance" at bounding box center [727, 177] width 106 height 39
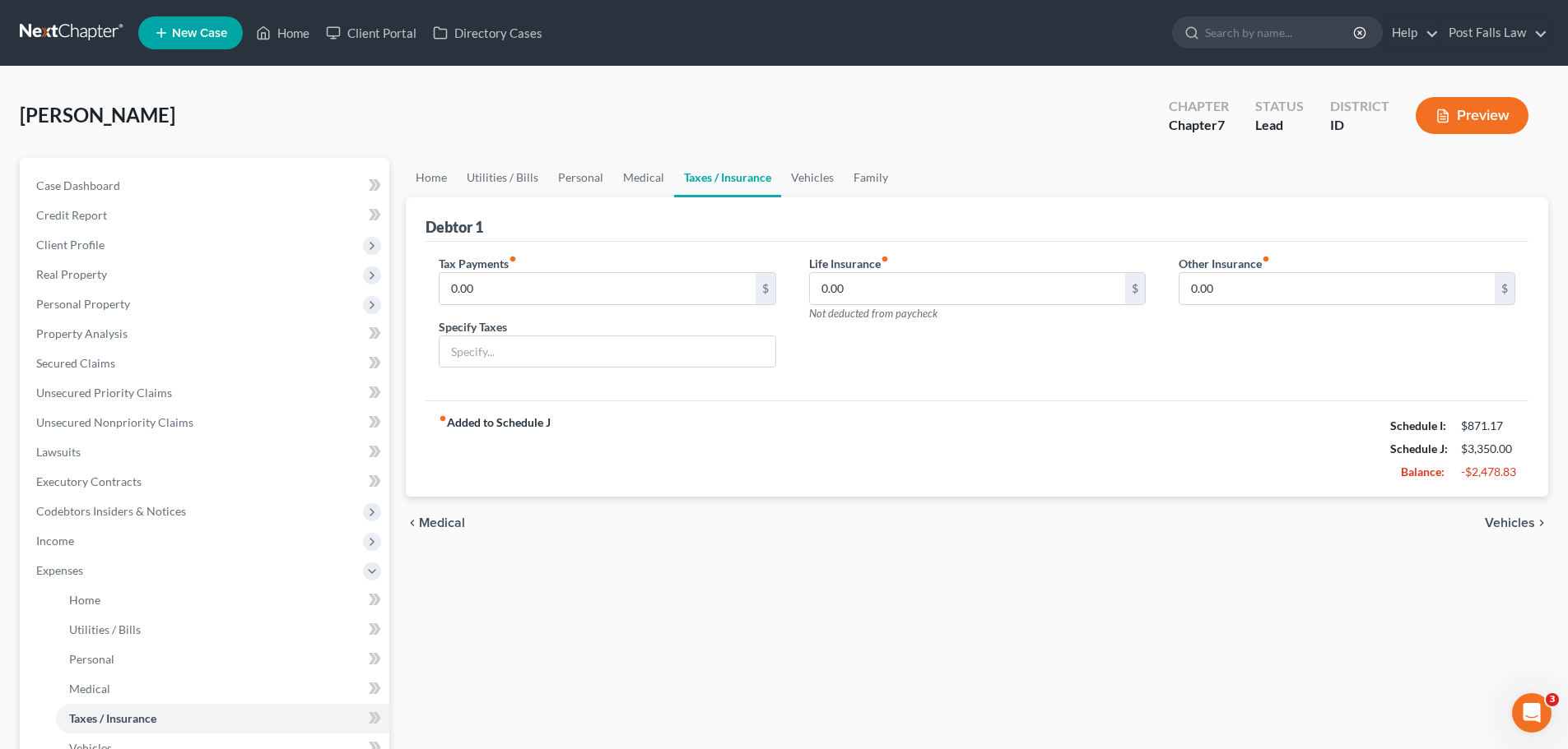
click at [1475, 114] on button "Preview" at bounding box center [1471, 115] width 113 height 37
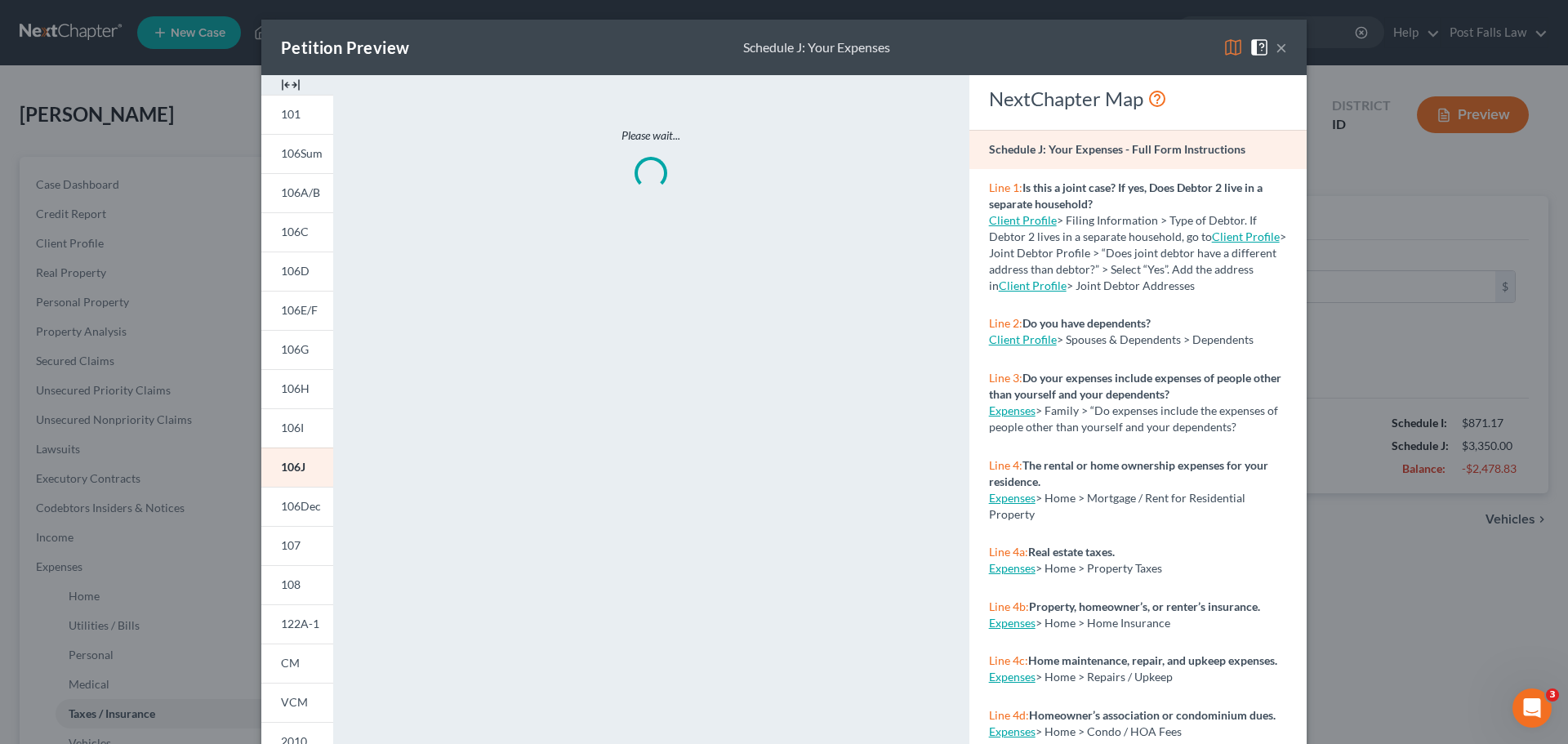
click at [284, 81] on img at bounding box center [291, 85] width 20 height 20
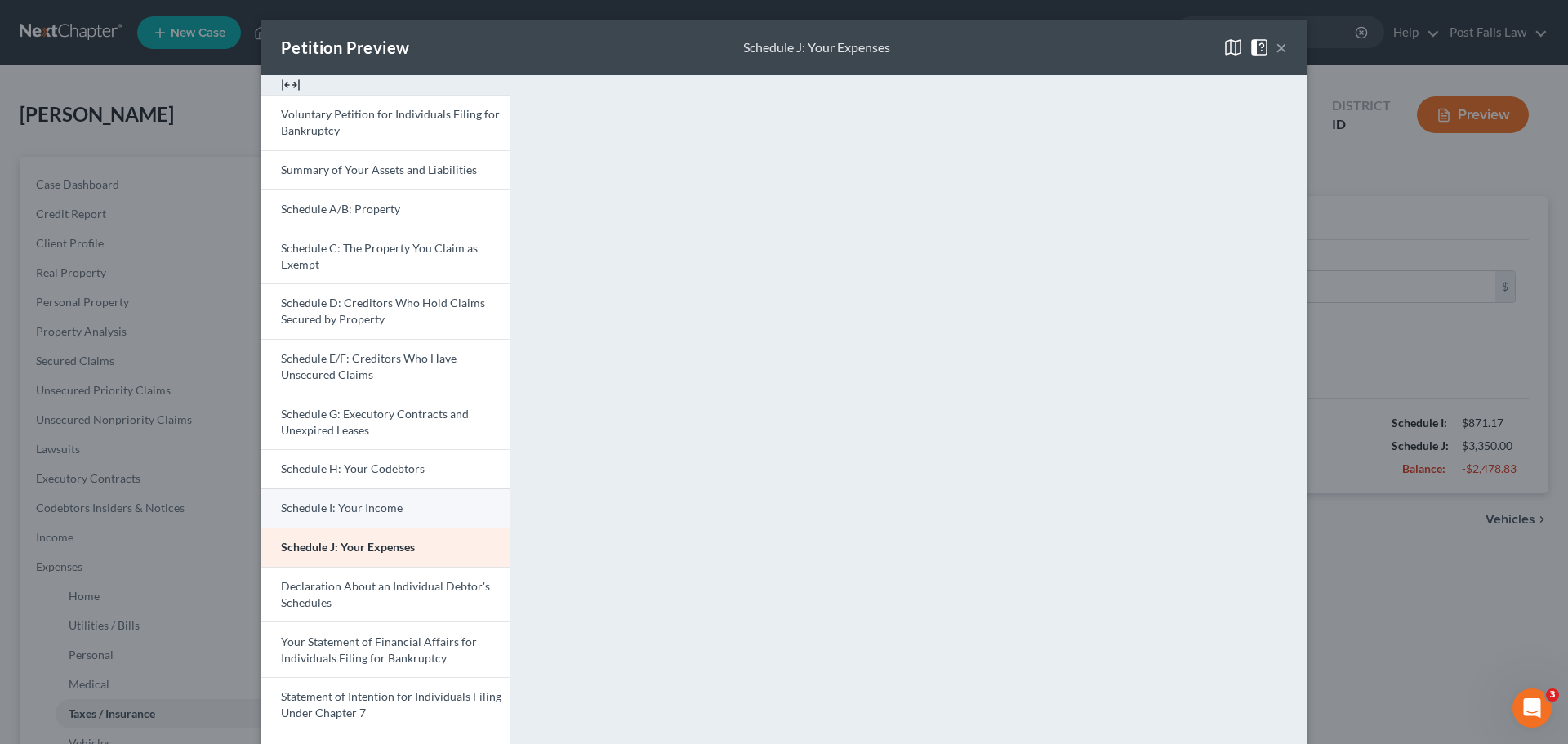
click at [348, 509] on span "Schedule I: Your Income" at bounding box center [342, 507] width 122 height 14
click at [1269, 46] on span at bounding box center [1263, 46] width 26 height 14
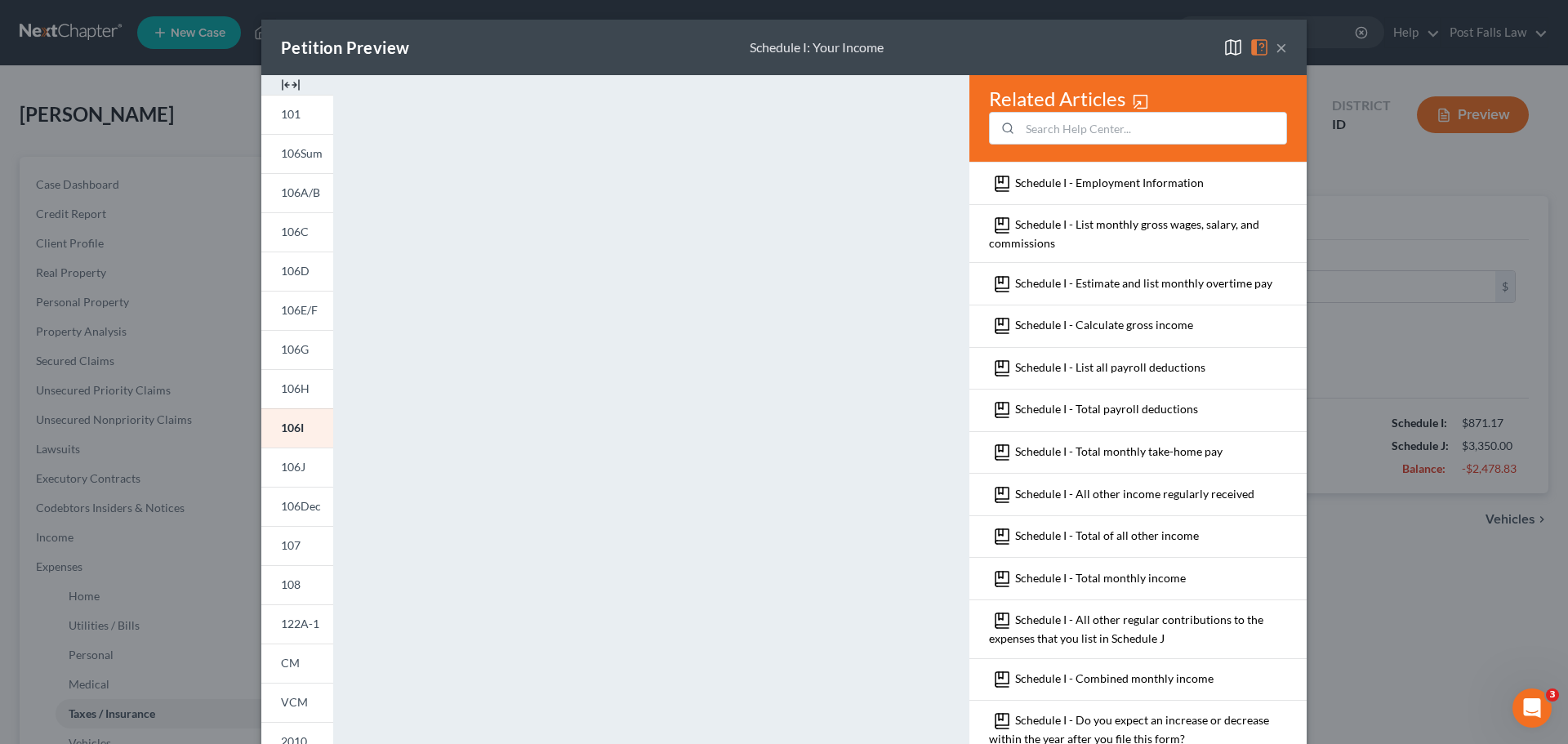
click at [1280, 46] on button "×" at bounding box center [1282, 47] width 12 height 20
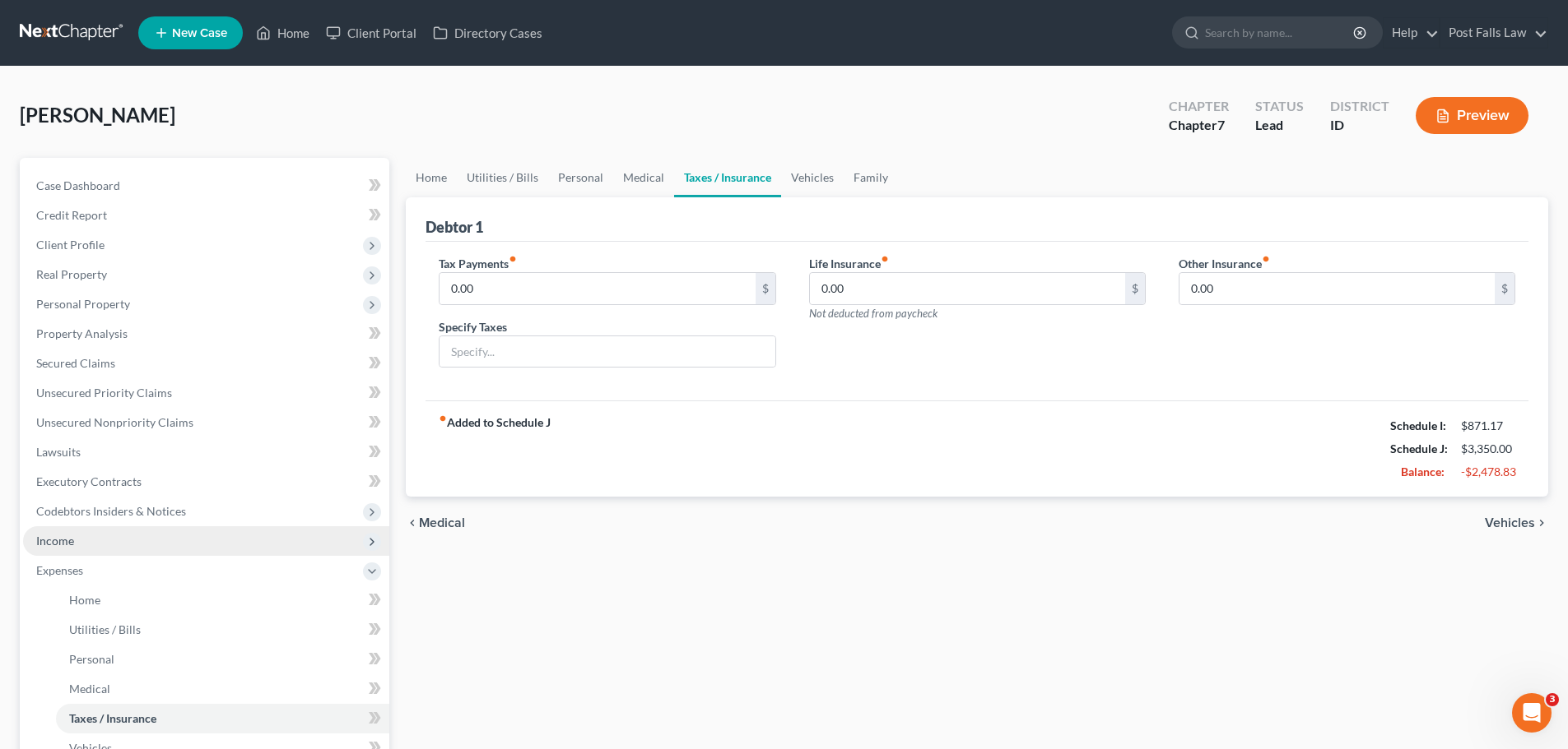
click at [46, 527] on span "Income" at bounding box center [206, 542] width 366 height 30
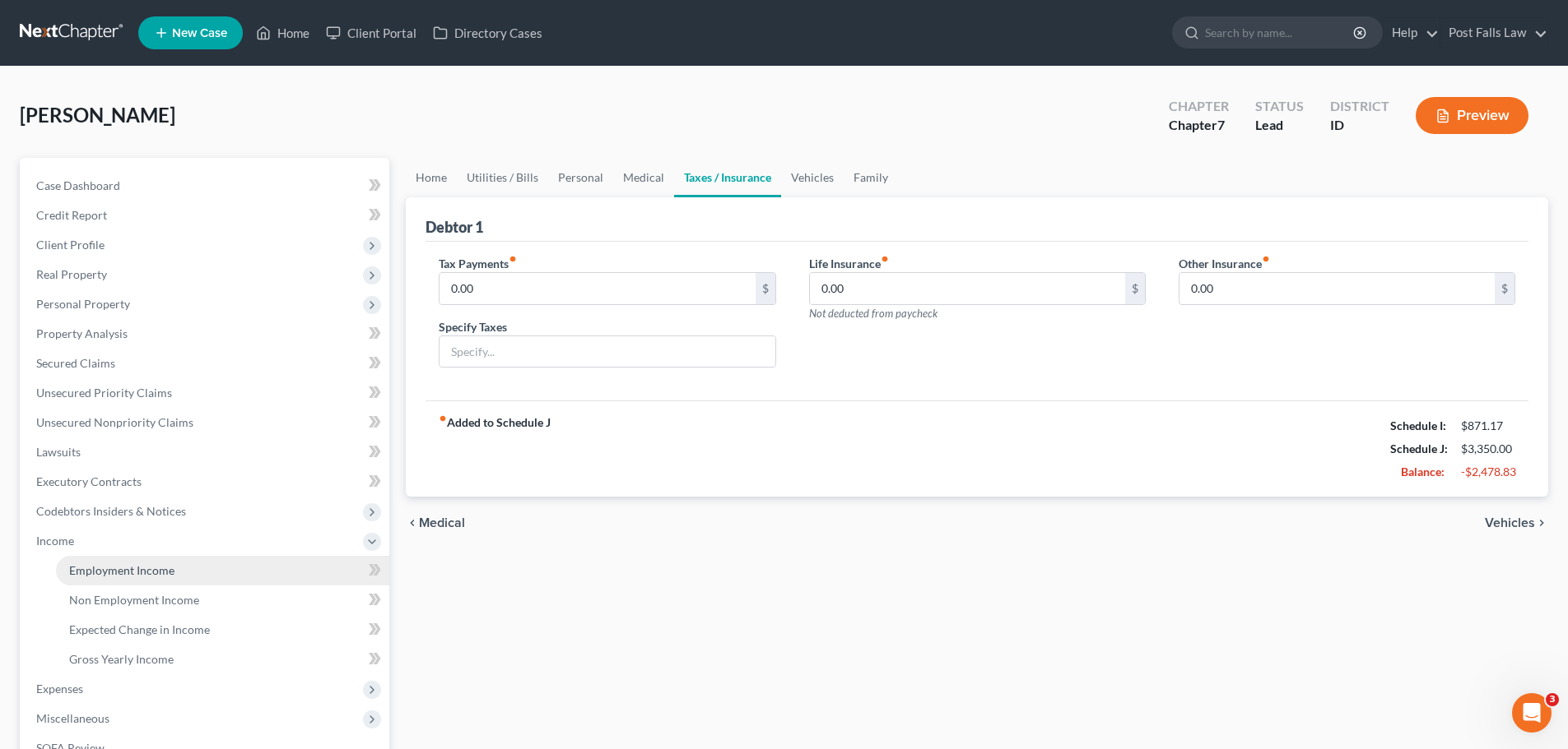
click at [117, 573] on span "Employment Income" at bounding box center [122, 570] width 105 height 14
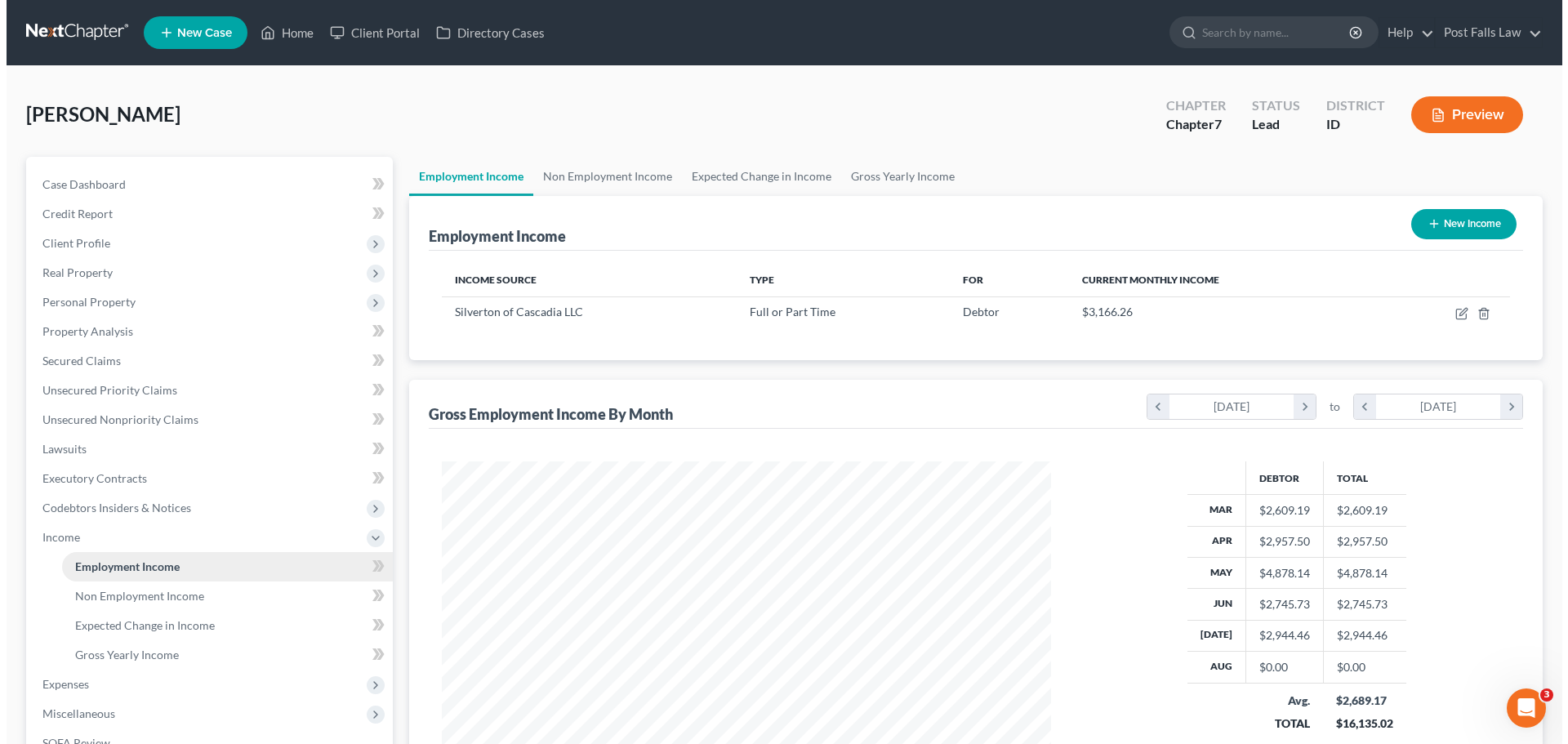
scroll to position [305, 642]
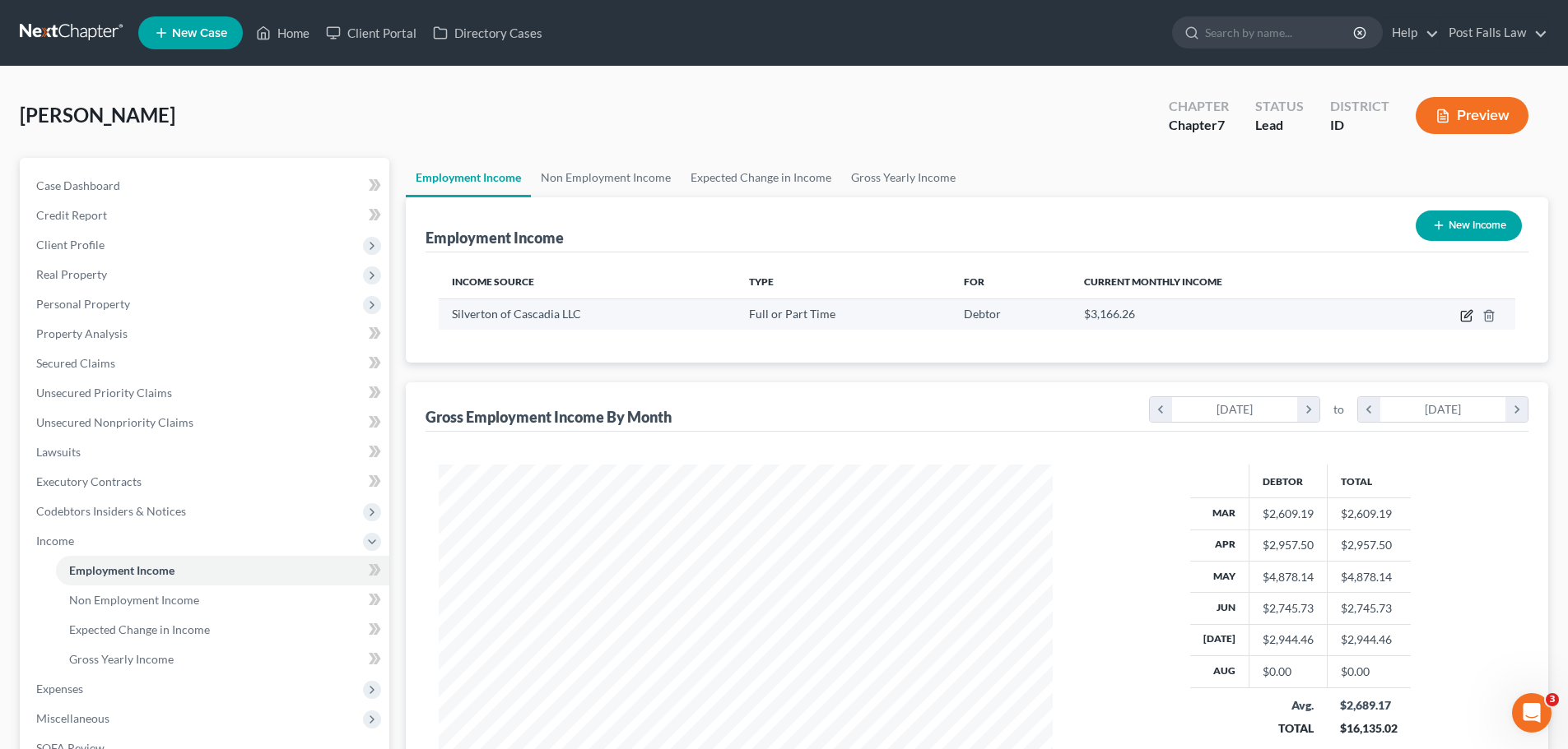
click at [1467, 317] on icon "button" at bounding box center [1467, 313] width 8 height 7
select select "0"
select select "13"
select select "2"
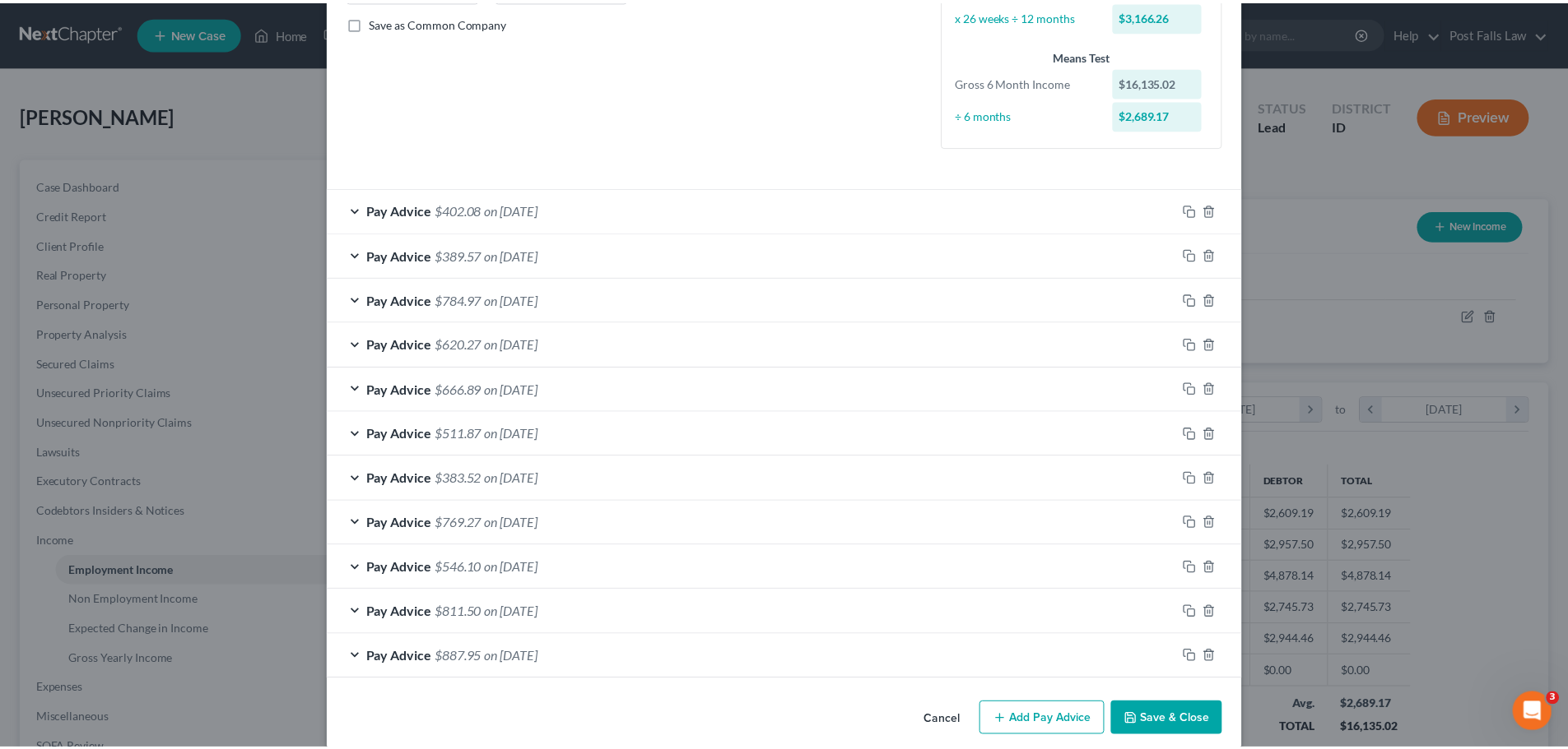
scroll to position [392, 0]
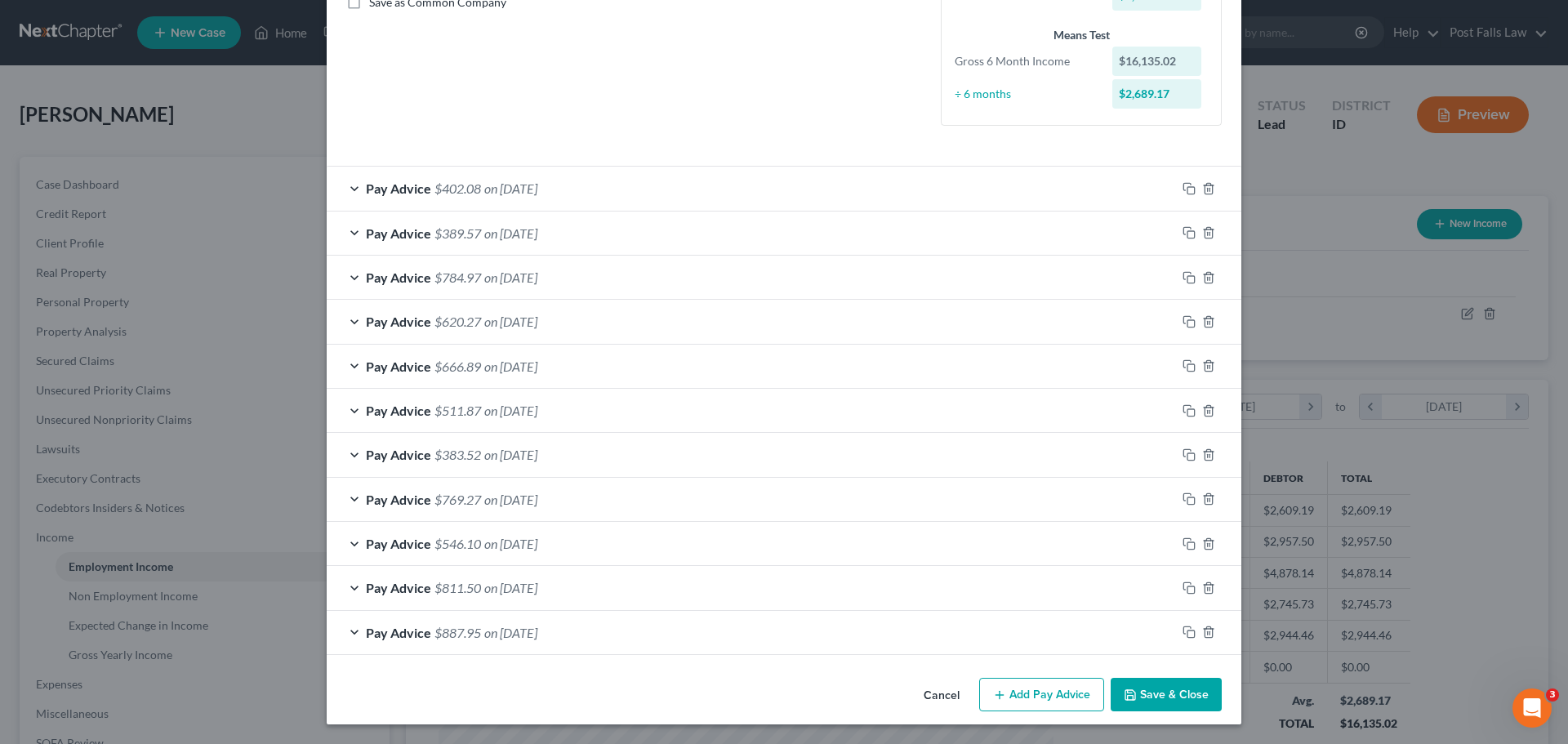
click at [1148, 695] on button "Save & Close" at bounding box center [1167, 694] width 111 height 34
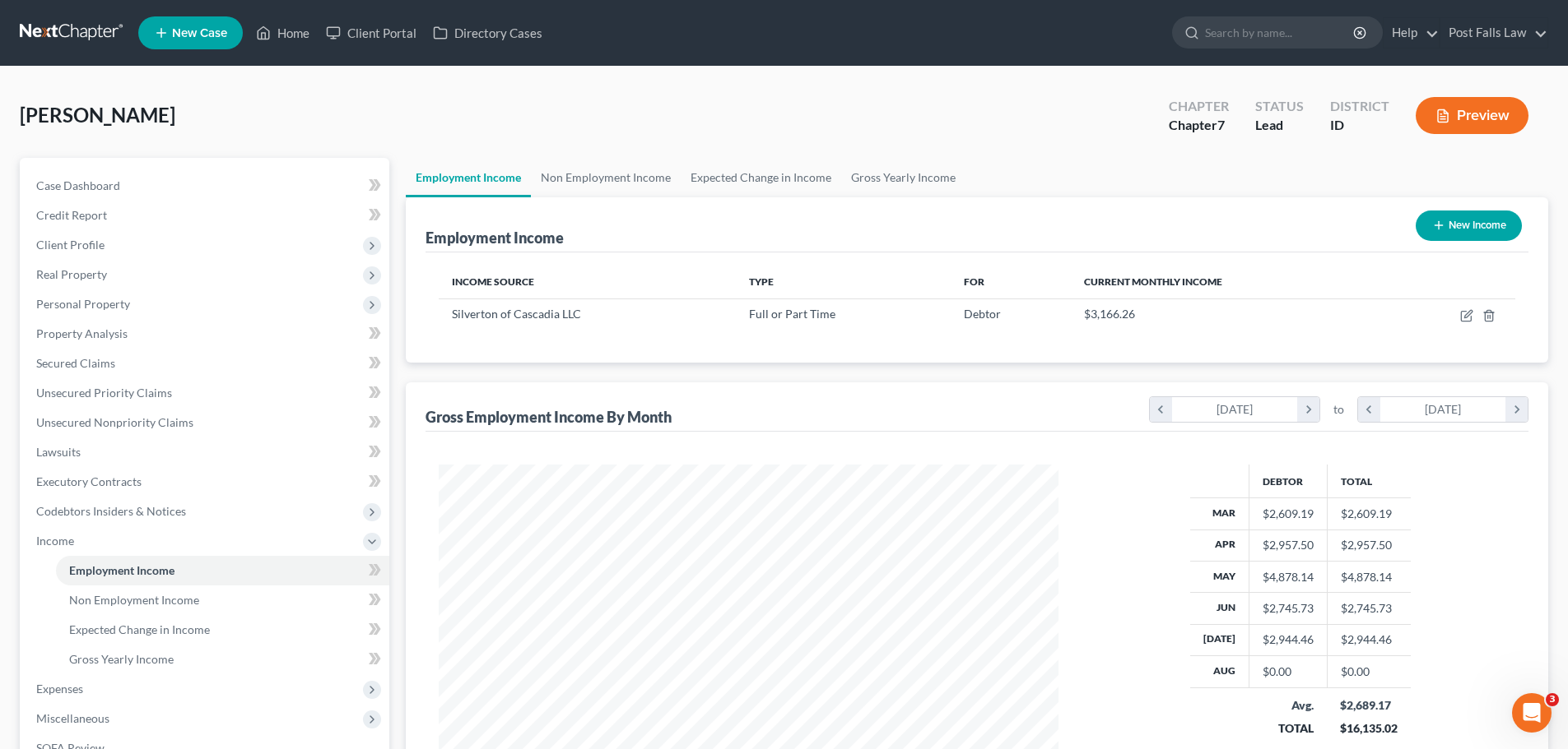
scroll to position [822208, 822313]
